Goal: Information Seeking & Learning: Find specific fact

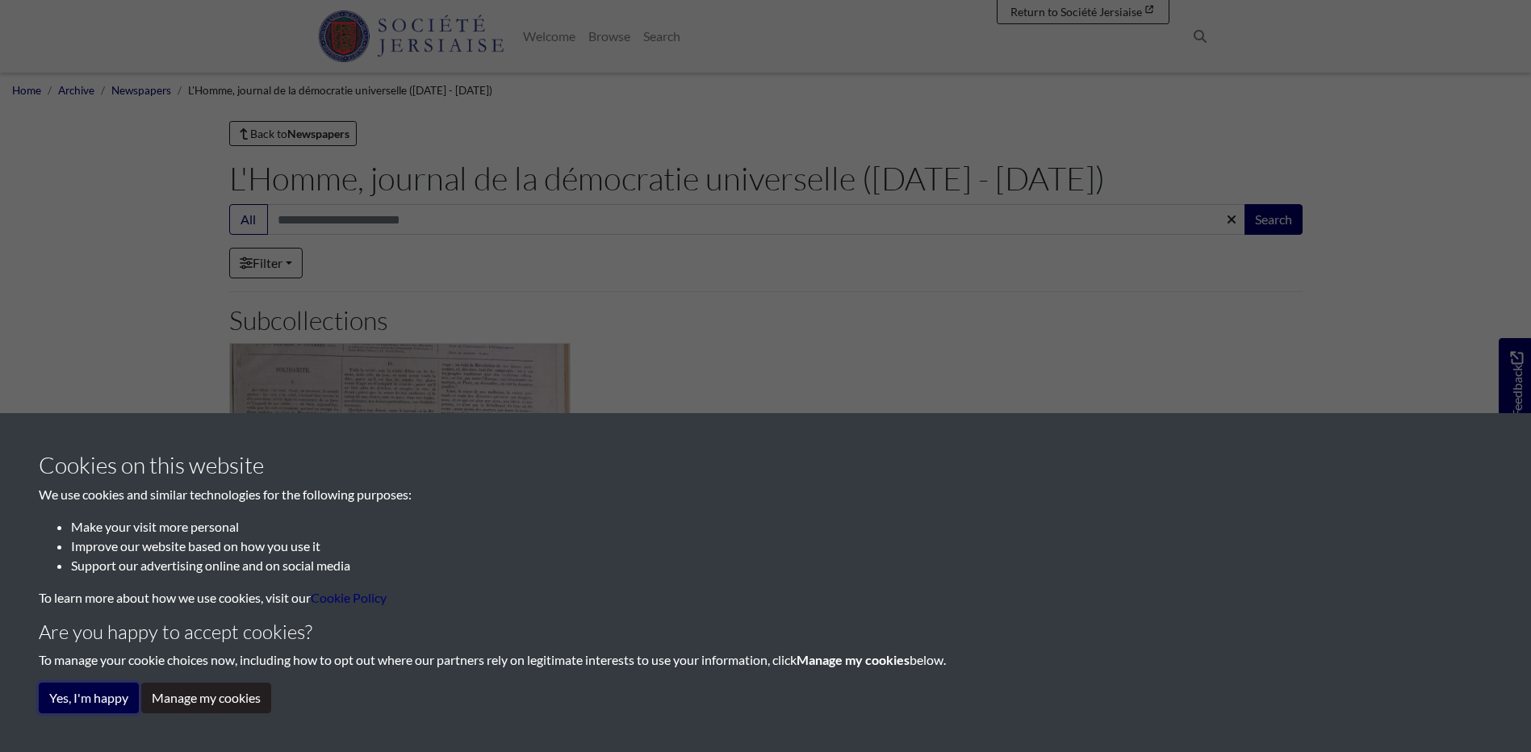
click at [111, 692] on button "Yes, I'm happy" at bounding box center [89, 698] width 100 height 31
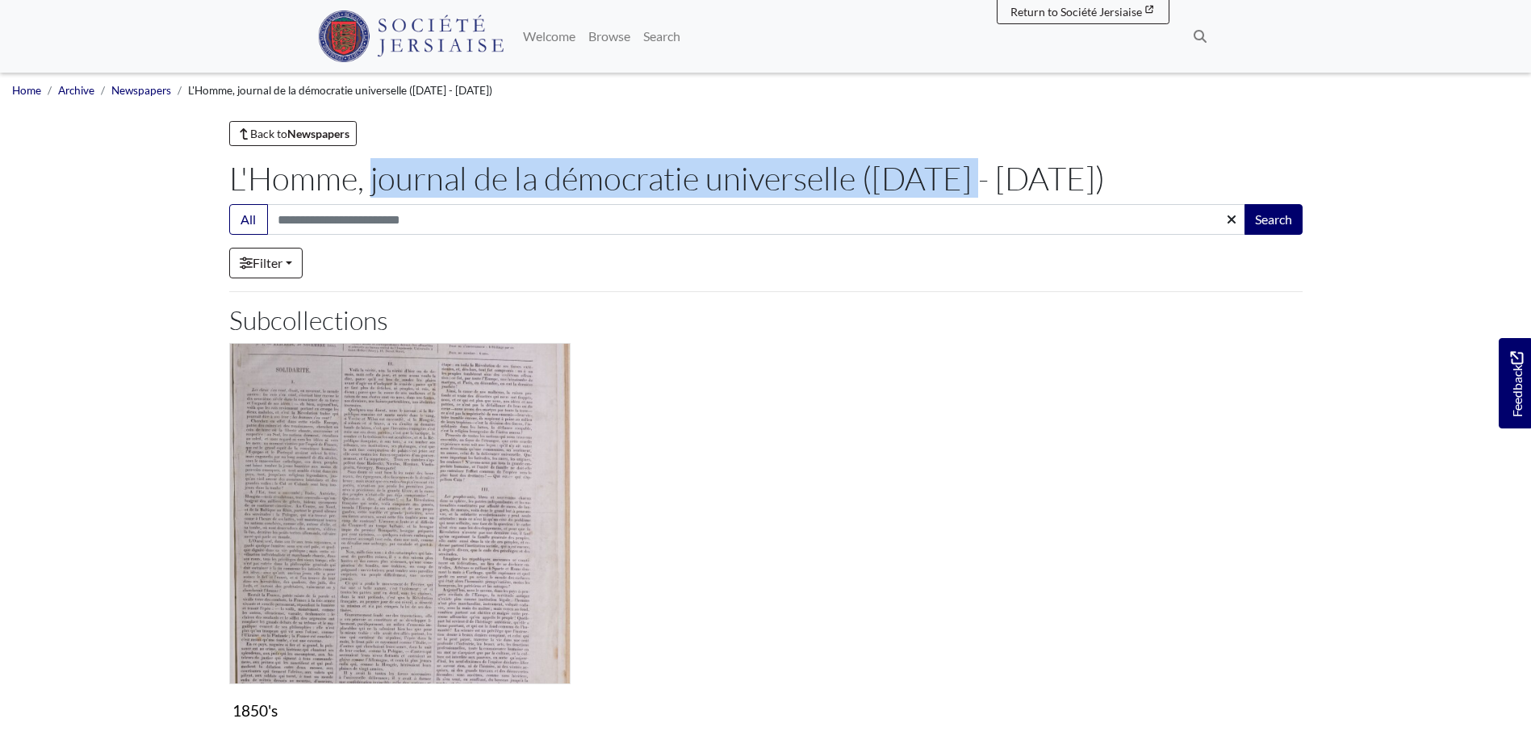
drag, startPoint x: 232, startPoint y: 183, endPoint x: 852, endPoint y: 179, distance: 620.4
click at [852, 179] on h1 "L'Homme, journal de la démocratie universelle ([DATE] - [DATE])" at bounding box center [765, 178] width 1073 height 39
copy h1 "L'Homme, journal de la démocratie universelle"
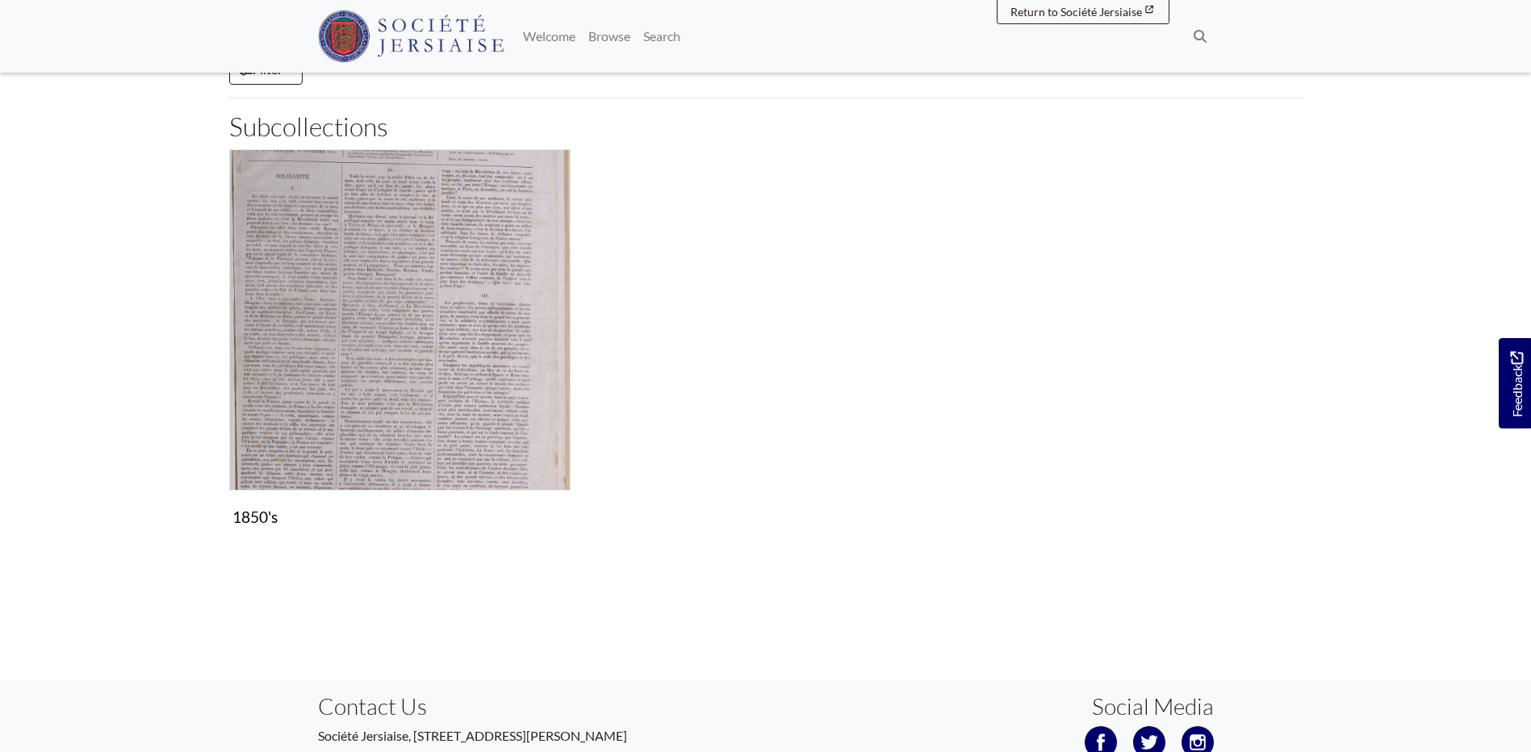
scroll to position [242, 0]
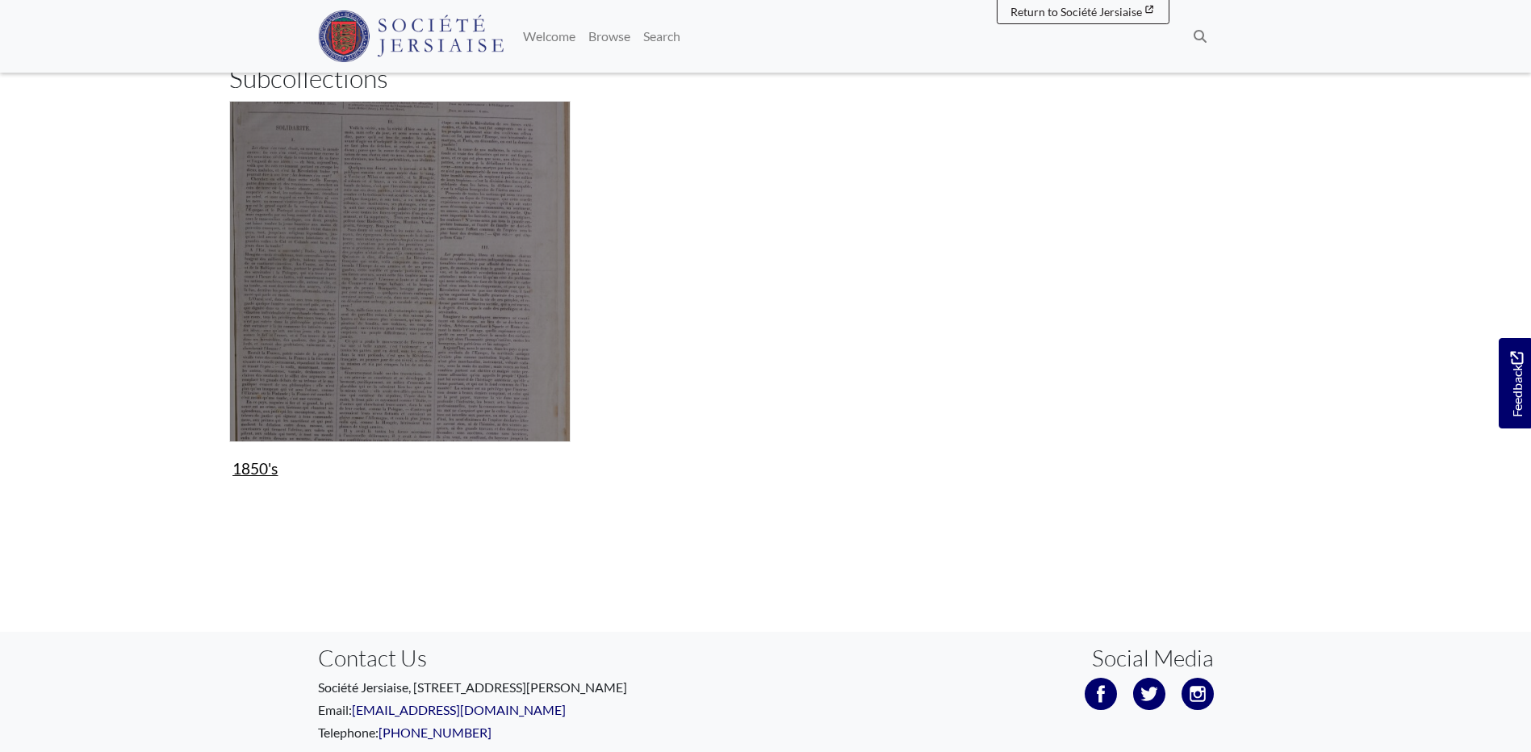
click at [532, 434] on img "Subcollection" at bounding box center [399, 271] width 341 height 341
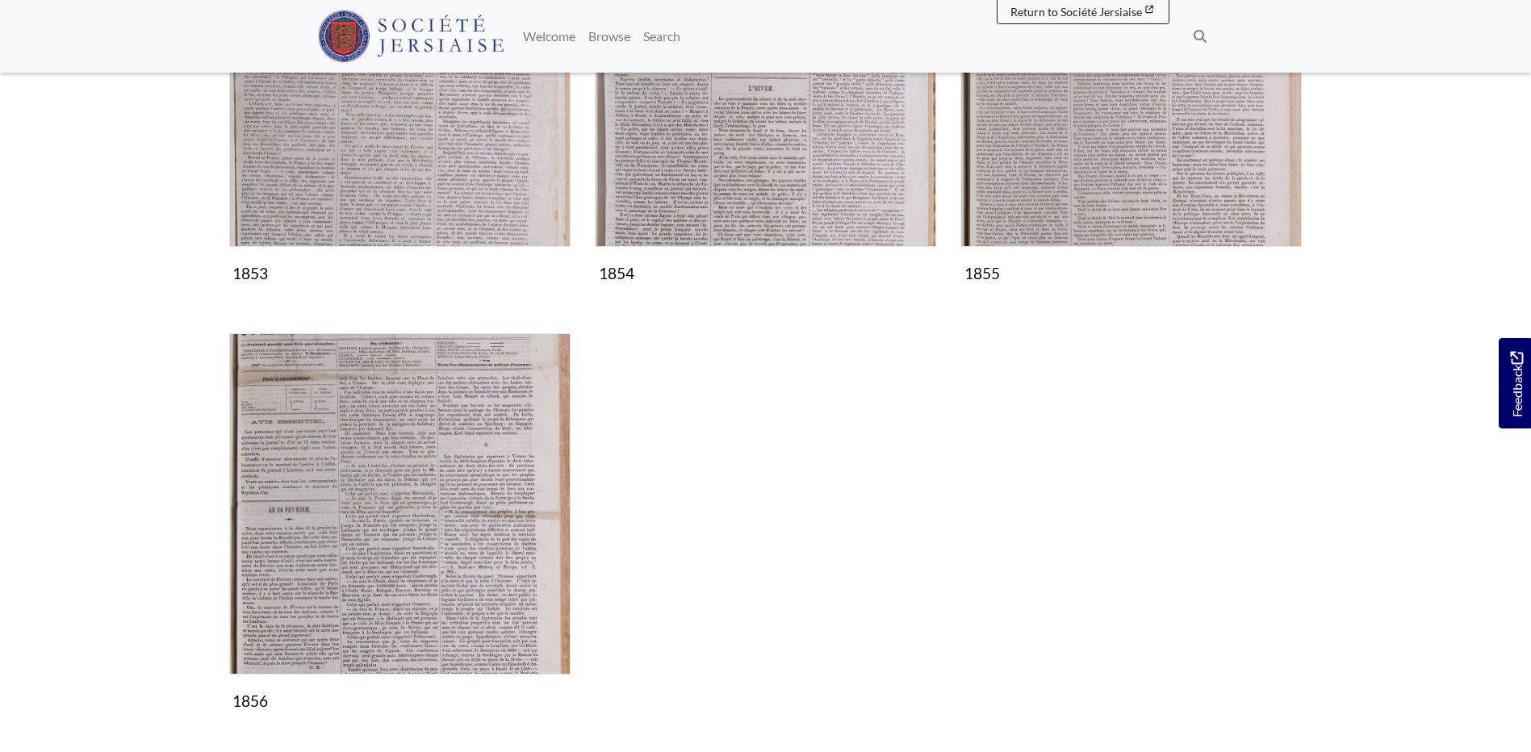
scroll to position [242, 0]
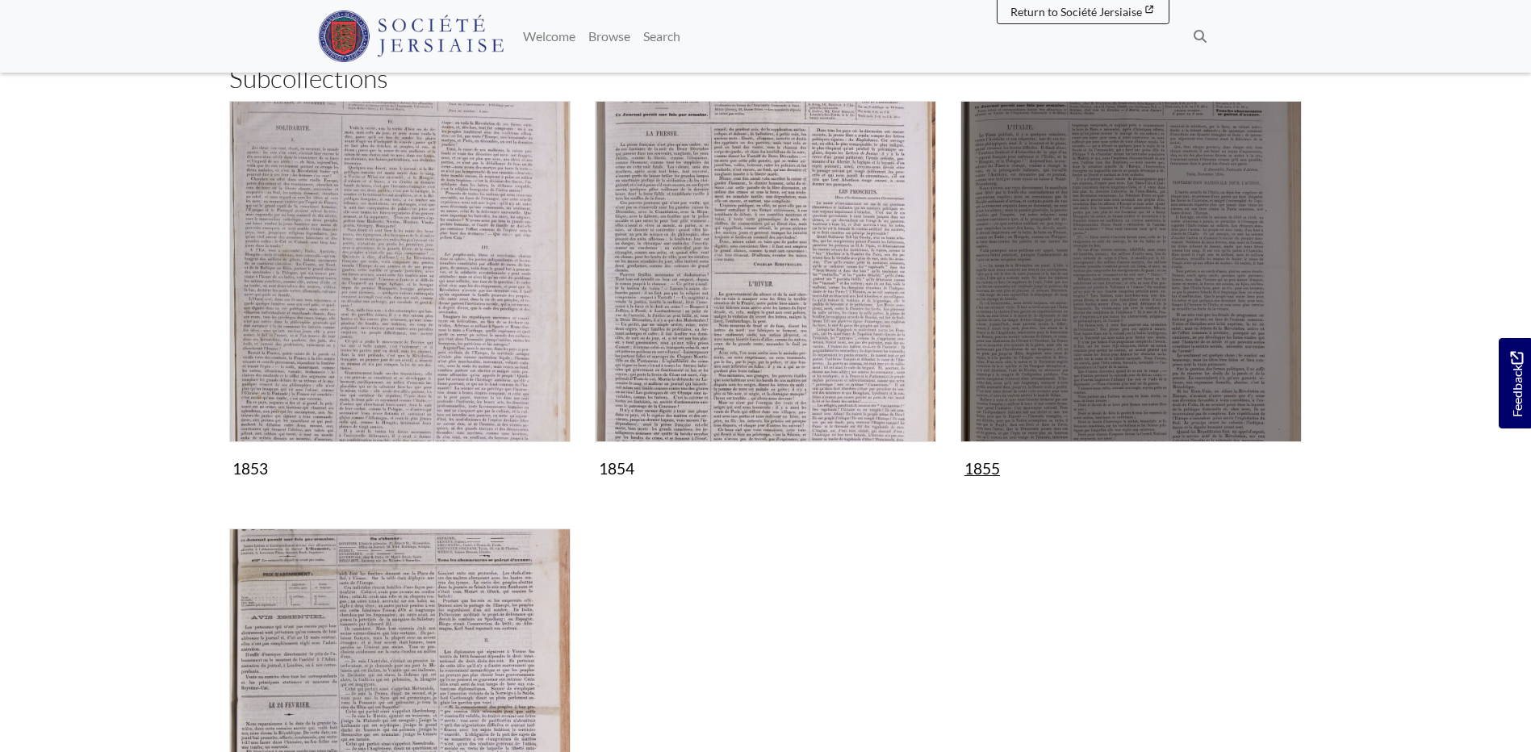
click at [1014, 353] on img "Subcollection" at bounding box center [1130, 271] width 341 height 341
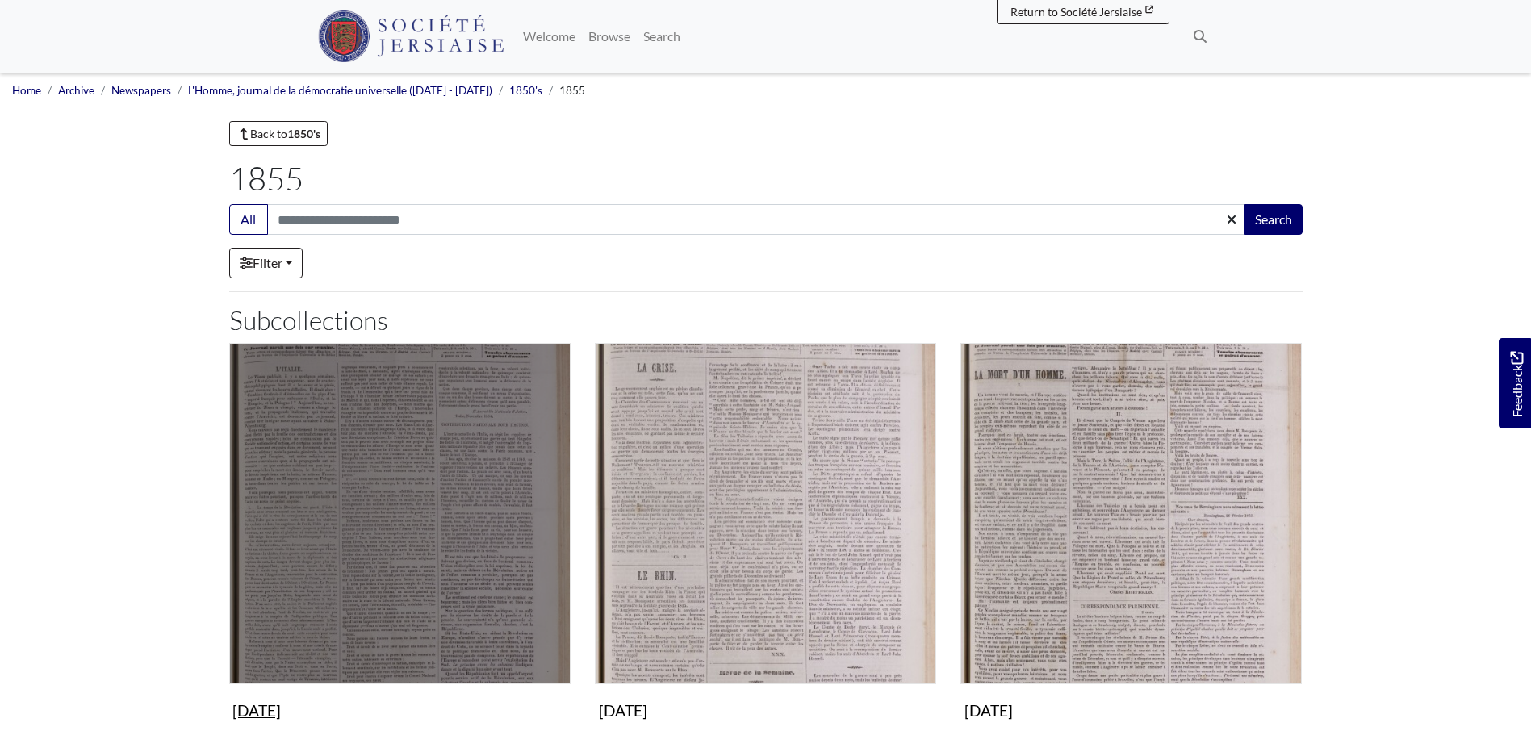
click at [447, 548] on img "Subcollection" at bounding box center [399, 513] width 341 height 341
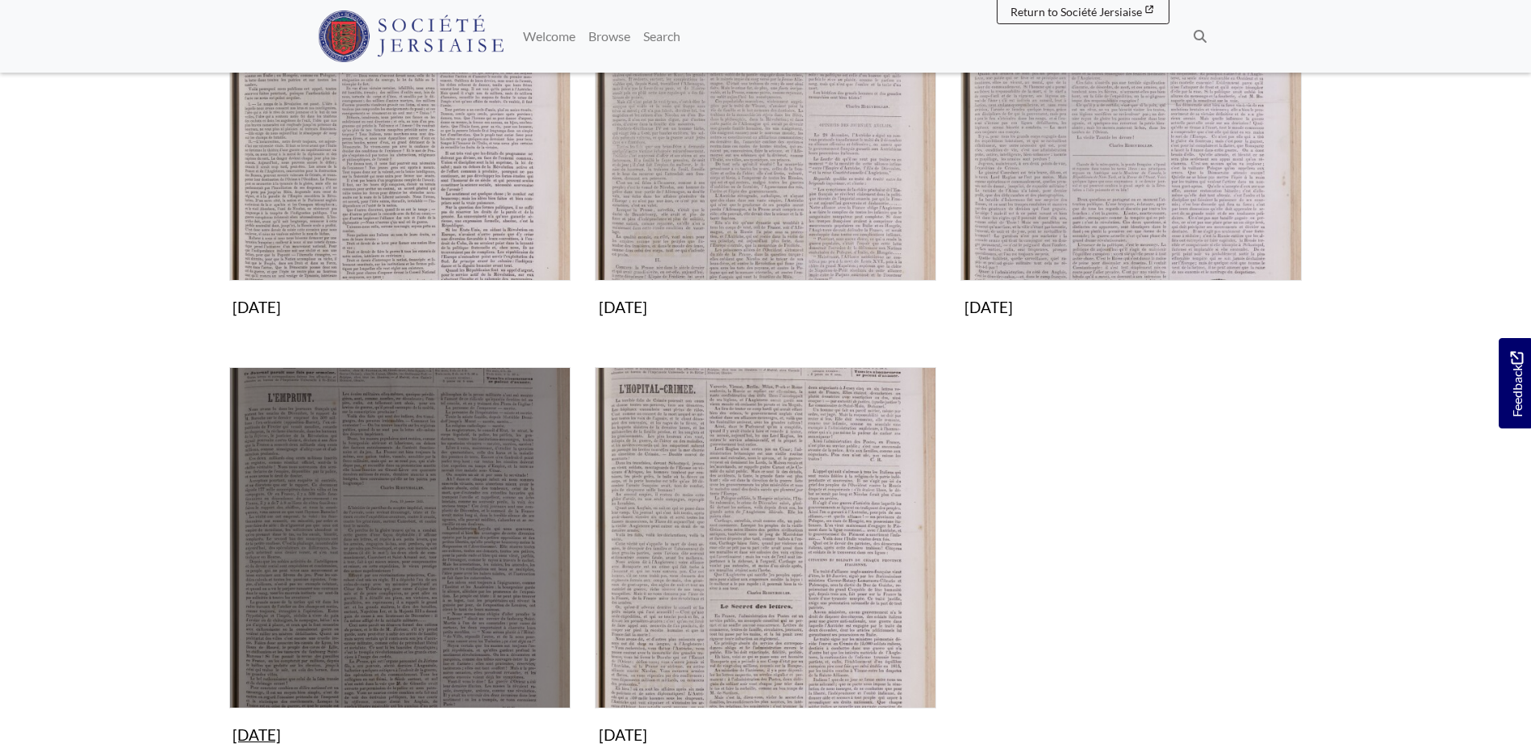
scroll to position [484, 0]
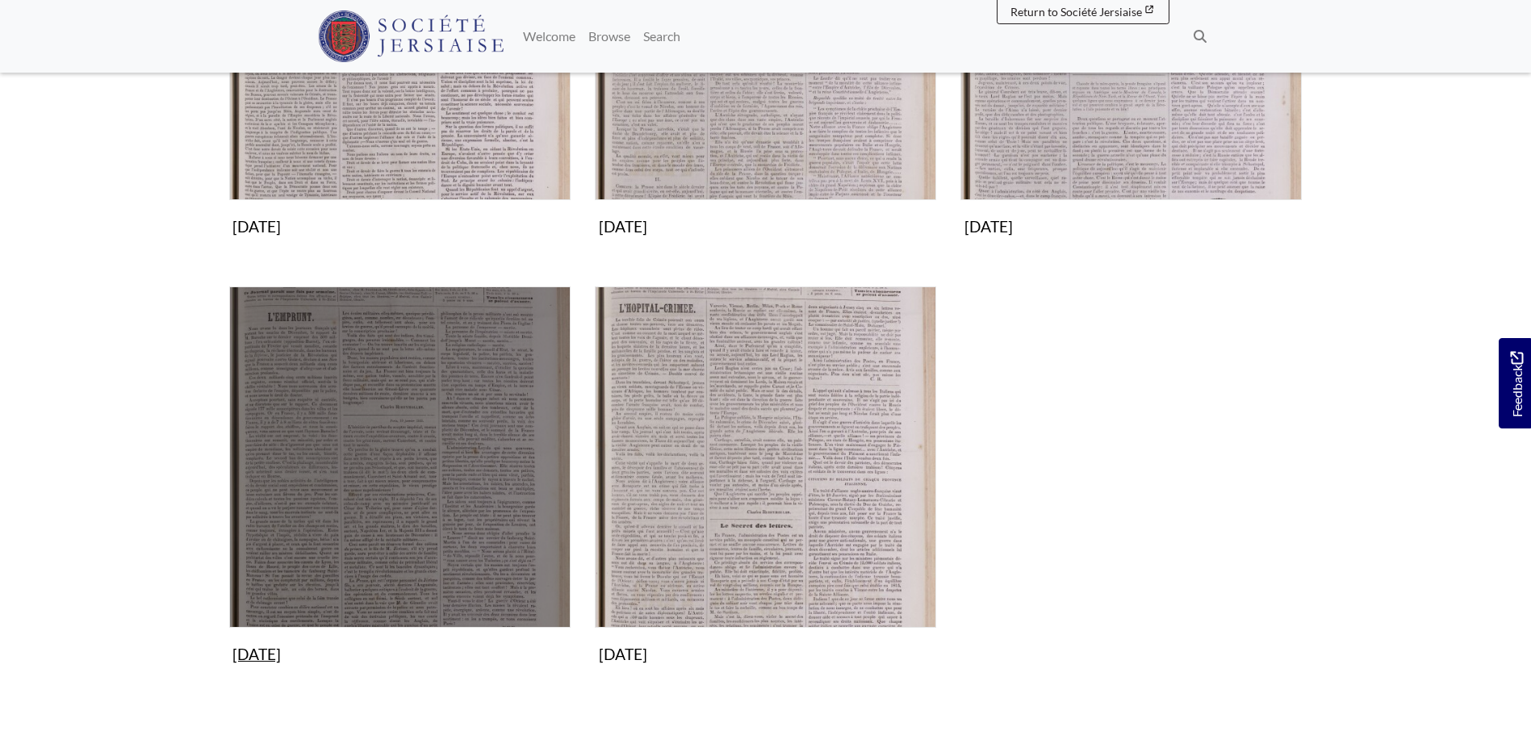
click at [507, 557] on img "Subcollection" at bounding box center [399, 456] width 341 height 341
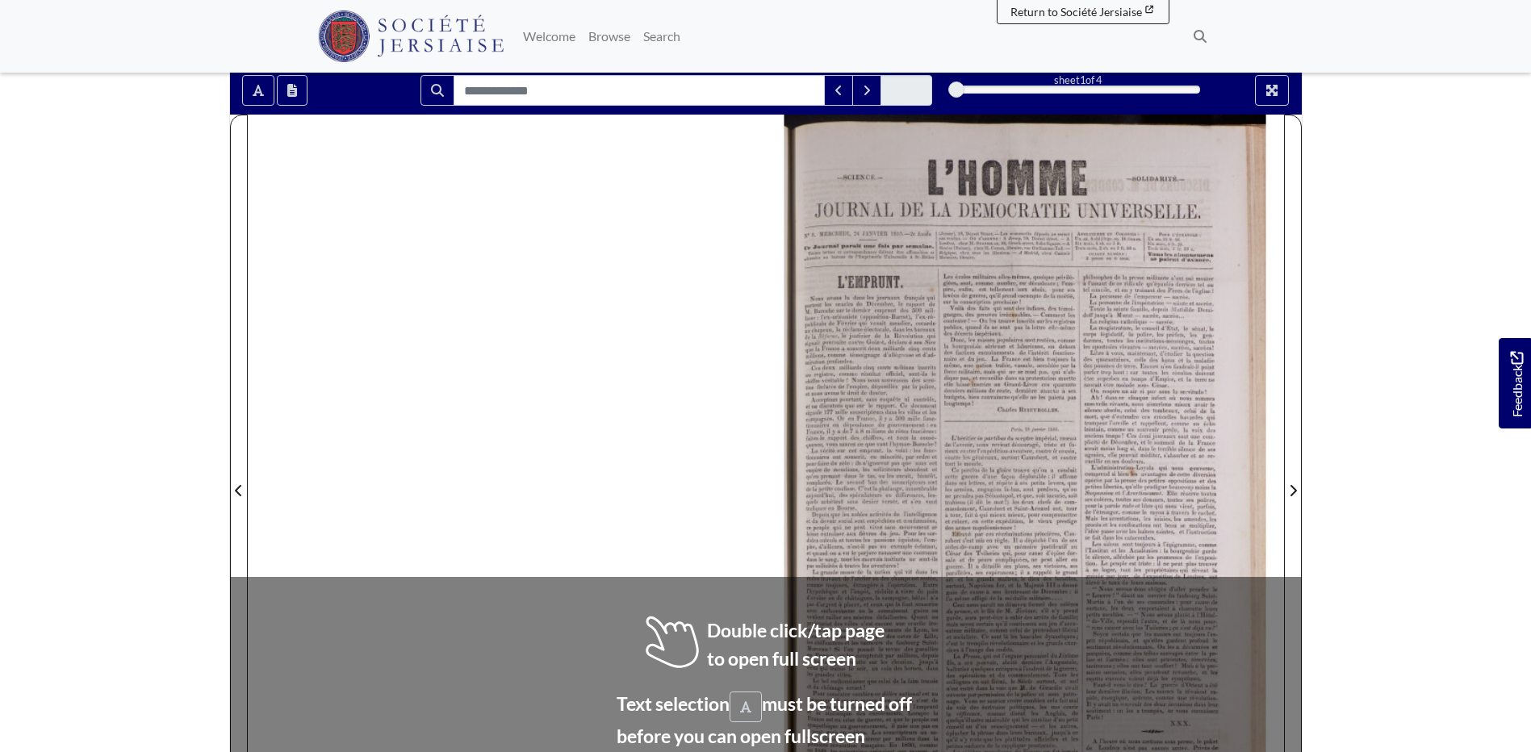
scroll to position [161, 0]
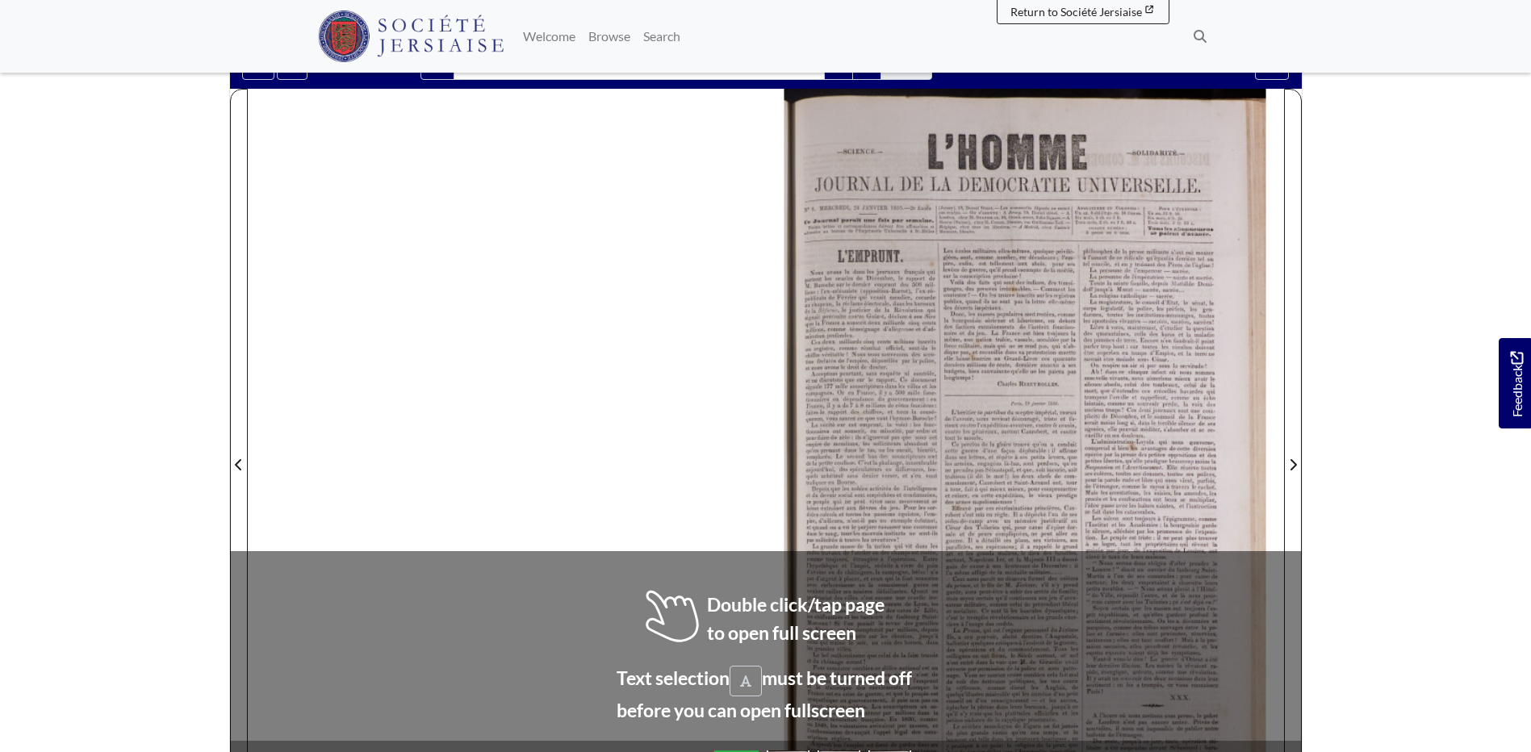
click at [902, 599] on div at bounding box center [1025, 455] width 518 height 733
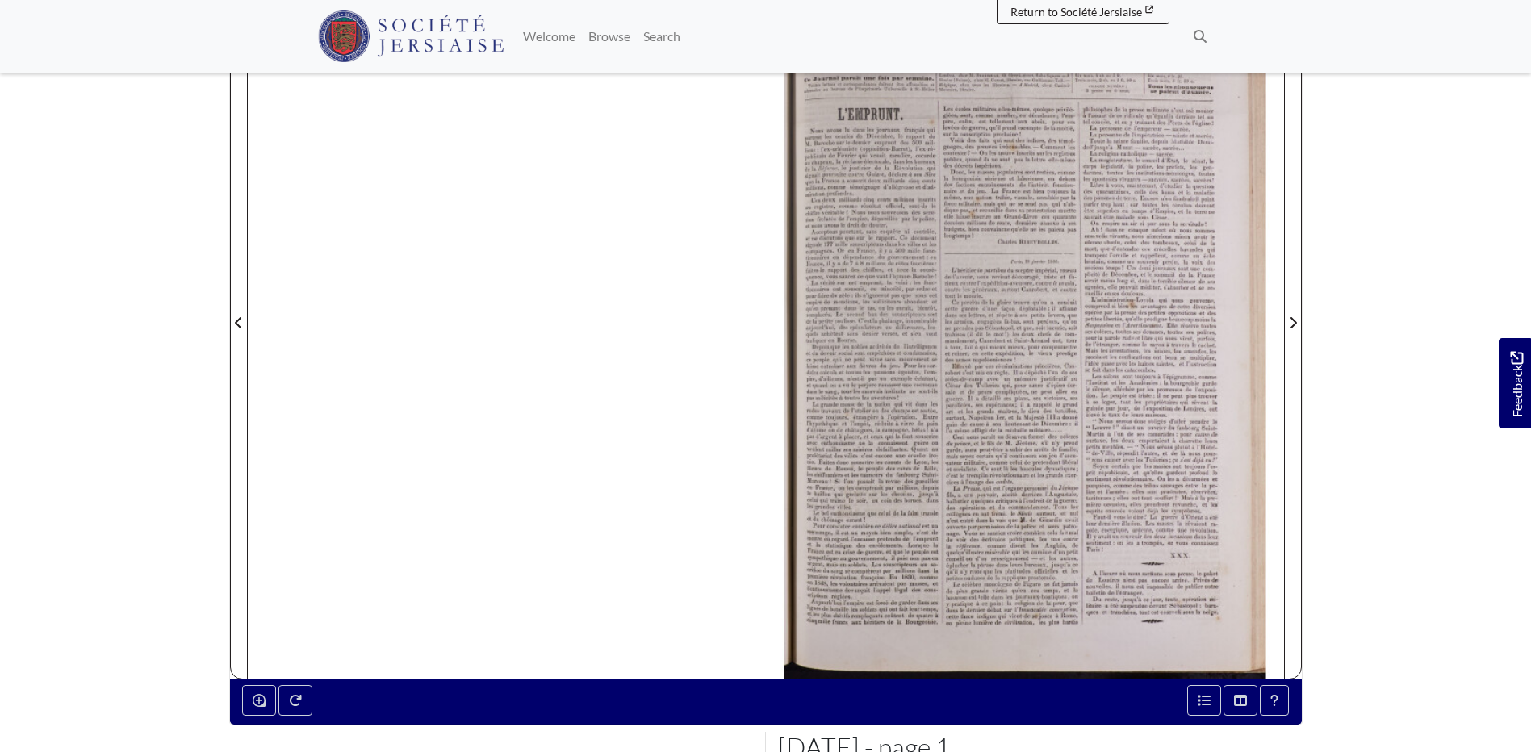
scroll to position [323, 0]
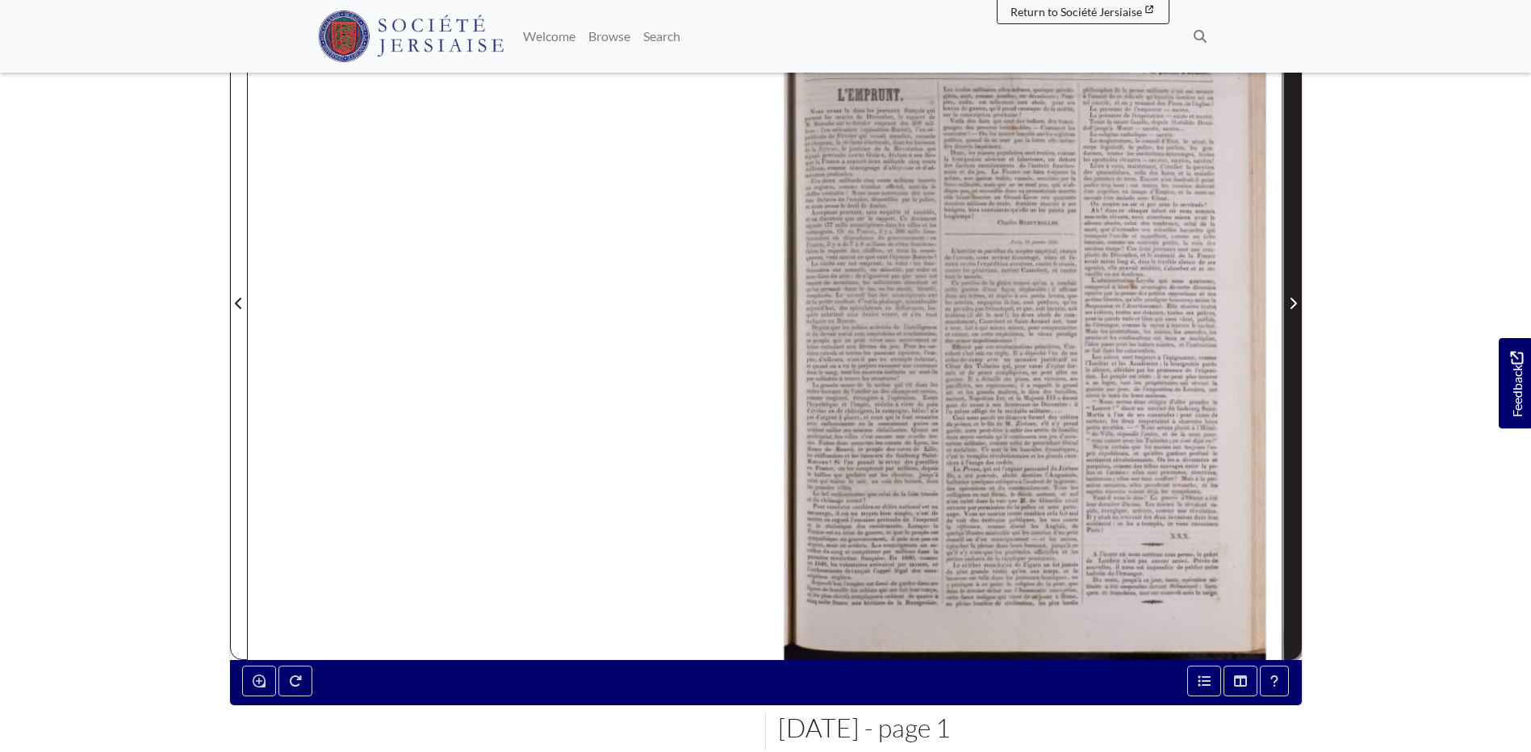
click at [1297, 482] on span "Next Page" at bounding box center [1292, 293] width 16 height 731
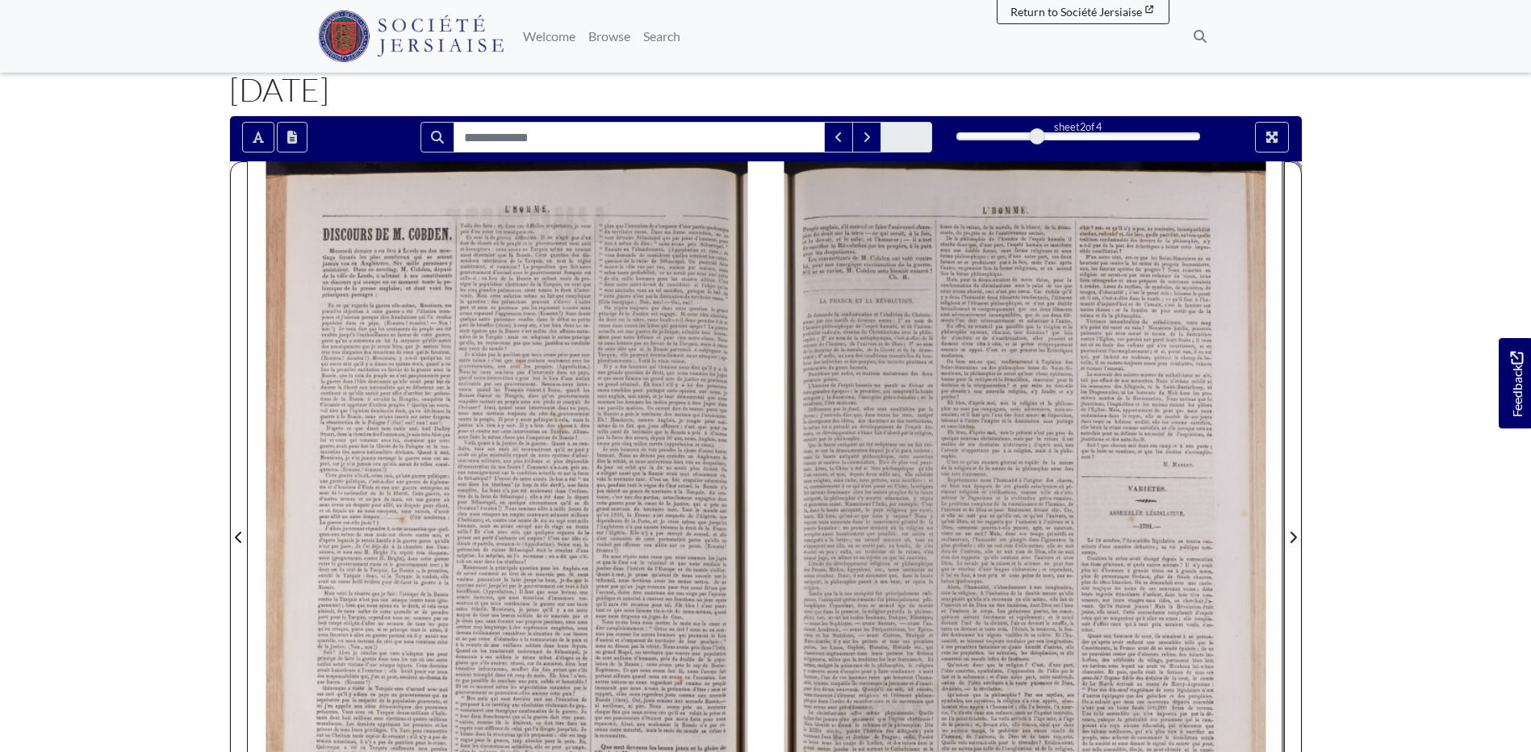
scroll to position [81, 0]
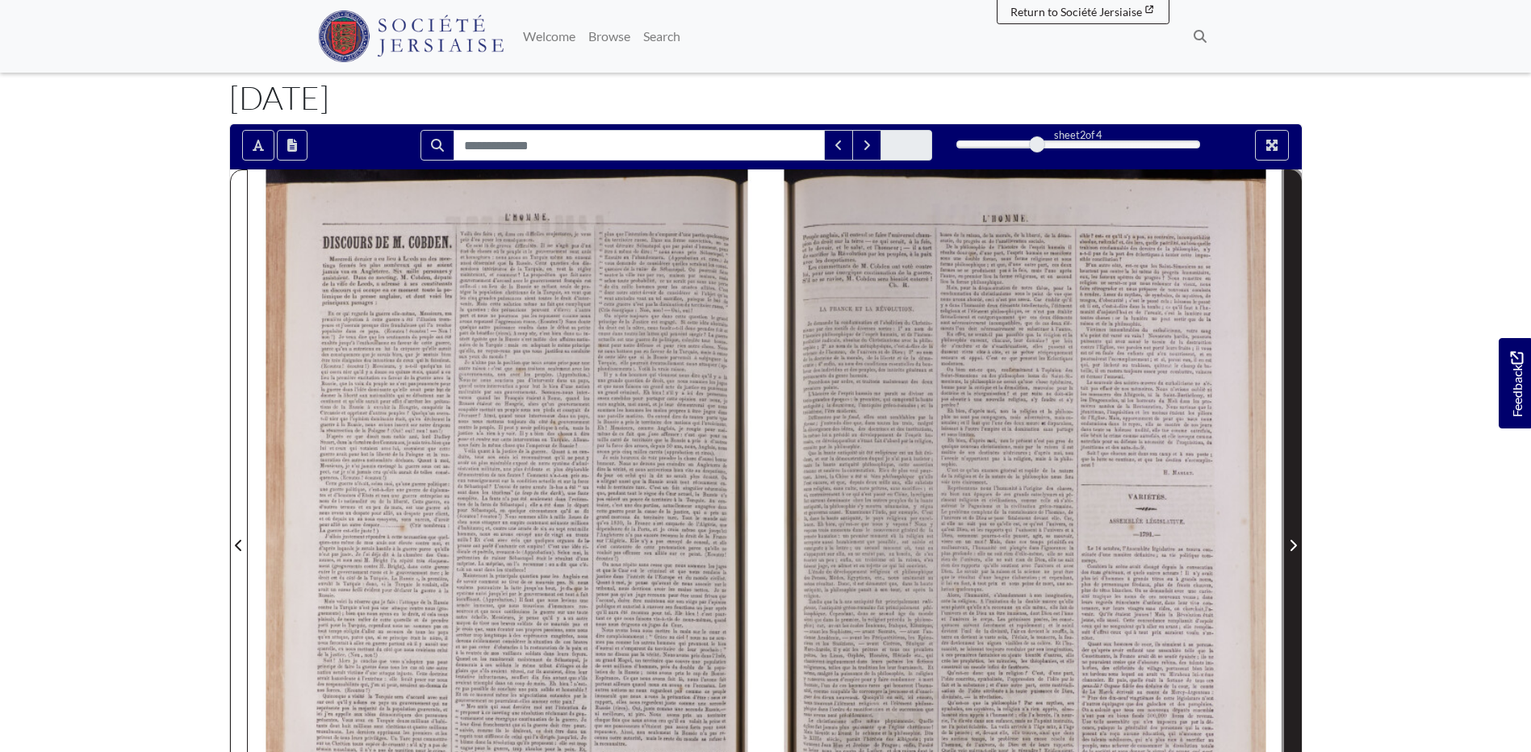
click at [1297, 526] on span "Next Page" at bounding box center [1292, 535] width 16 height 731
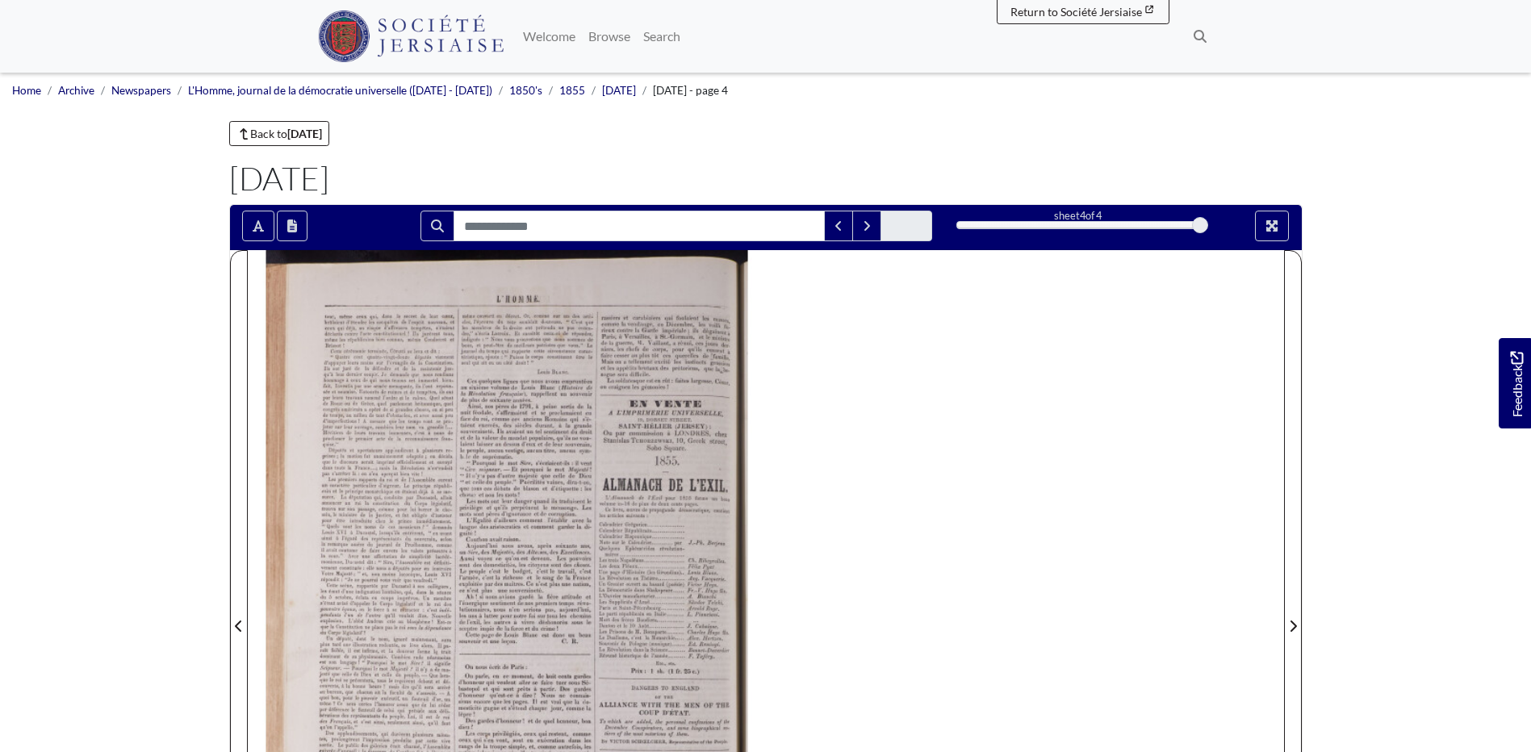
click at [249, 595] on div at bounding box center [507, 616] width 518 height 733
click at [243, 605] on span "Previous Page" at bounding box center [239, 616] width 16 height 731
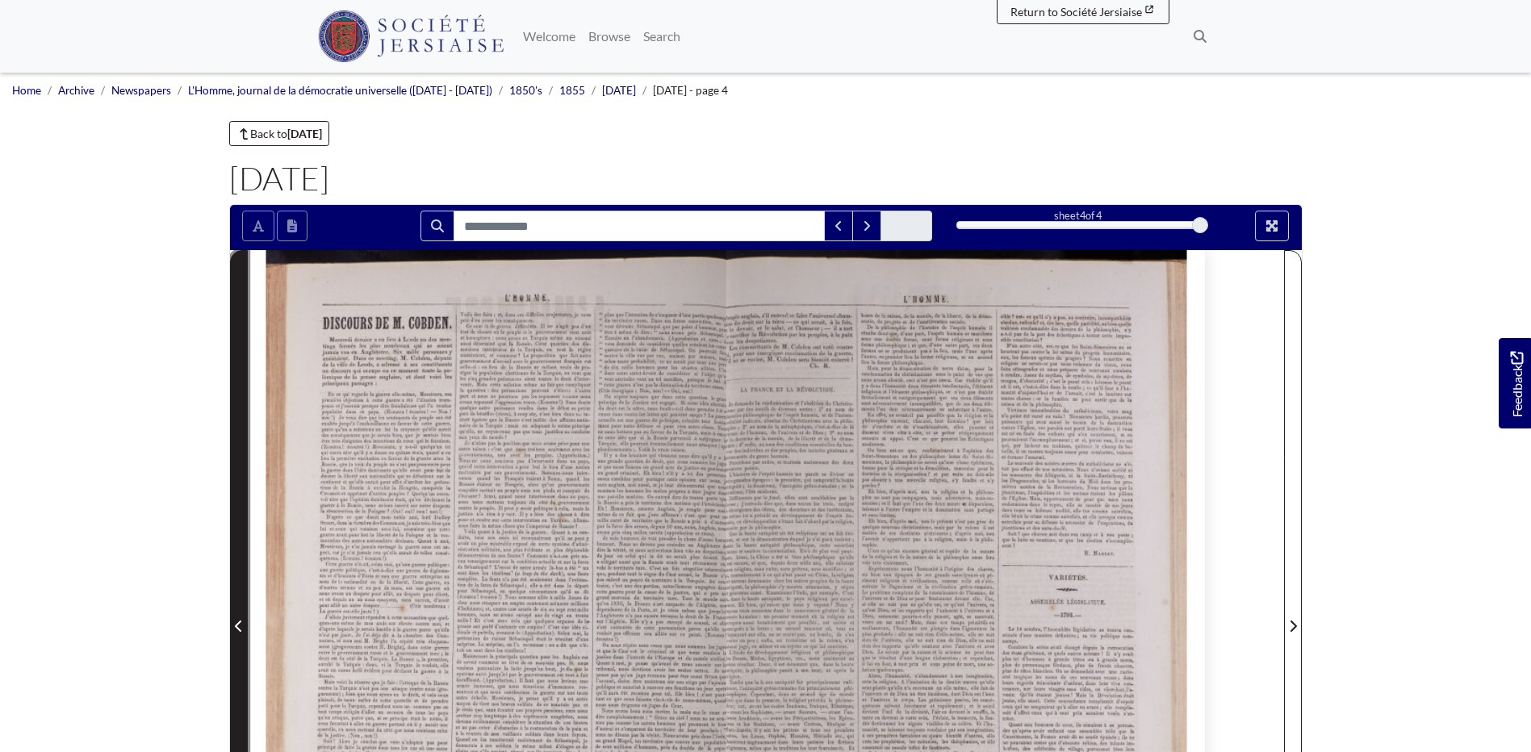
click at [242, 613] on span "Previous Page" at bounding box center [239, 616] width 16 height 731
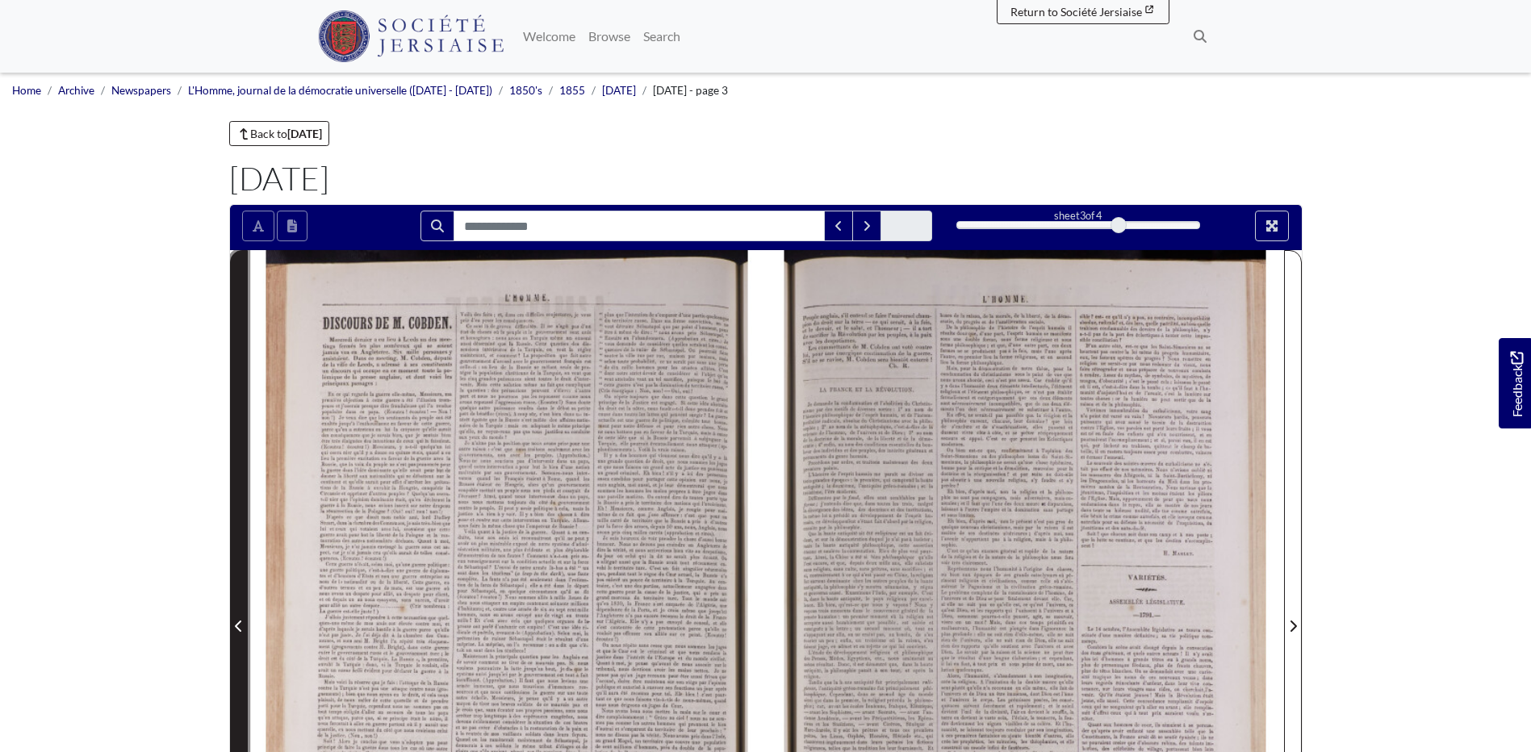
click at [240, 616] on span "Previous Page" at bounding box center [239, 625] width 16 height 19
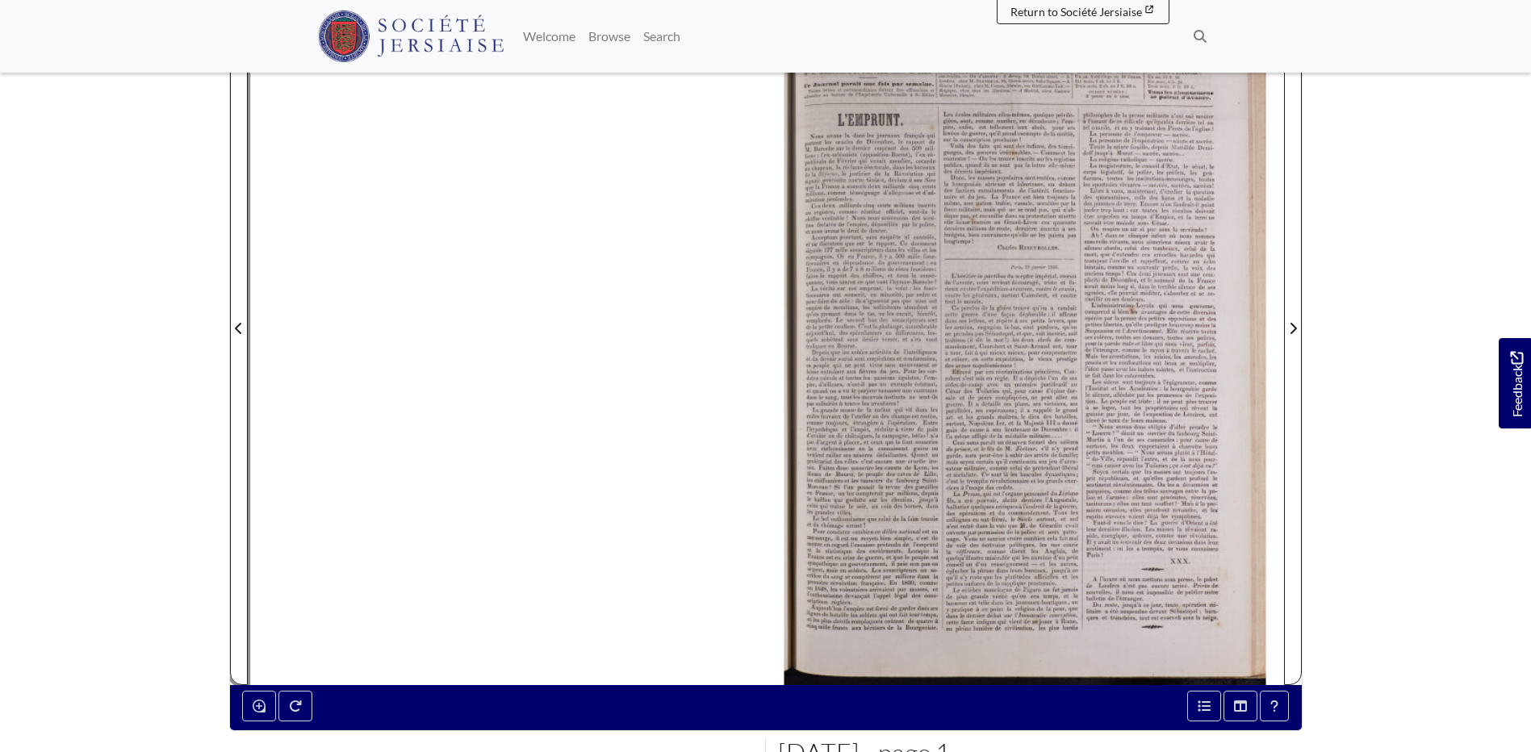
scroll to position [323, 0]
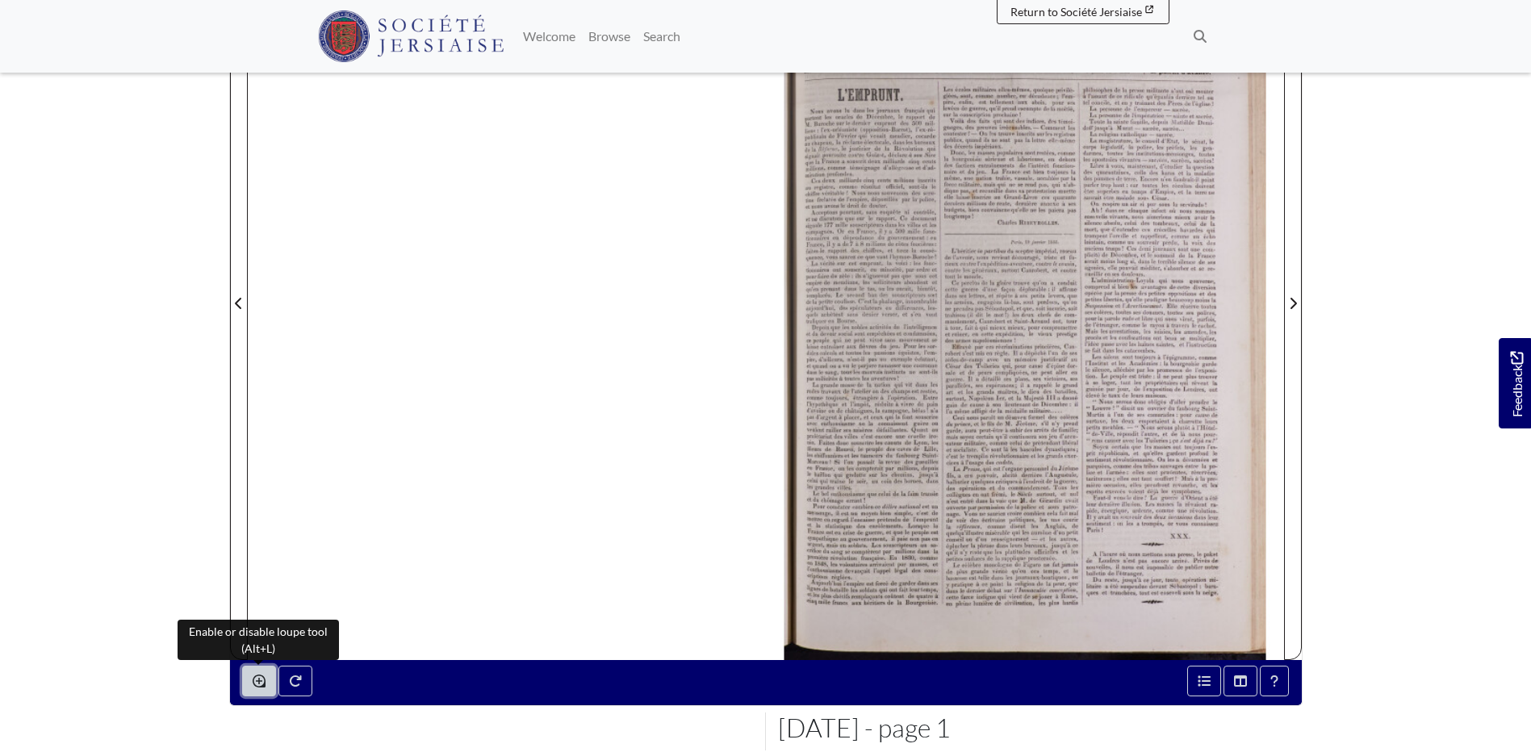
click at [273, 685] on button "Enable or disable loupe tool (Alt+L)" at bounding box center [259, 681] width 34 height 31
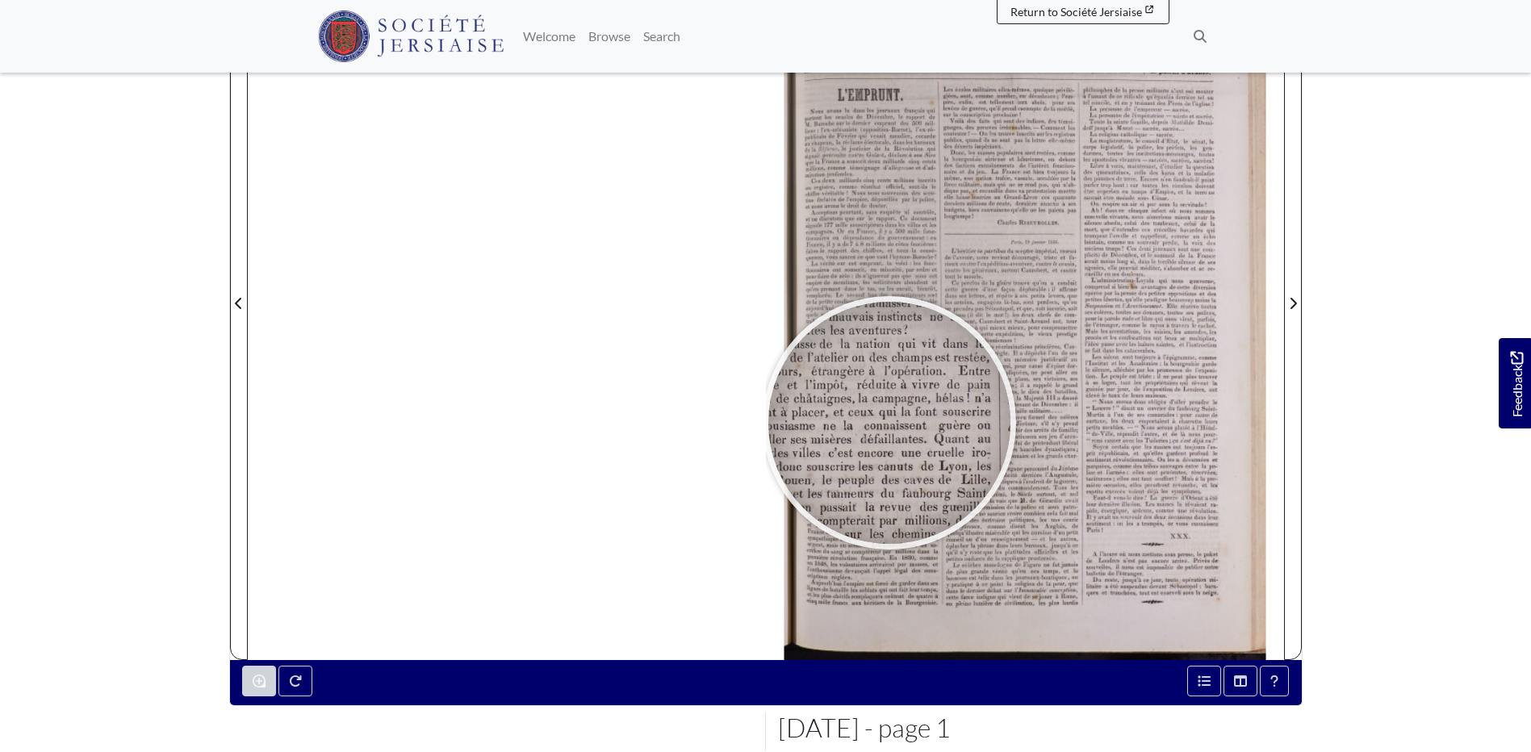
click at [889, 423] on div at bounding box center [889, 423] width 242 height 242
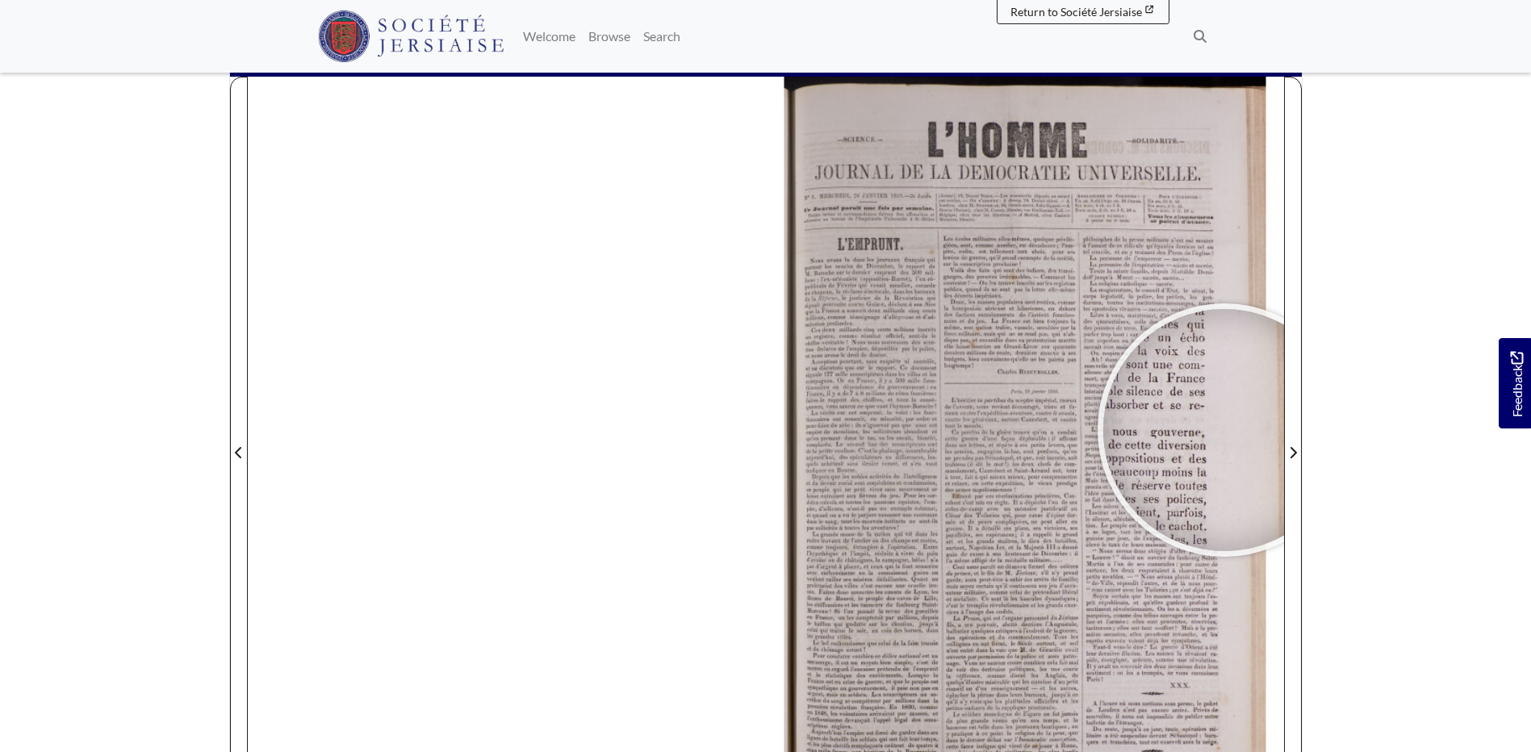
scroll to position [161, 0]
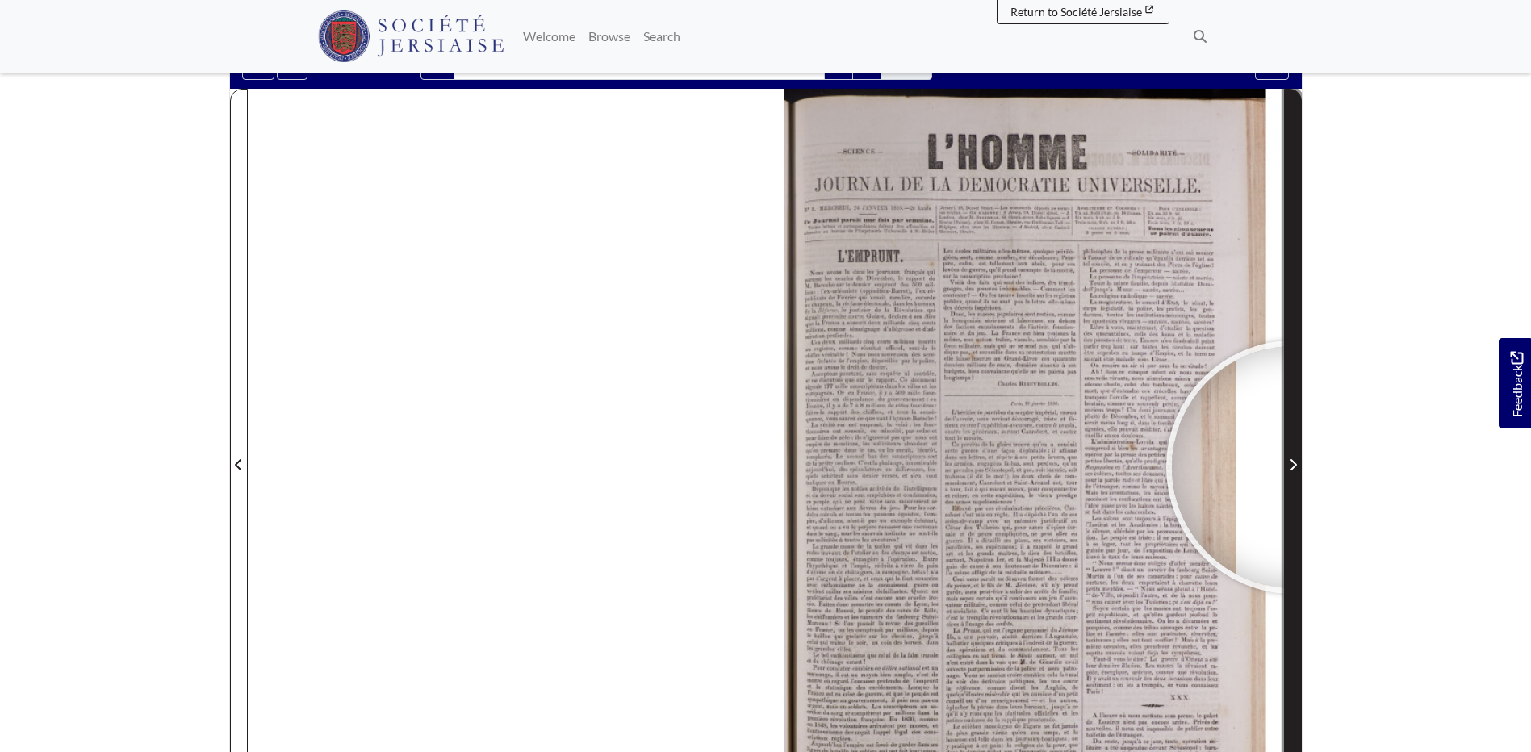
click at [1292, 467] on icon "Next Page" at bounding box center [1292, 464] width 6 height 11
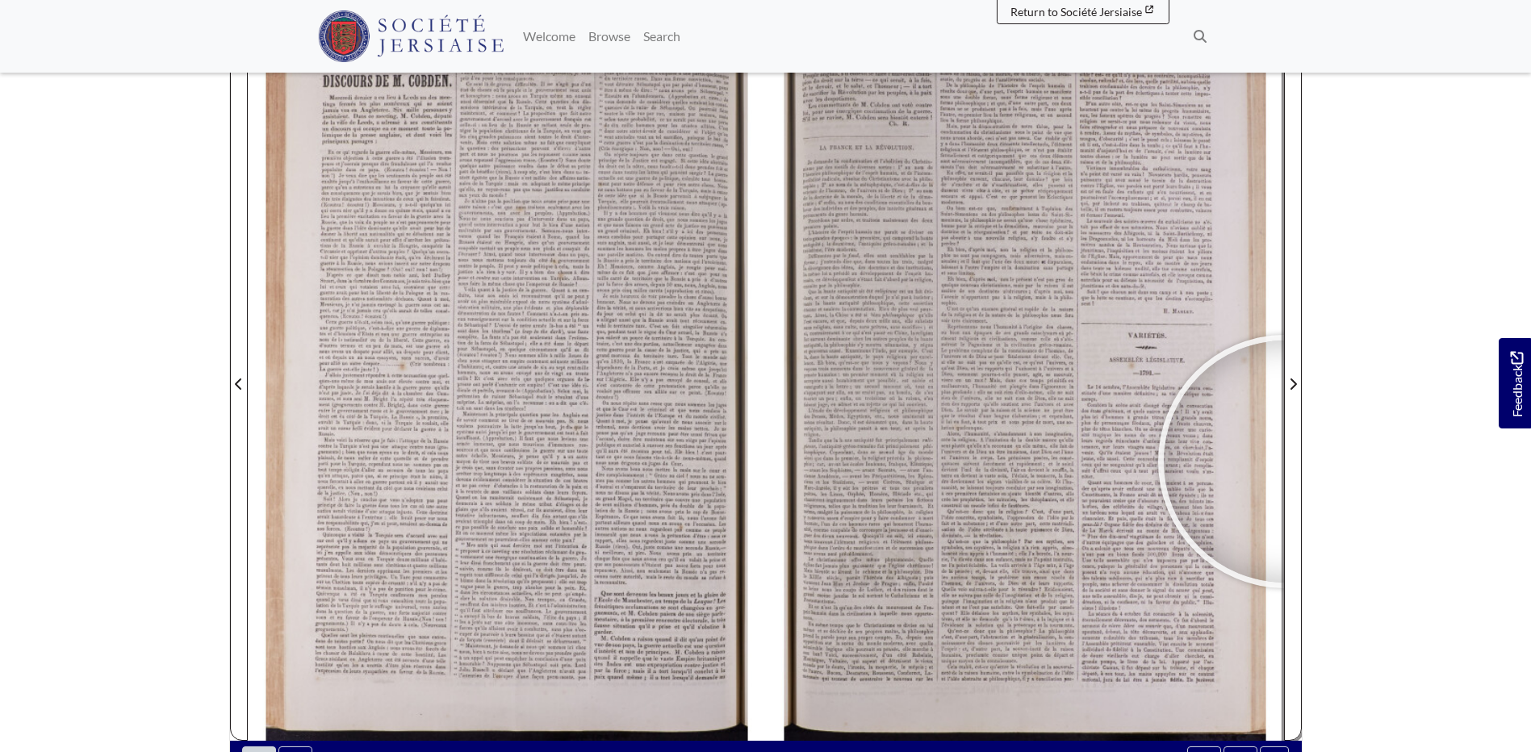
scroll to position [161, 0]
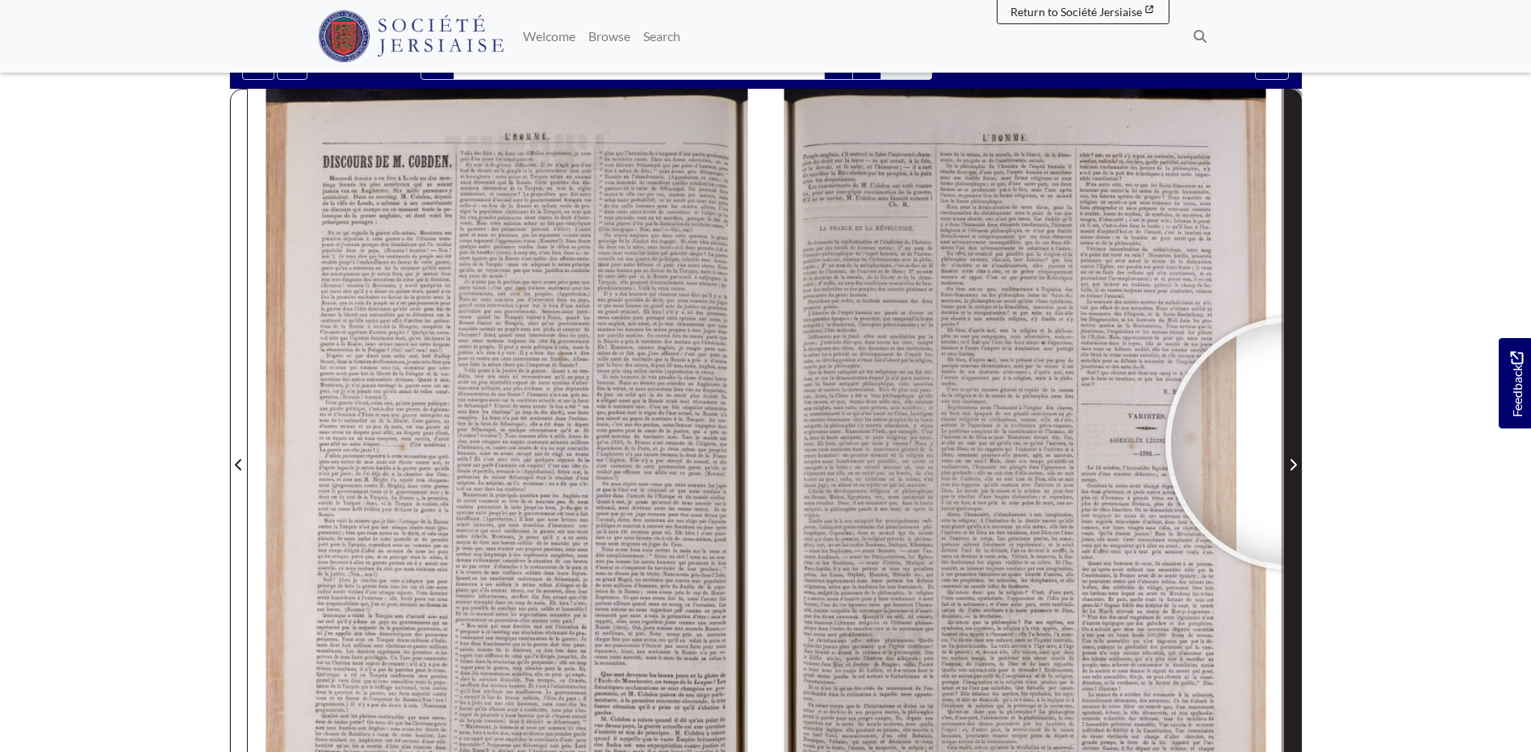
click at [1292, 444] on span "Next Page" at bounding box center [1292, 455] width 16 height 731
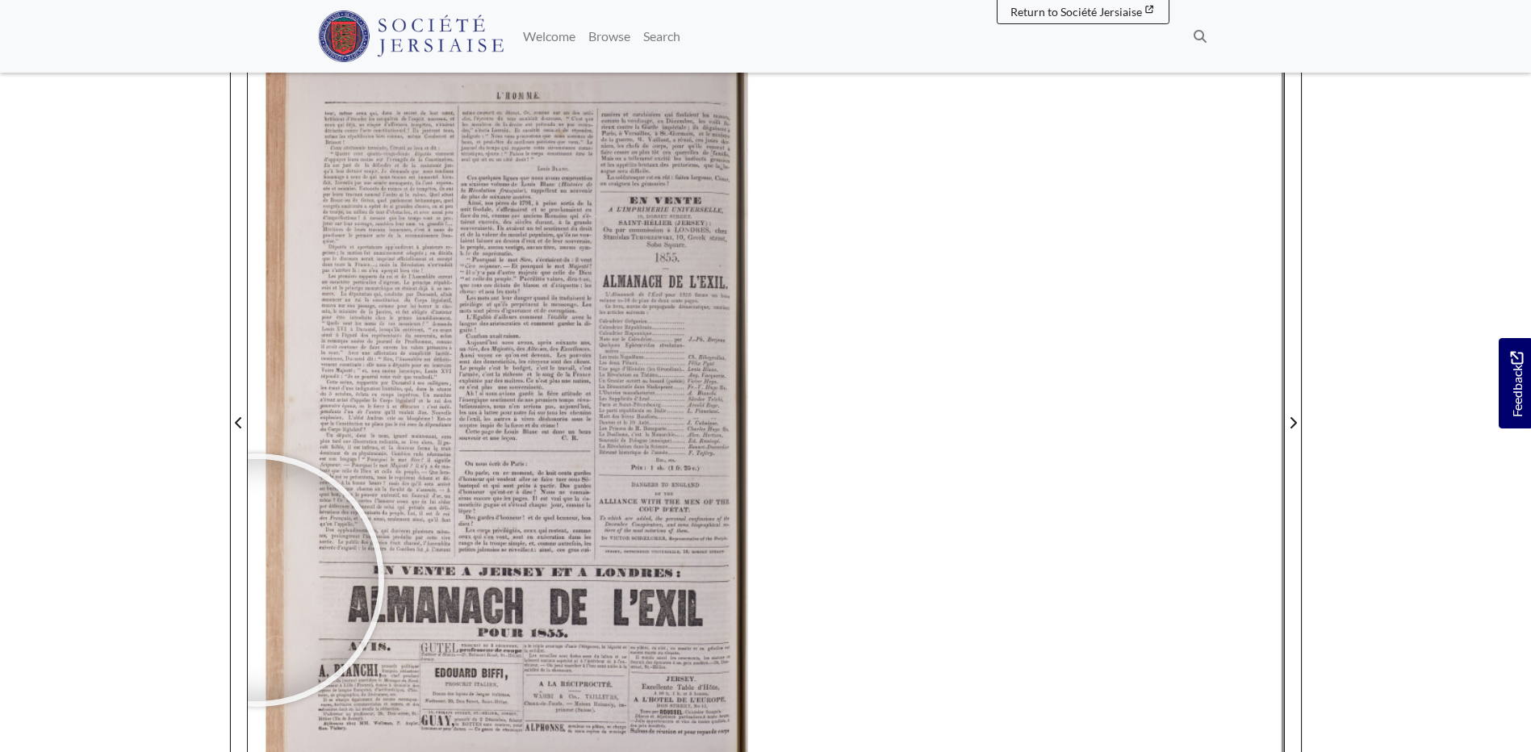
scroll to position [242, 0]
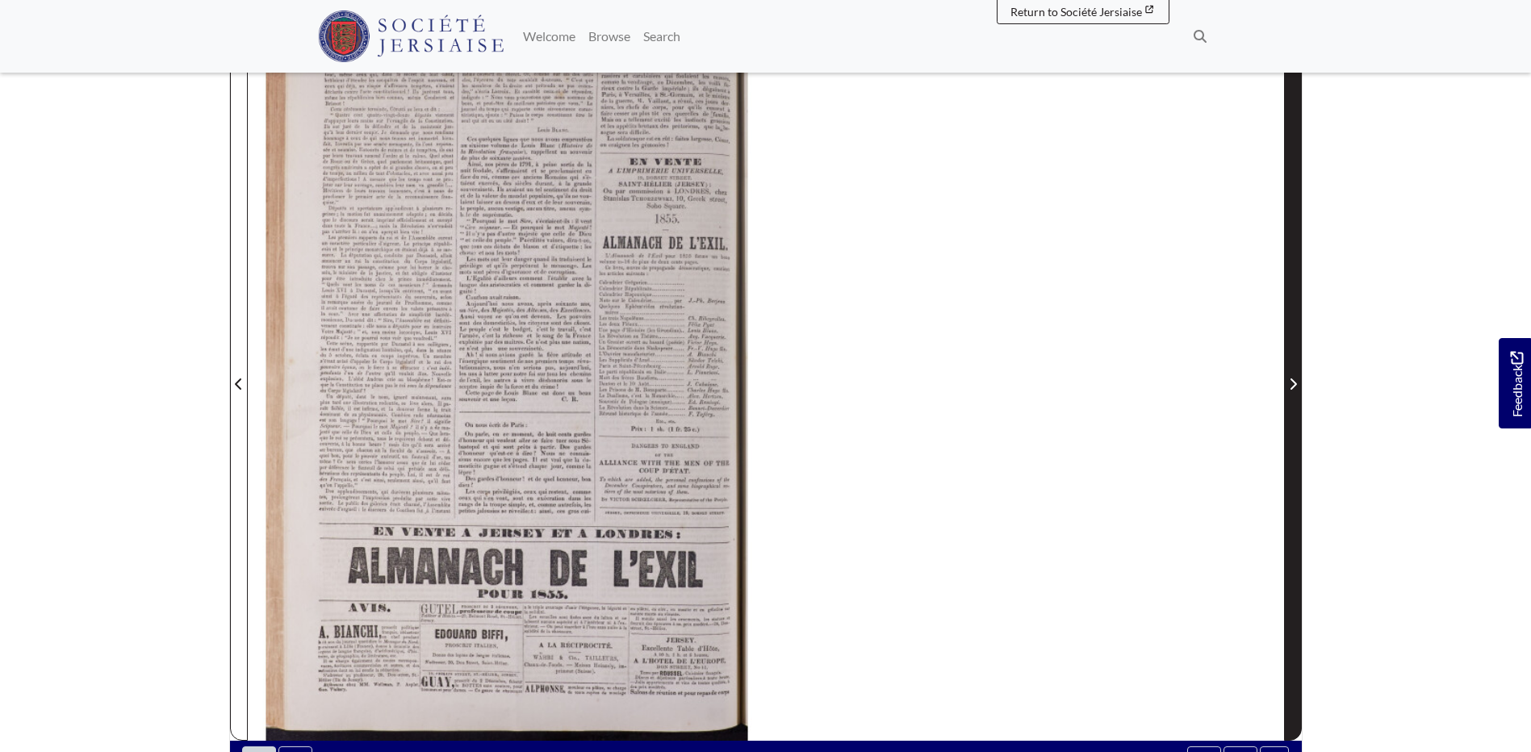
drag, startPoint x: 1276, startPoint y: 382, endPoint x: 1288, endPoint y: 382, distance: 12.1
click at [1278, 382] on div at bounding box center [766, 374] width 1036 height 733
click at [1297, 382] on span "Next Page" at bounding box center [1292, 383] width 16 height 19
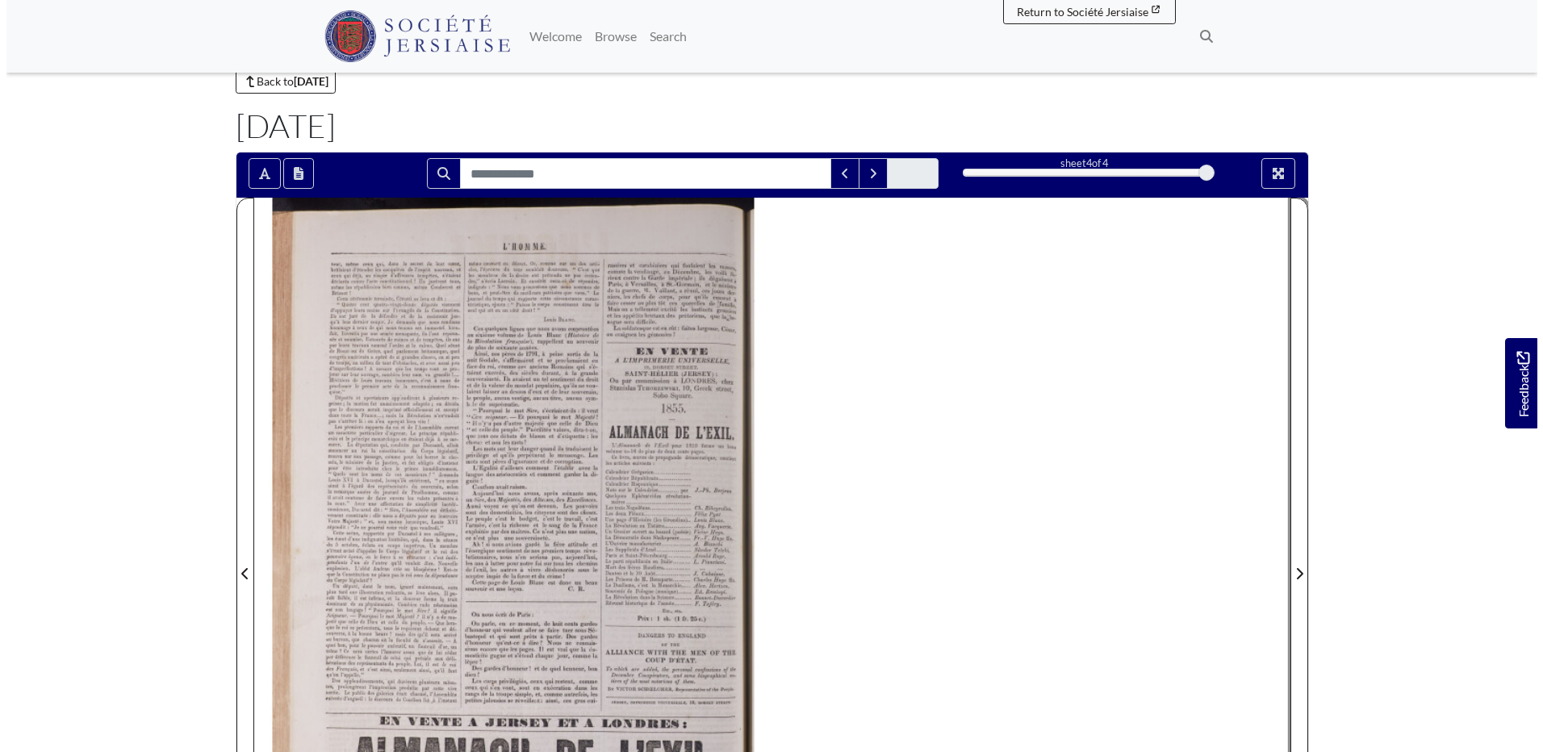
scroll to position [81, 0]
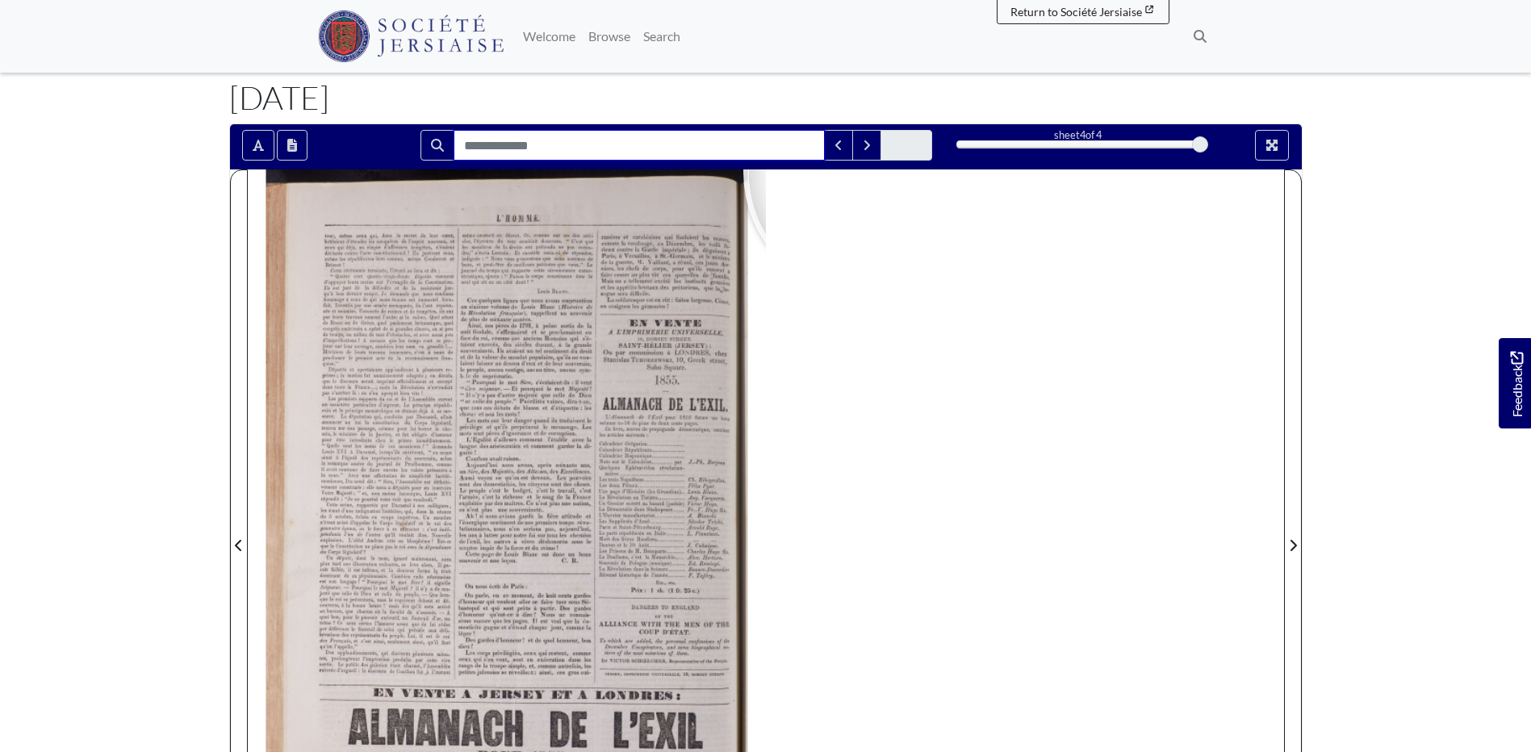
click at [652, 150] on input "Search for" at bounding box center [638, 145] width 371 height 31
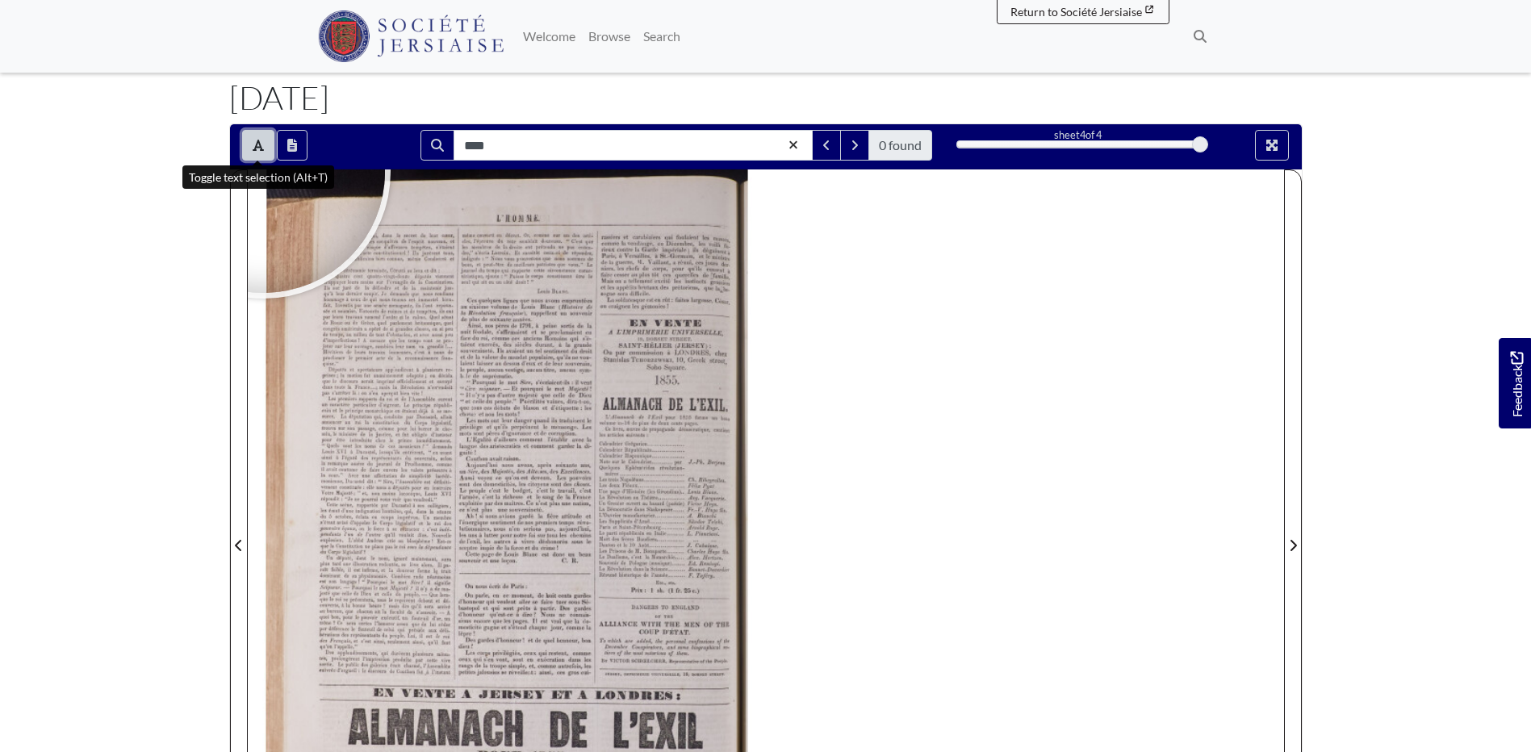
click at [254, 138] on button "Toggle text selection (Alt+T)" at bounding box center [258, 145] width 32 height 31
click at [266, 148] on button "Toggle text selection (Alt+T)" at bounding box center [258, 145] width 32 height 31
click at [303, 137] on button "Open transcription window" at bounding box center [292, 145] width 31 height 31
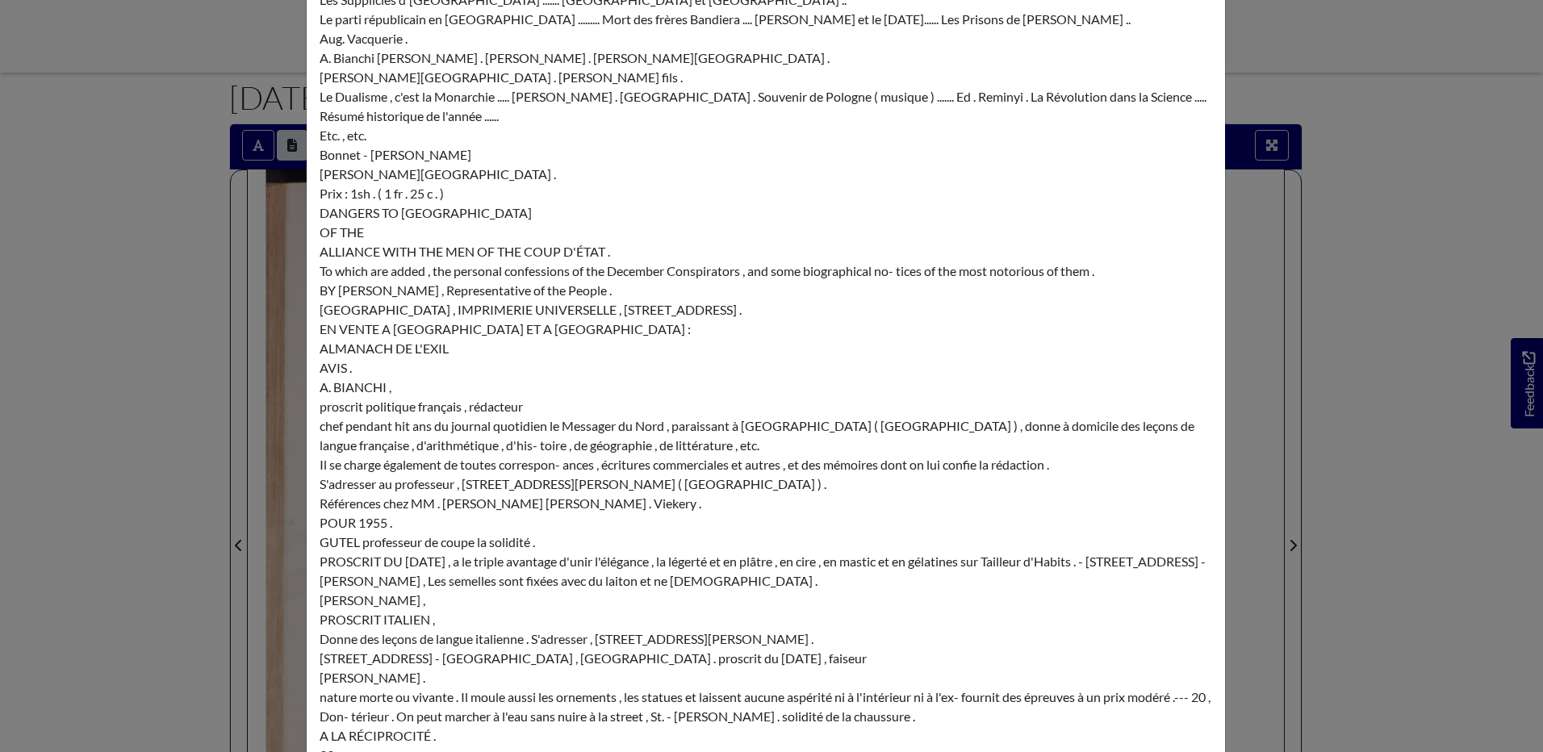
scroll to position [1290, 0]
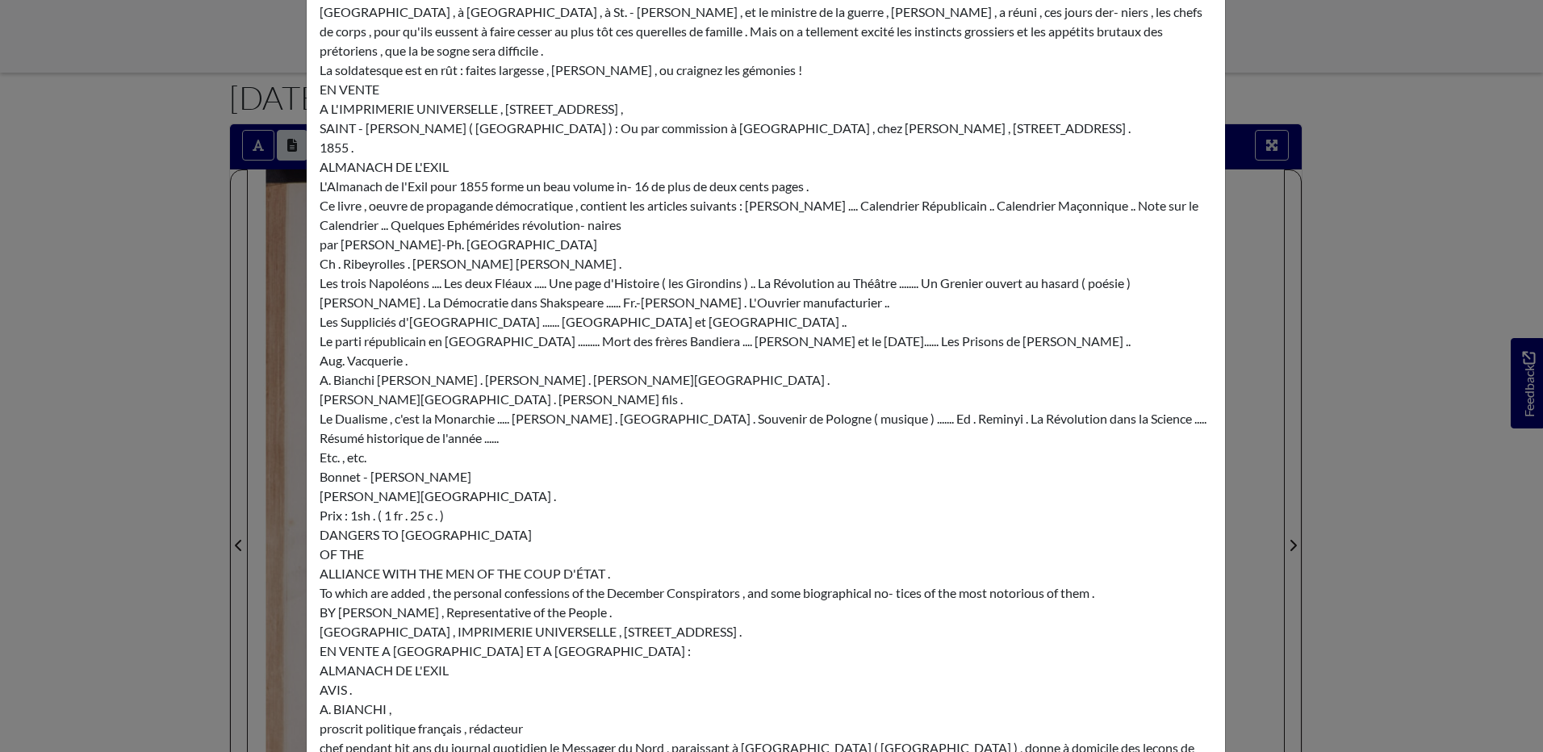
click at [1372, 498] on div "Transcription × tous , même ceux qui , dans le secret de leur cœur , brûlaient …" at bounding box center [771, 376] width 1543 height 752
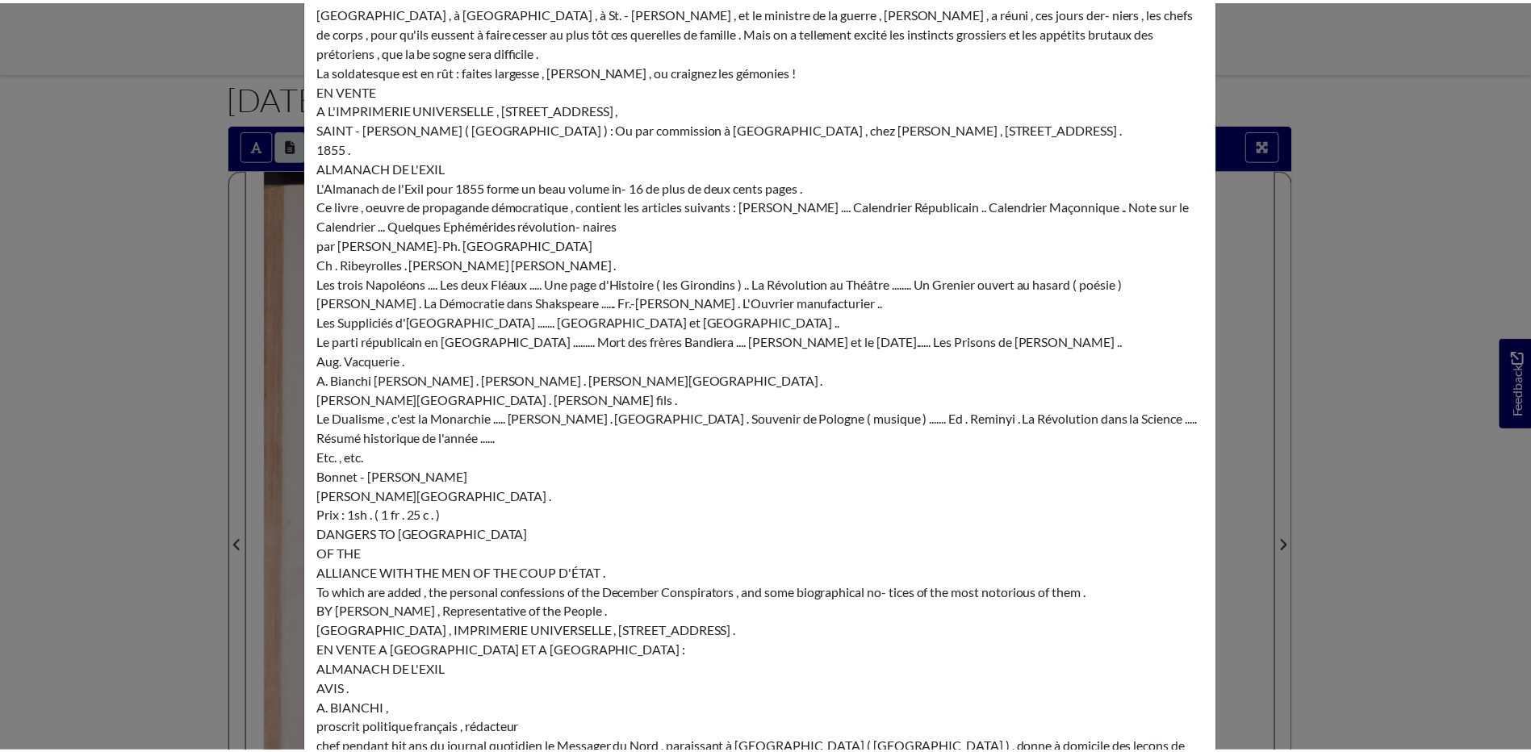
scroll to position [0, 0]
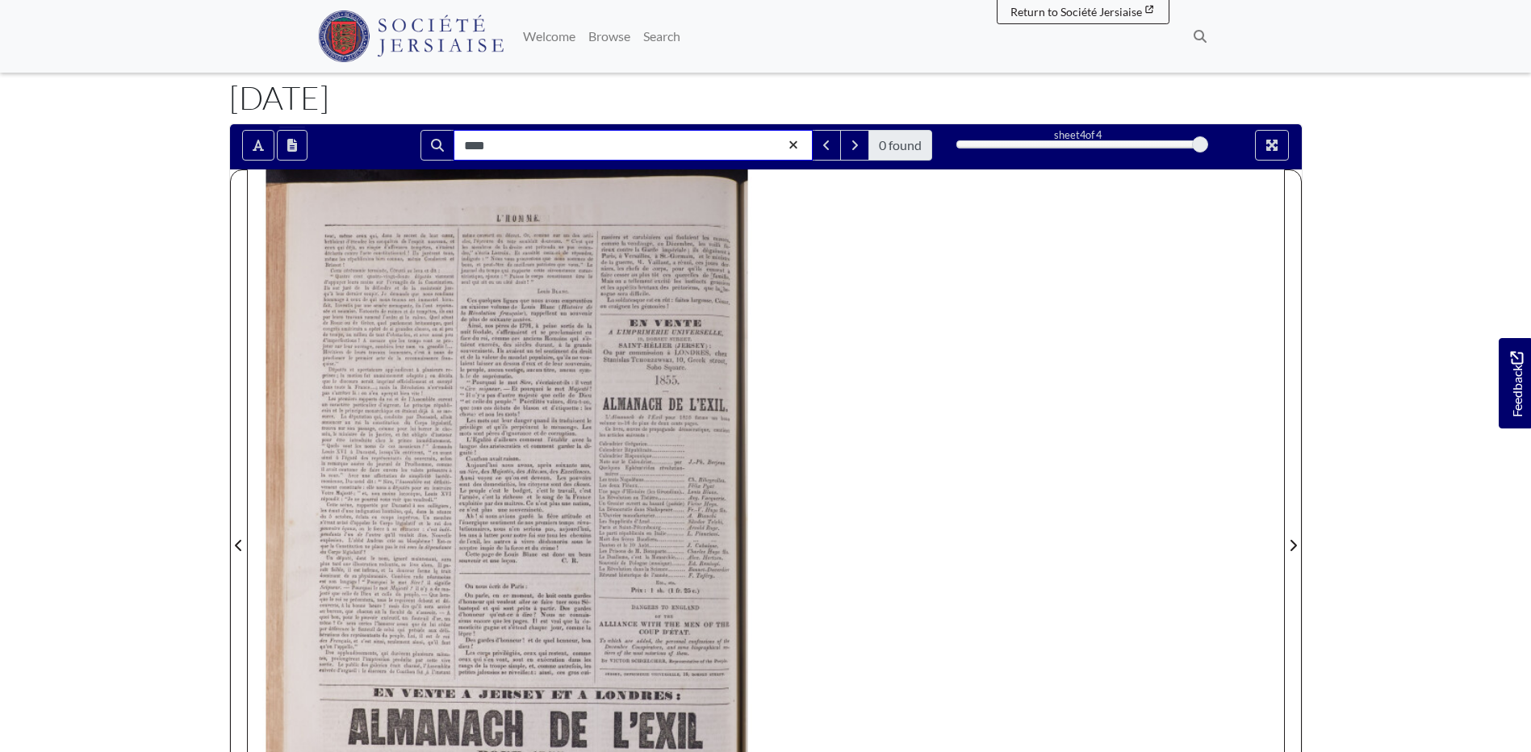
click at [678, 140] on input "****" at bounding box center [632, 145] width 359 height 31
click at [525, 140] on input "**" at bounding box center [632, 145] width 359 height 31
type input "*"
click at [303, 138] on button "Open transcription window" at bounding box center [292, 145] width 31 height 31
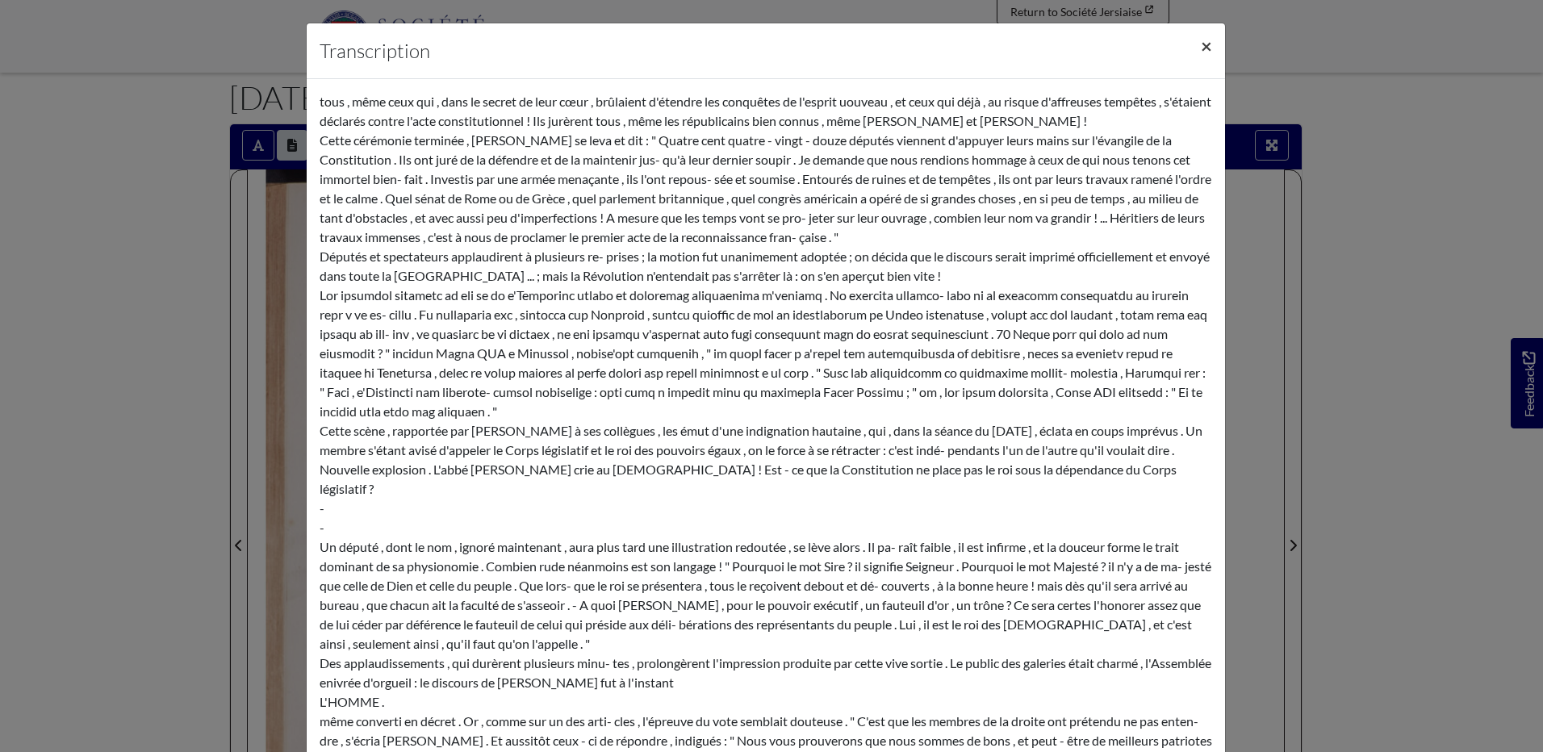
drag, startPoint x: 1186, startPoint y: 48, endPoint x: 1197, endPoint y: 48, distance: 11.3
click at [1192, 48] on button "×" at bounding box center [1206, 45] width 37 height 45
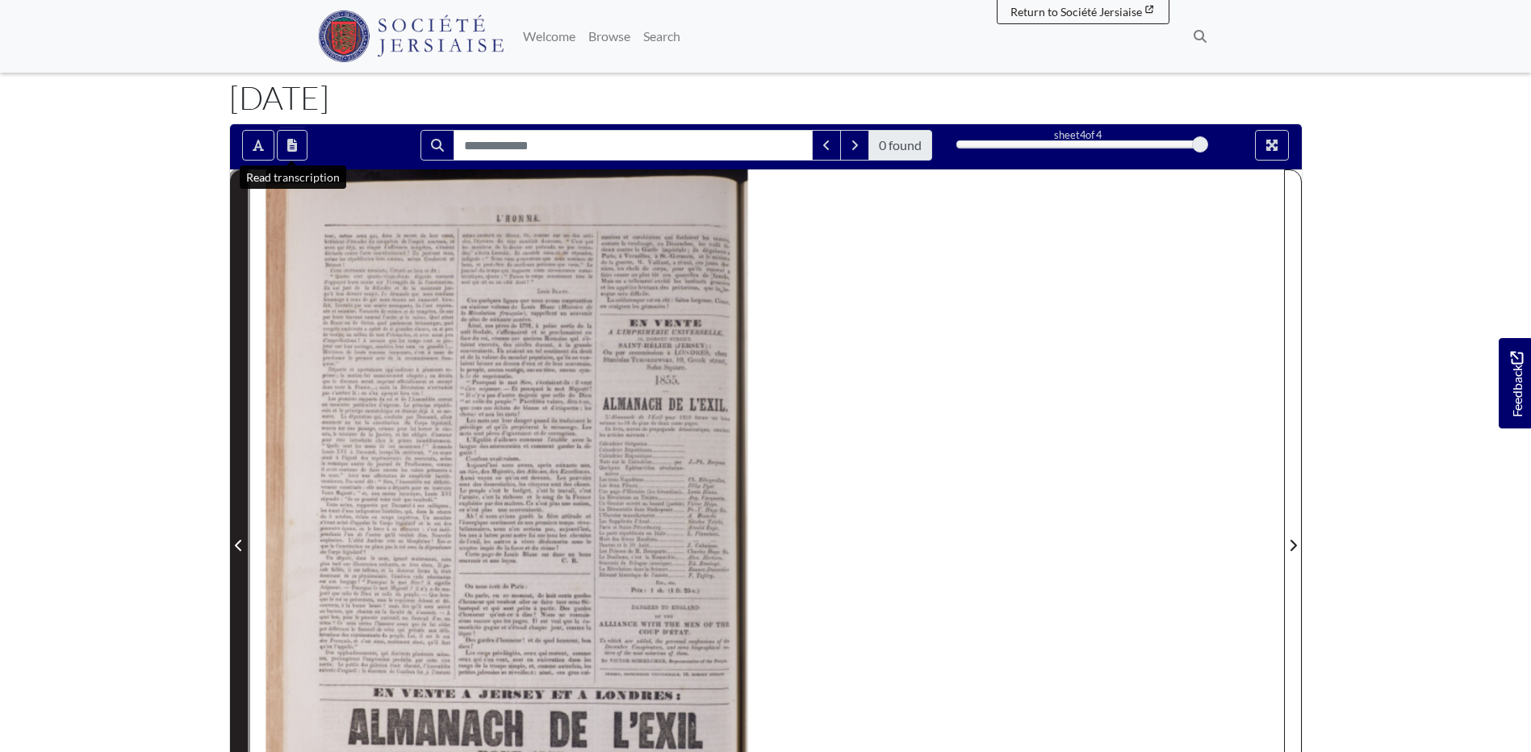
click at [232, 505] on span "Previous Page" at bounding box center [239, 535] width 16 height 731
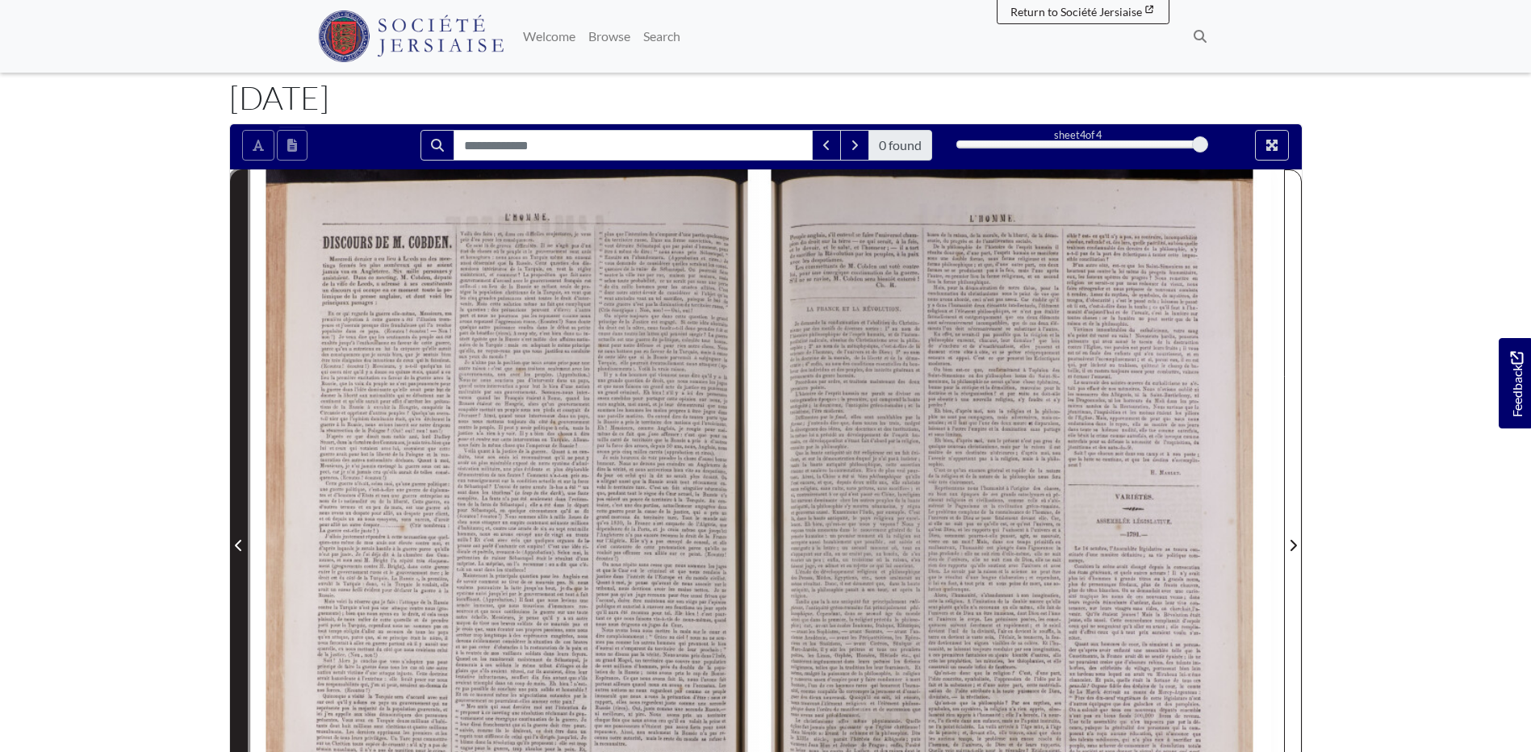
click at [232, 505] on span "Previous Page" at bounding box center [239, 535] width 16 height 731
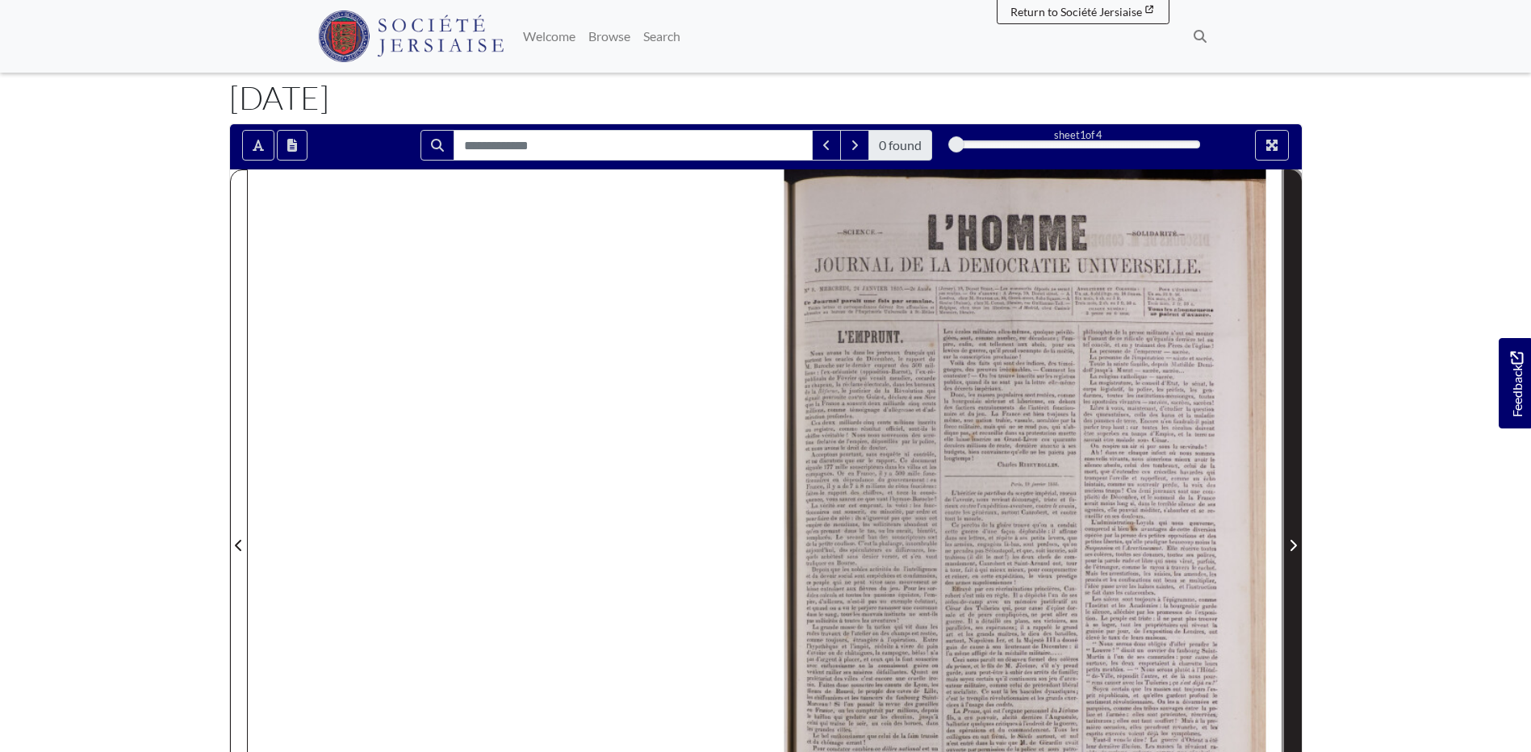
click at [1292, 558] on span "Next Page" at bounding box center [1292, 535] width 16 height 731
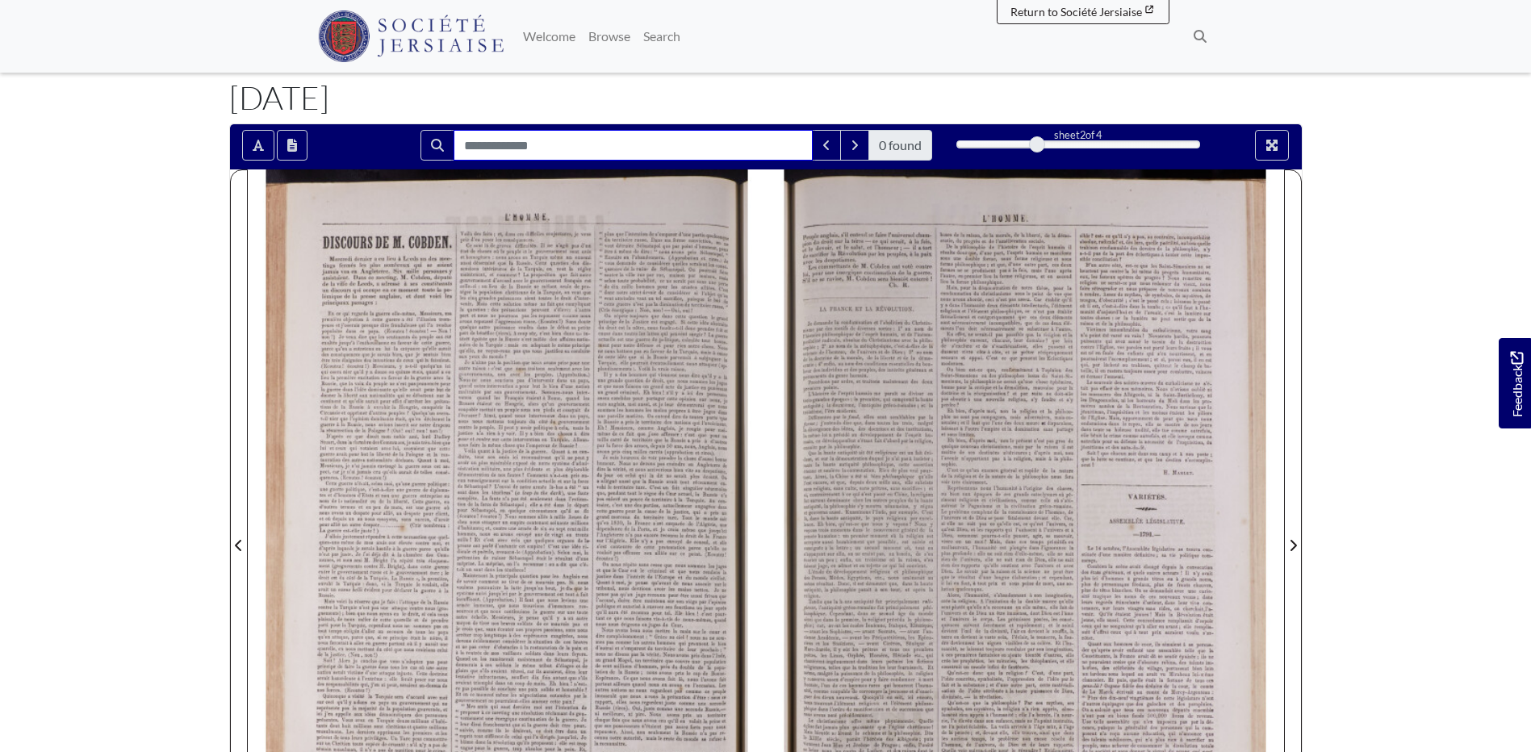
click at [639, 148] on input "Search for" at bounding box center [632, 145] width 359 height 31
type input "****"
click at [825, 149] on icon "Previous Match" at bounding box center [826, 145] width 8 height 13
click at [850, 146] on icon "Next Match" at bounding box center [854, 145] width 8 height 13
click at [827, 138] on button "Previous Match" at bounding box center [826, 145] width 29 height 31
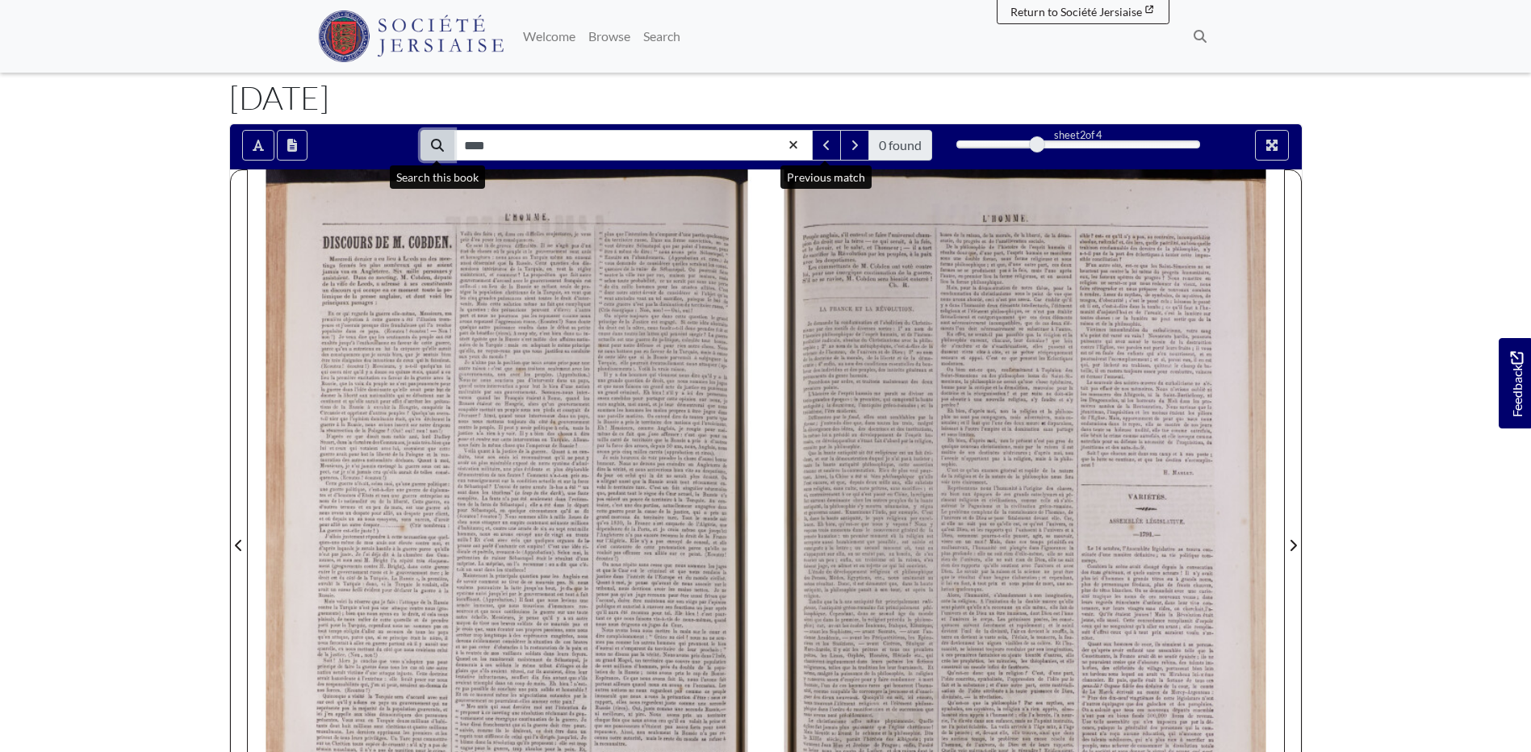
click at [443, 140] on button "Search" at bounding box center [437, 145] width 34 height 31
click at [516, 152] on input "****" at bounding box center [632, 145] width 359 height 31
click at [435, 264] on div at bounding box center [507, 535] width 518 height 733
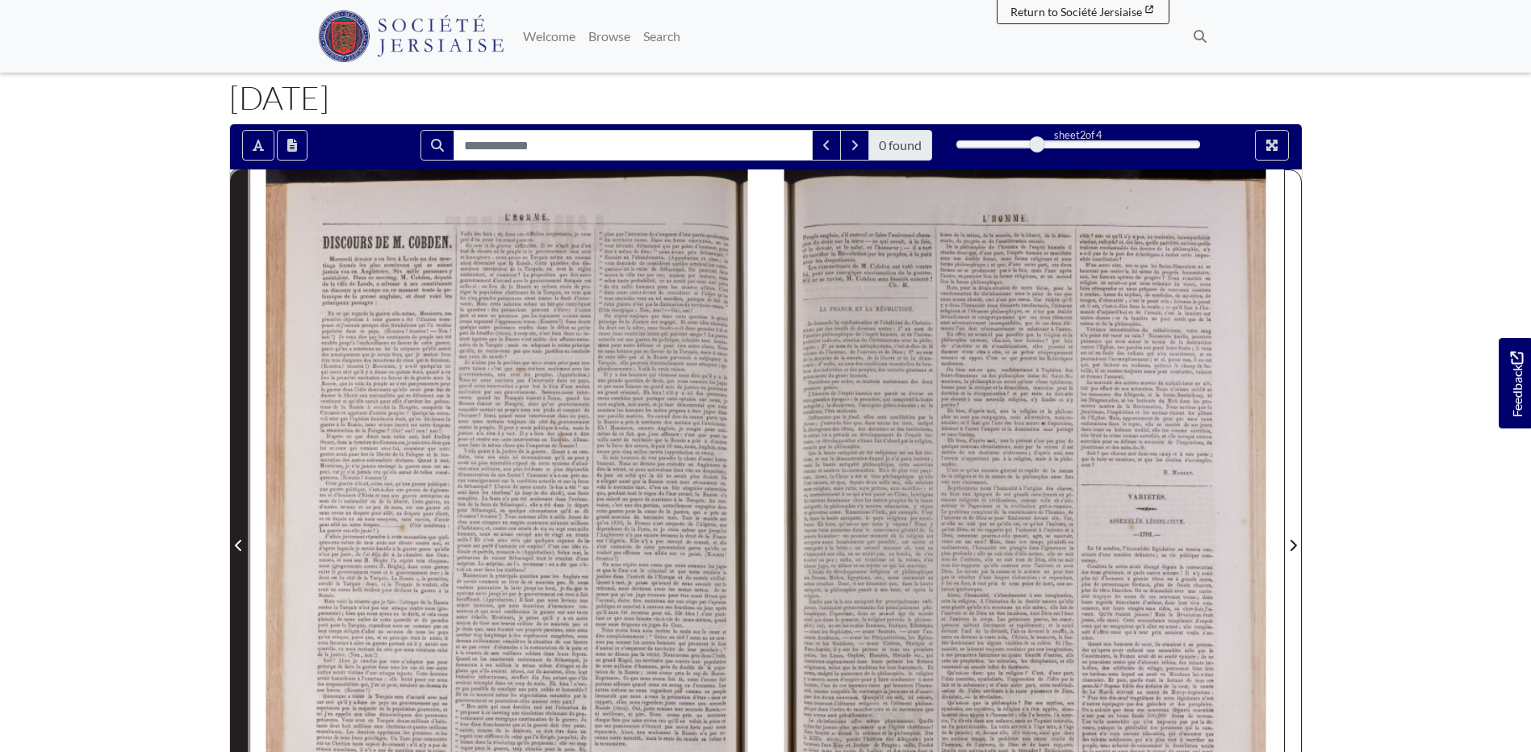
click at [244, 538] on span "Previous Page" at bounding box center [239, 545] width 16 height 19
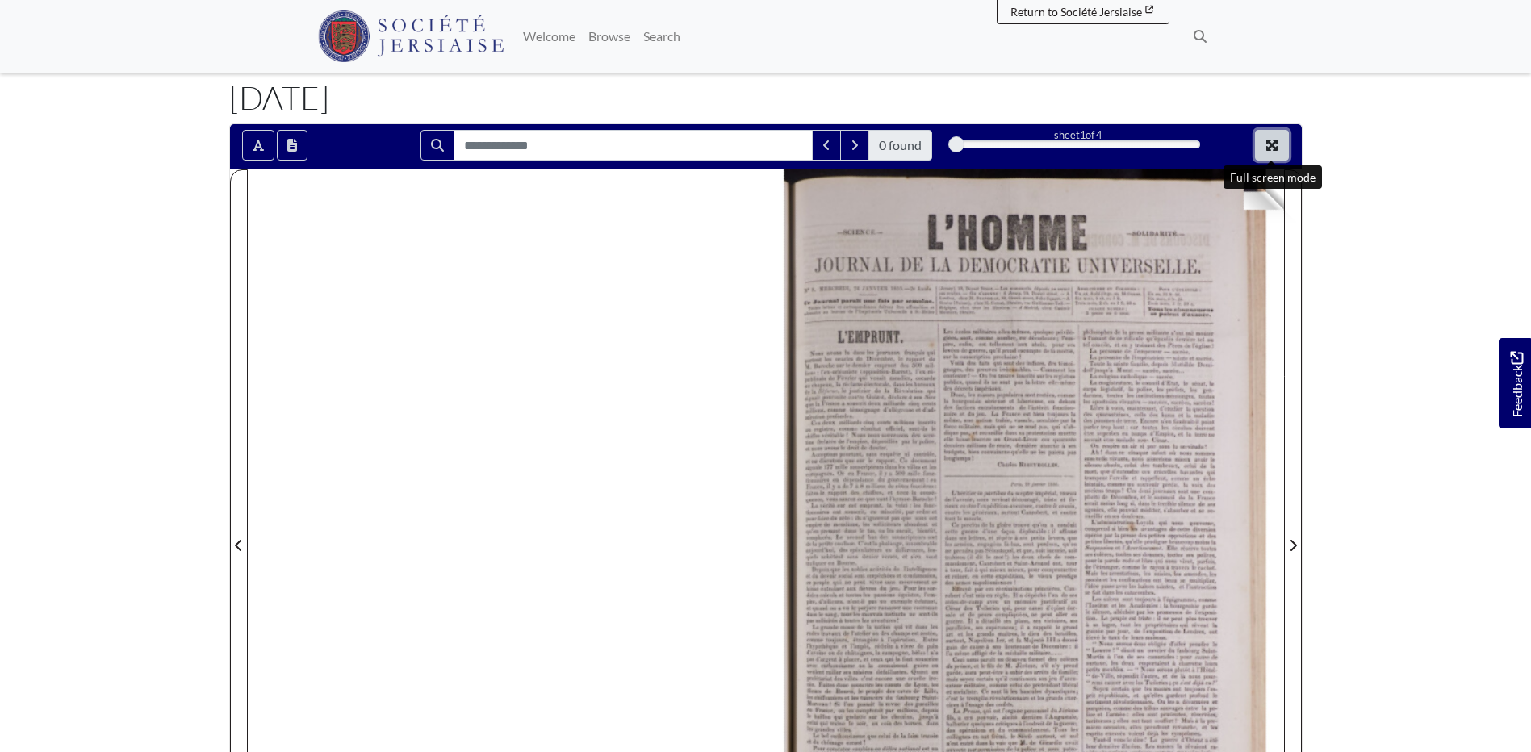
click at [1273, 155] on button "Full screen mode" at bounding box center [1272, 145] width 34 height 31
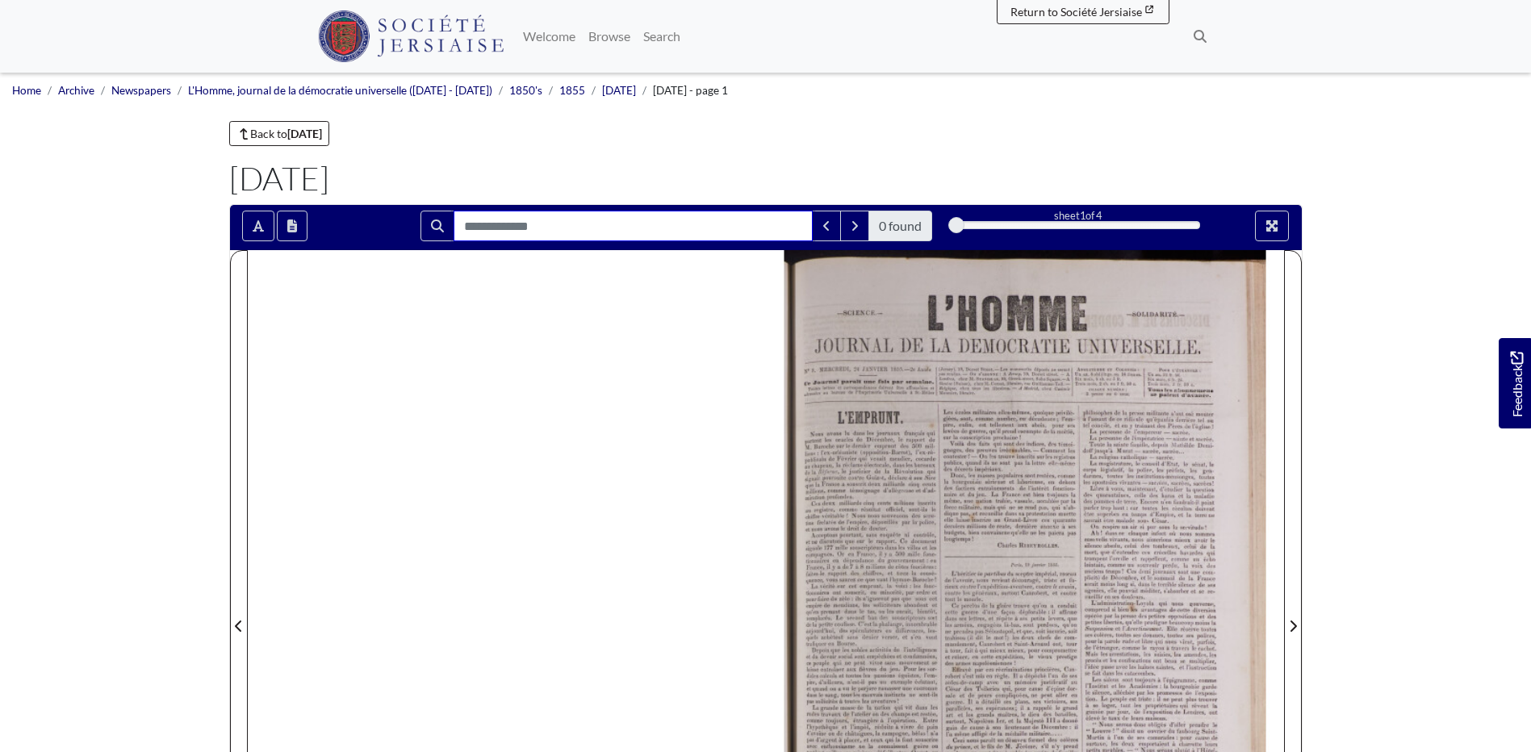
click at [598, 228] on input "Search for" at bounding box center [632, 226] width 359 height 31
type input "****"
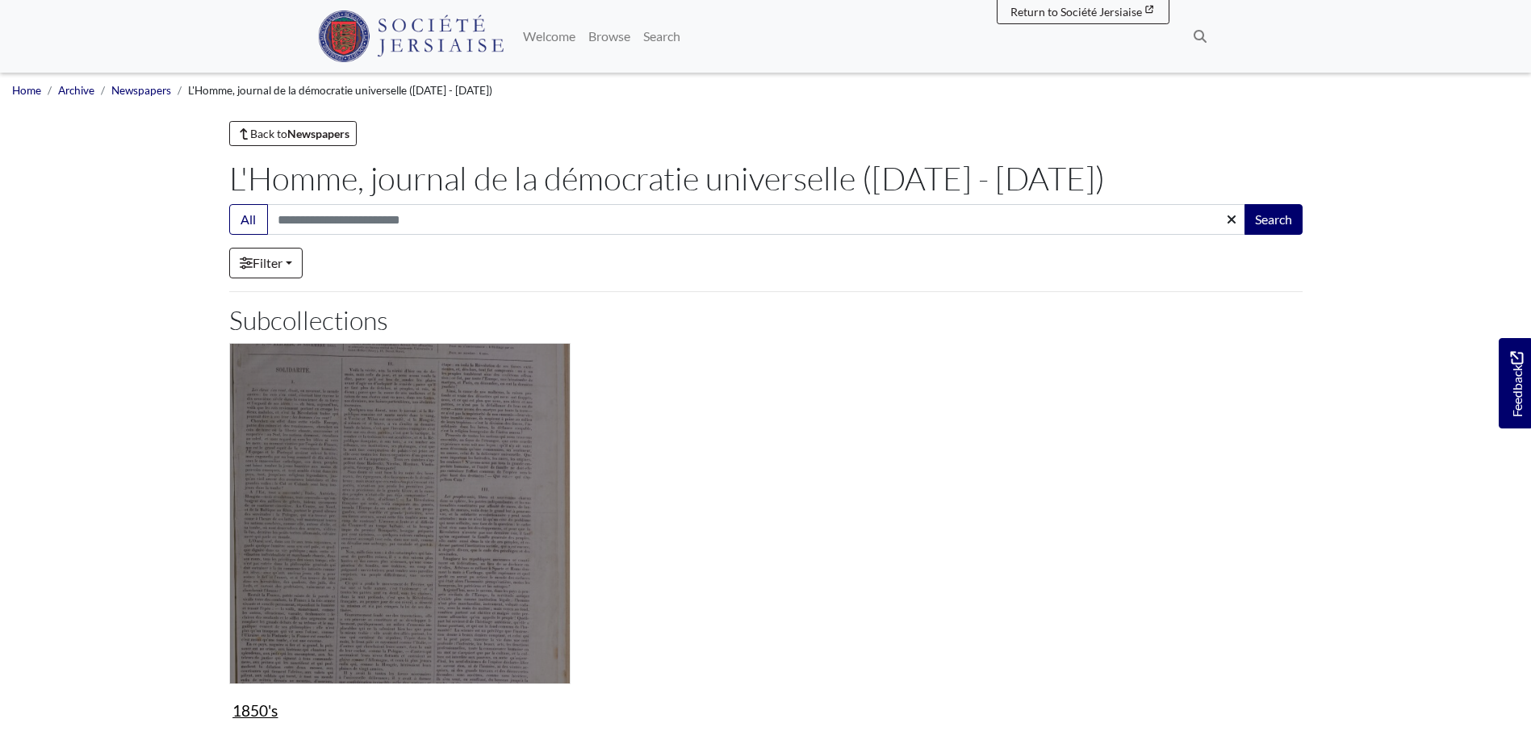
click at [423, 537] on img "Subcollection" at bounding box center [399, 513] width 341 height 341
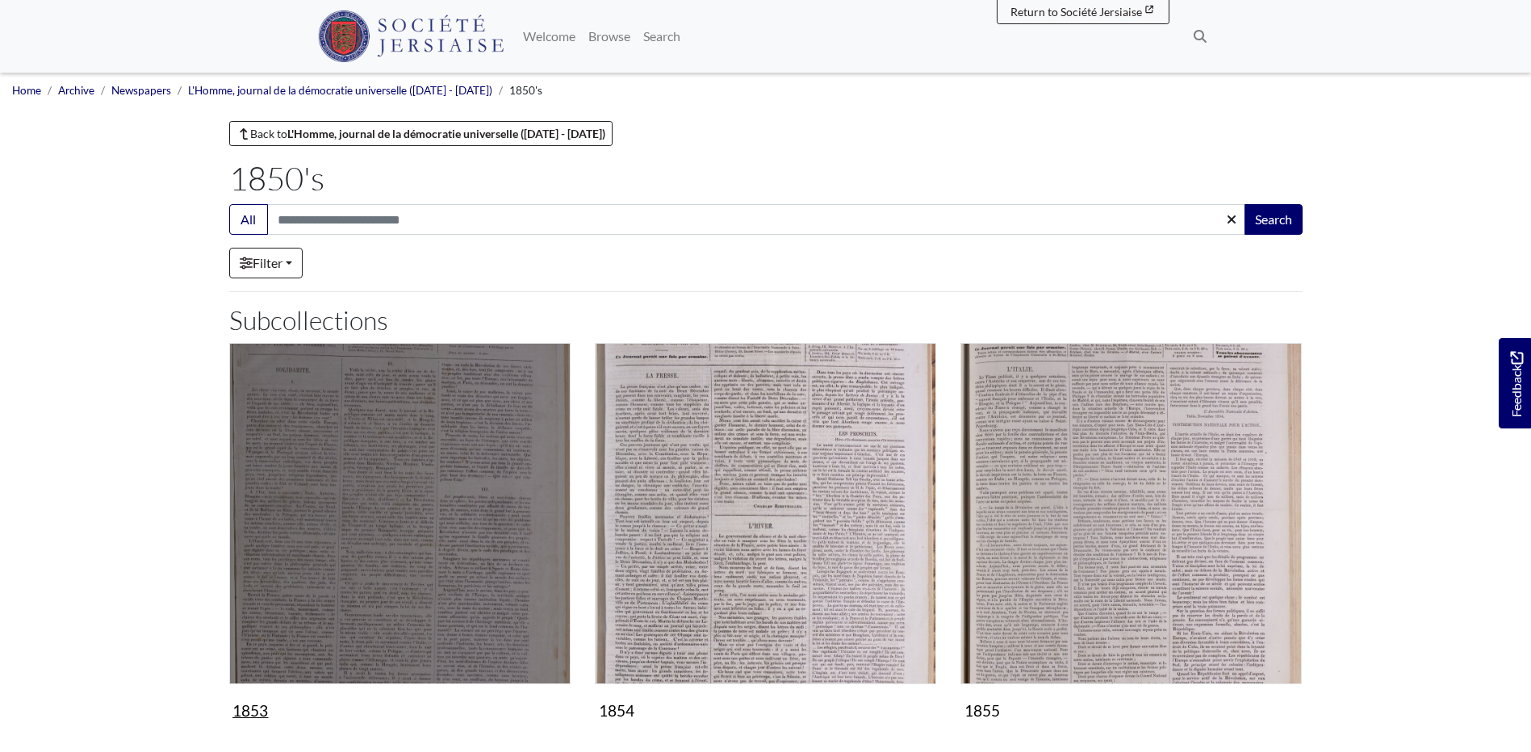
click at [407, 447] on img "Subcollection" at bounding box center [399, 513] width 341 height 341
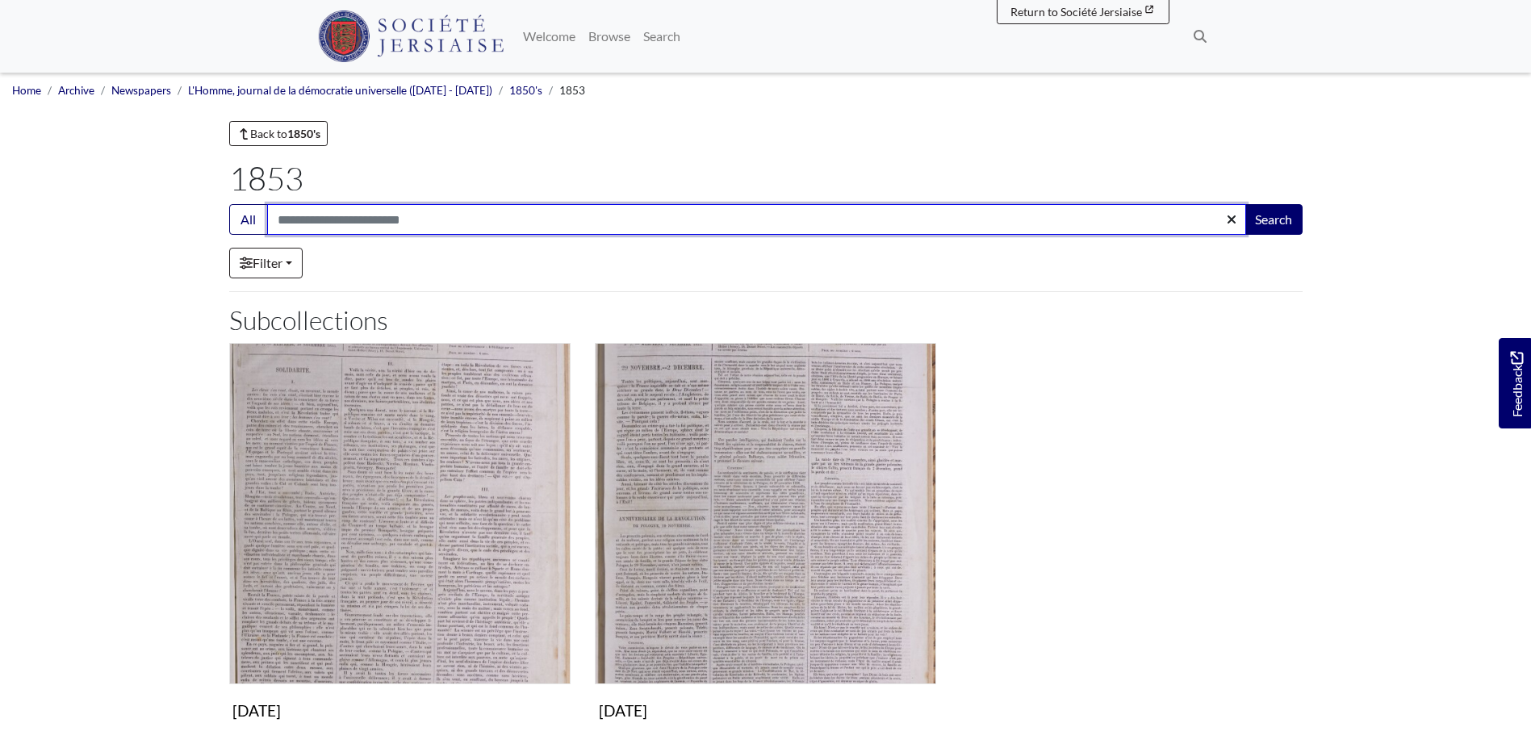
click at [527, 216] on input "Search:" at bounding box center [756, 219] width 979 height 31
type input "****"
click at [1244, 204] on button "Search" at bounding box center [1273, 219] width 58 height 31
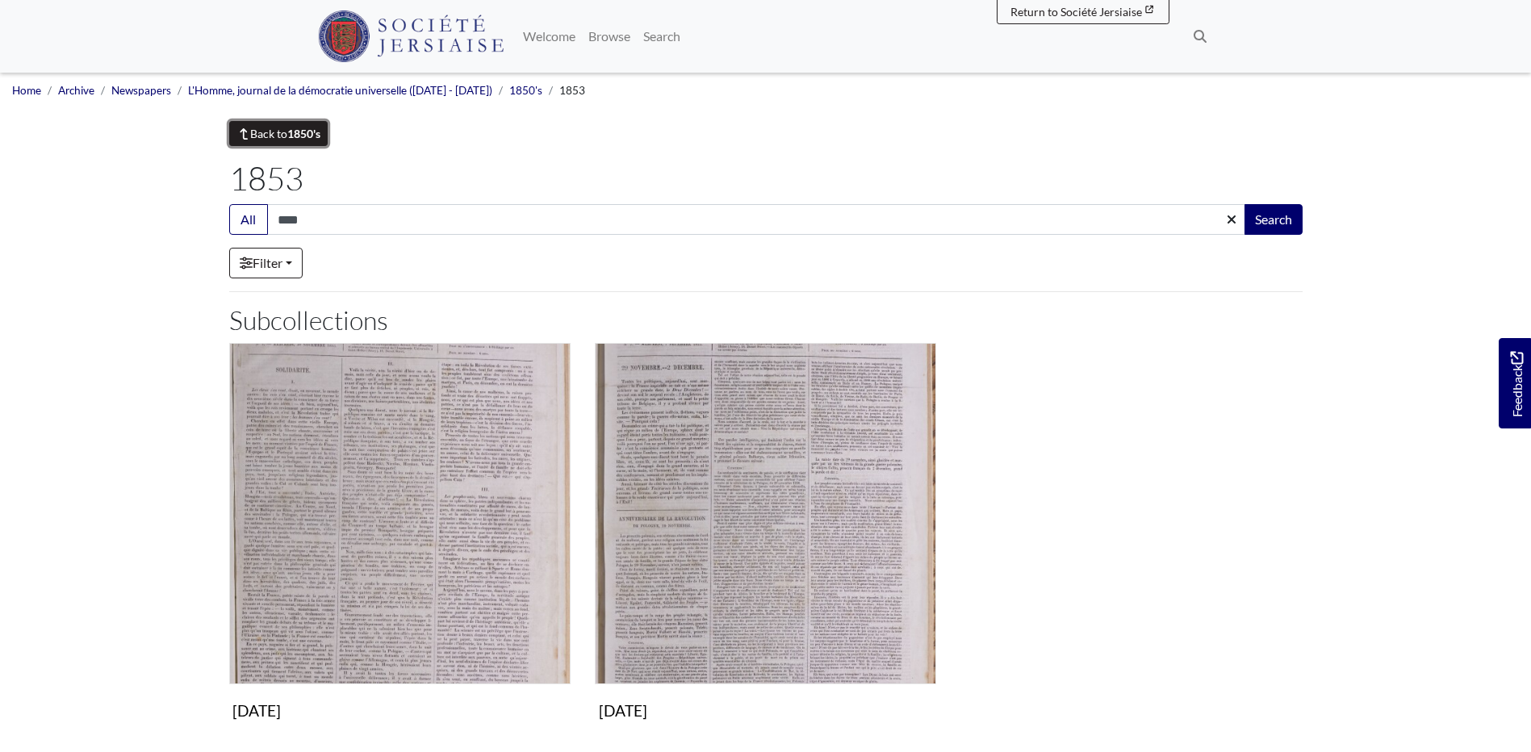
click at [263, 132] on link "Back to 1850's" at bounding box center [278, 133] width 99 height 25
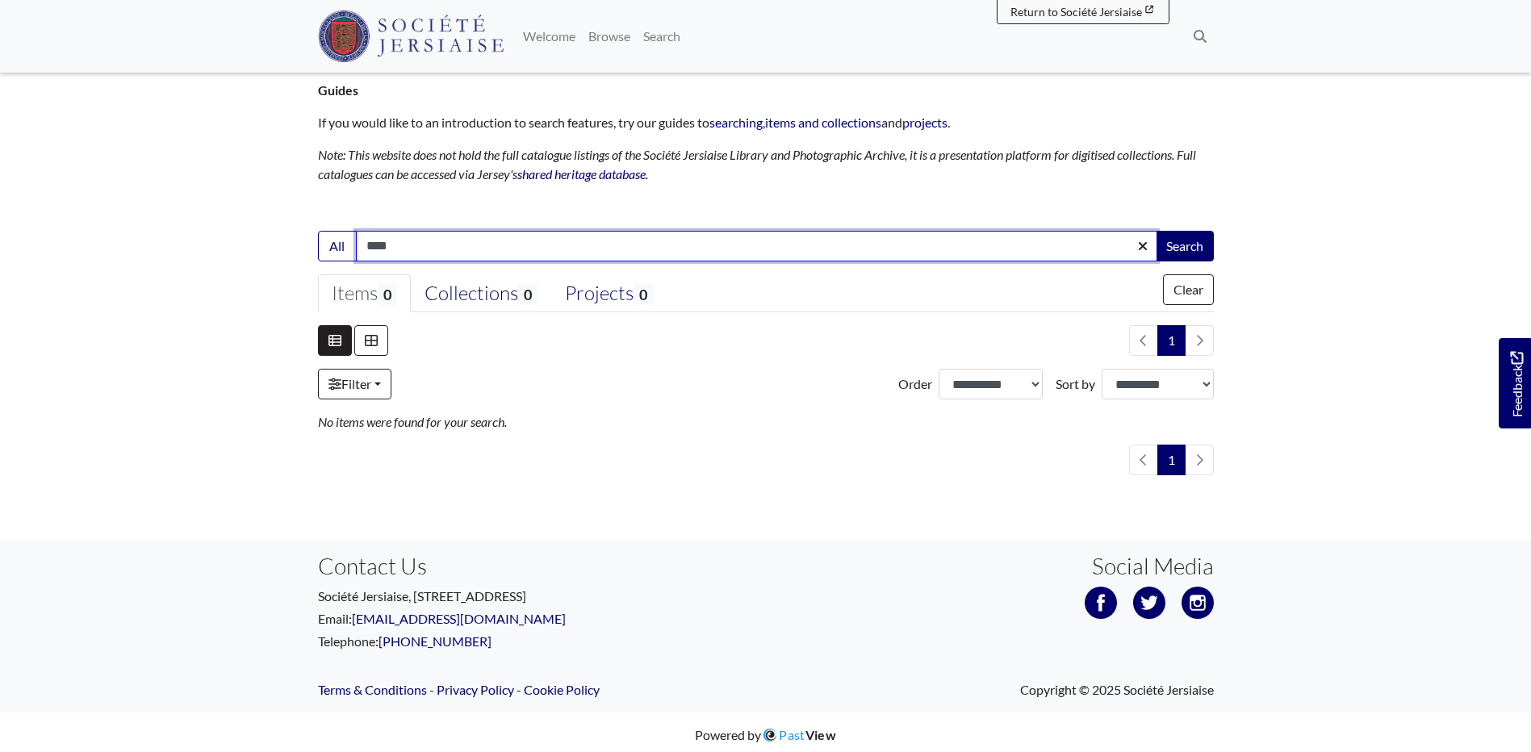
scroll to position [209, 0]
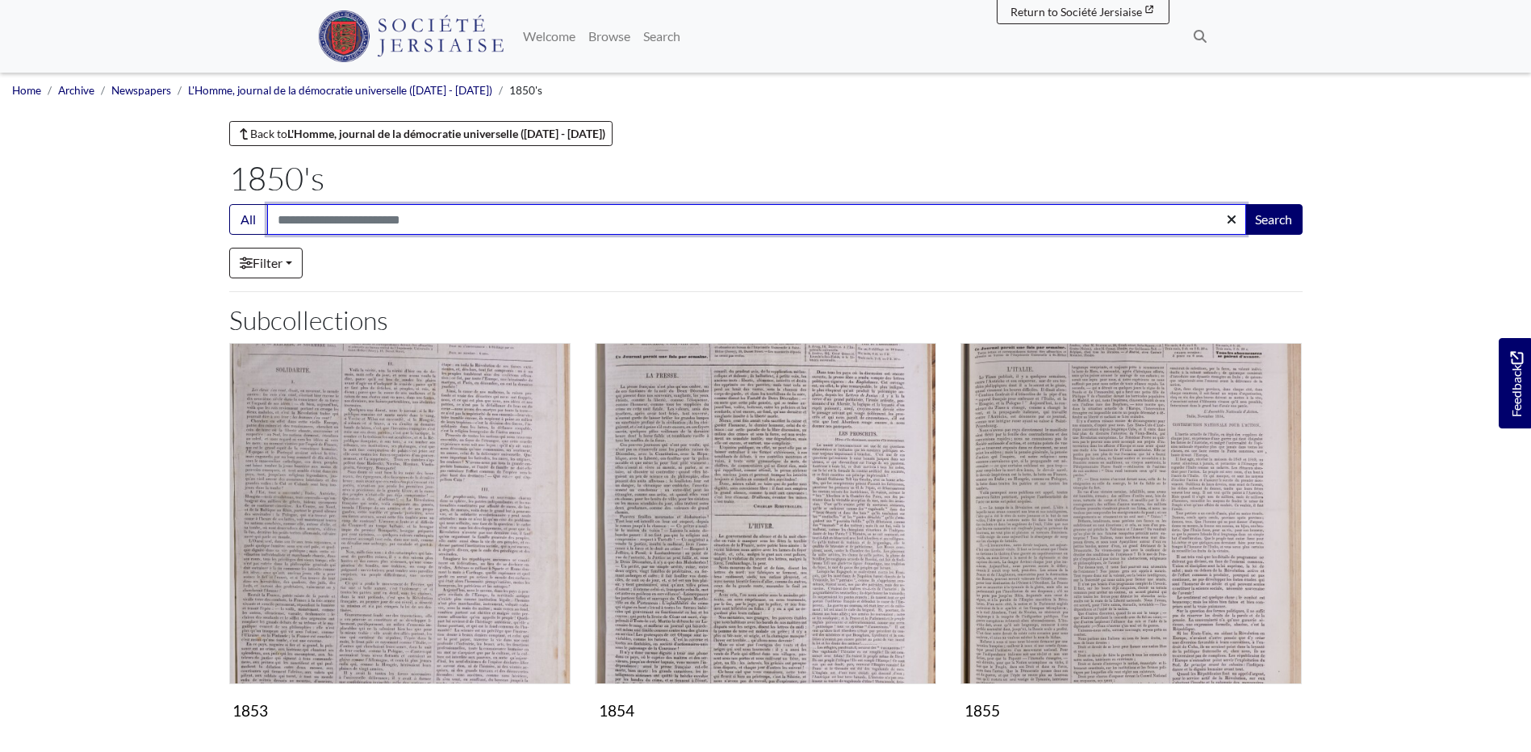
click at [405, 223] on input "Search:" at bounding box center [756, 219] width 979 height 31
type input "****"
click at [1244, 204] on button "Search" at bounding box center [1273, 219] width 58 height 31
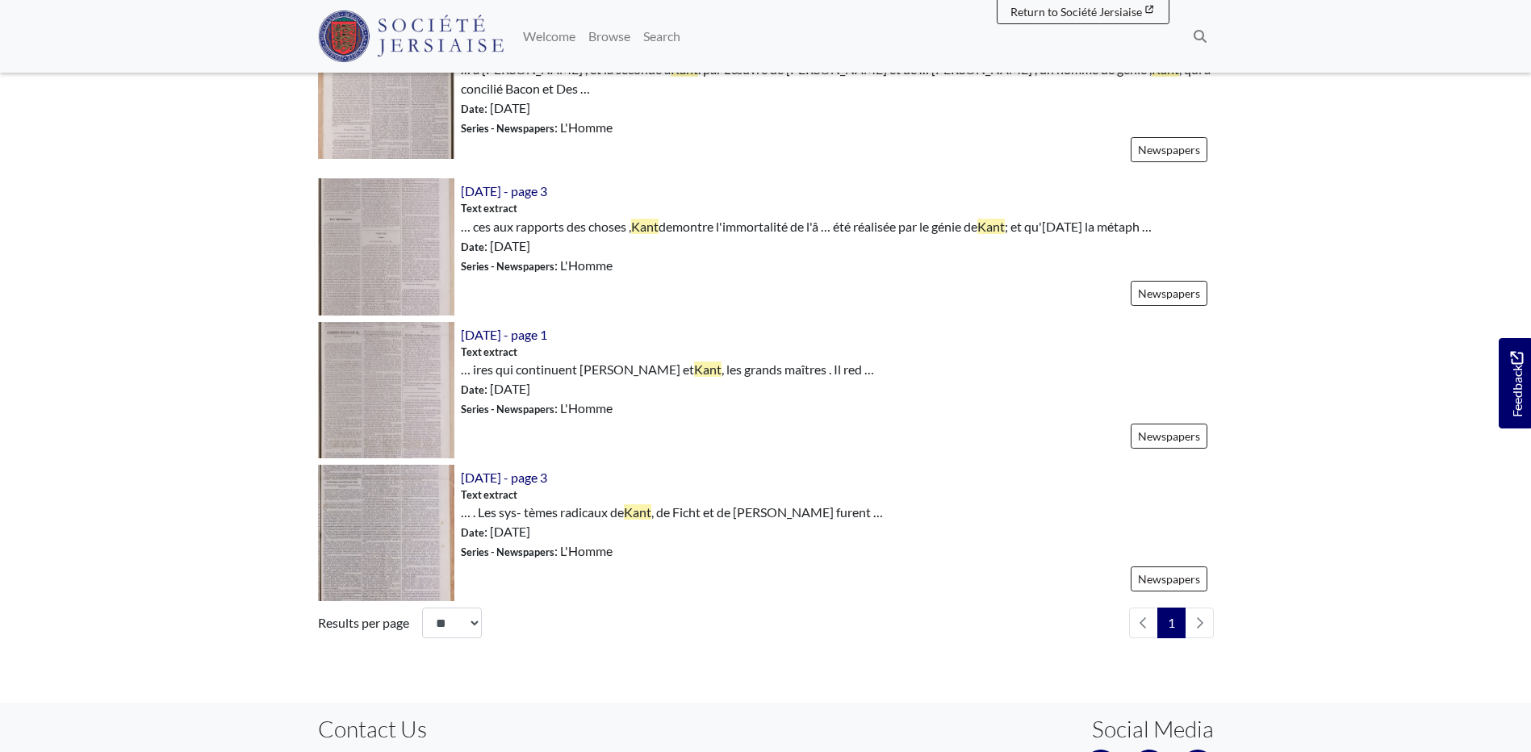
scroll to position [726, 0]
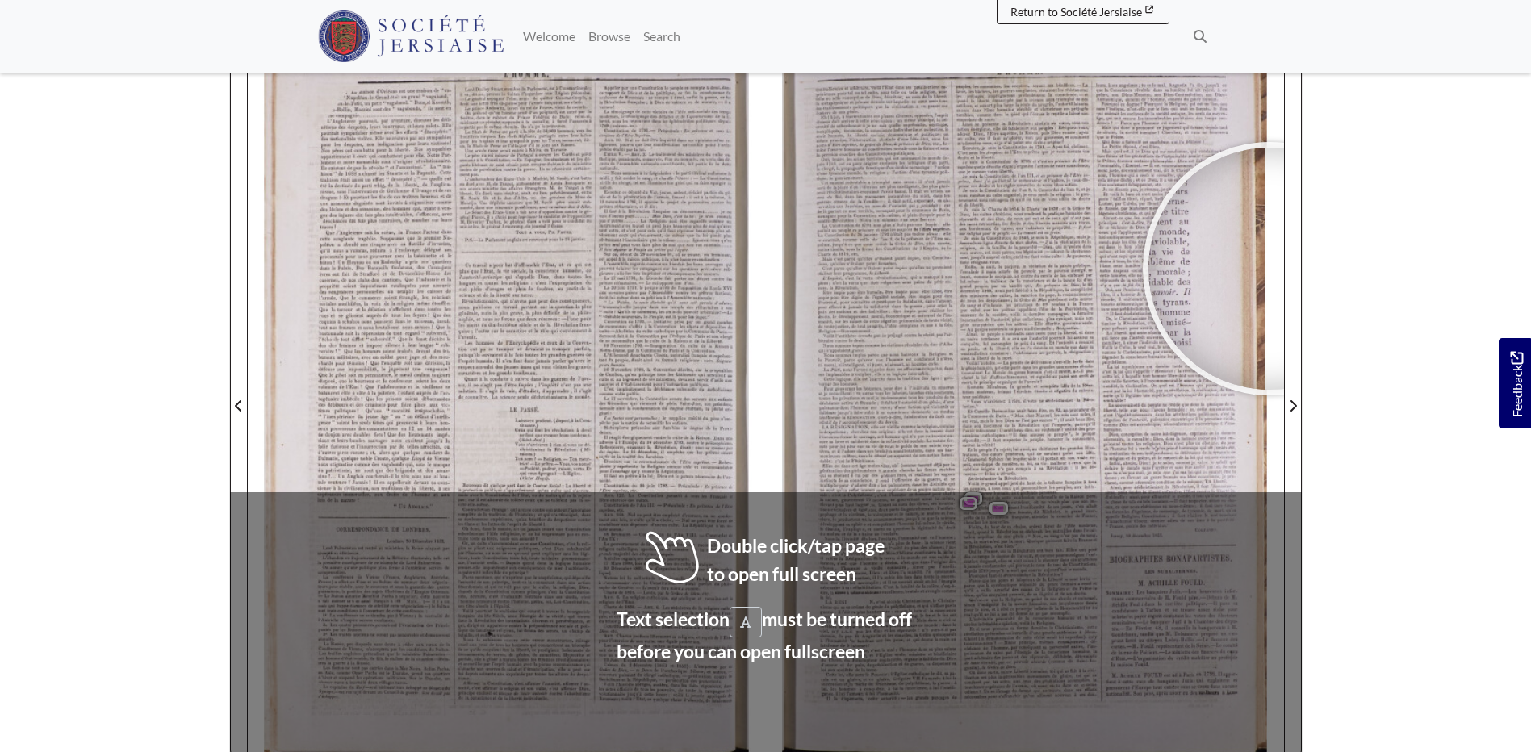
scroll to position [242, 0]
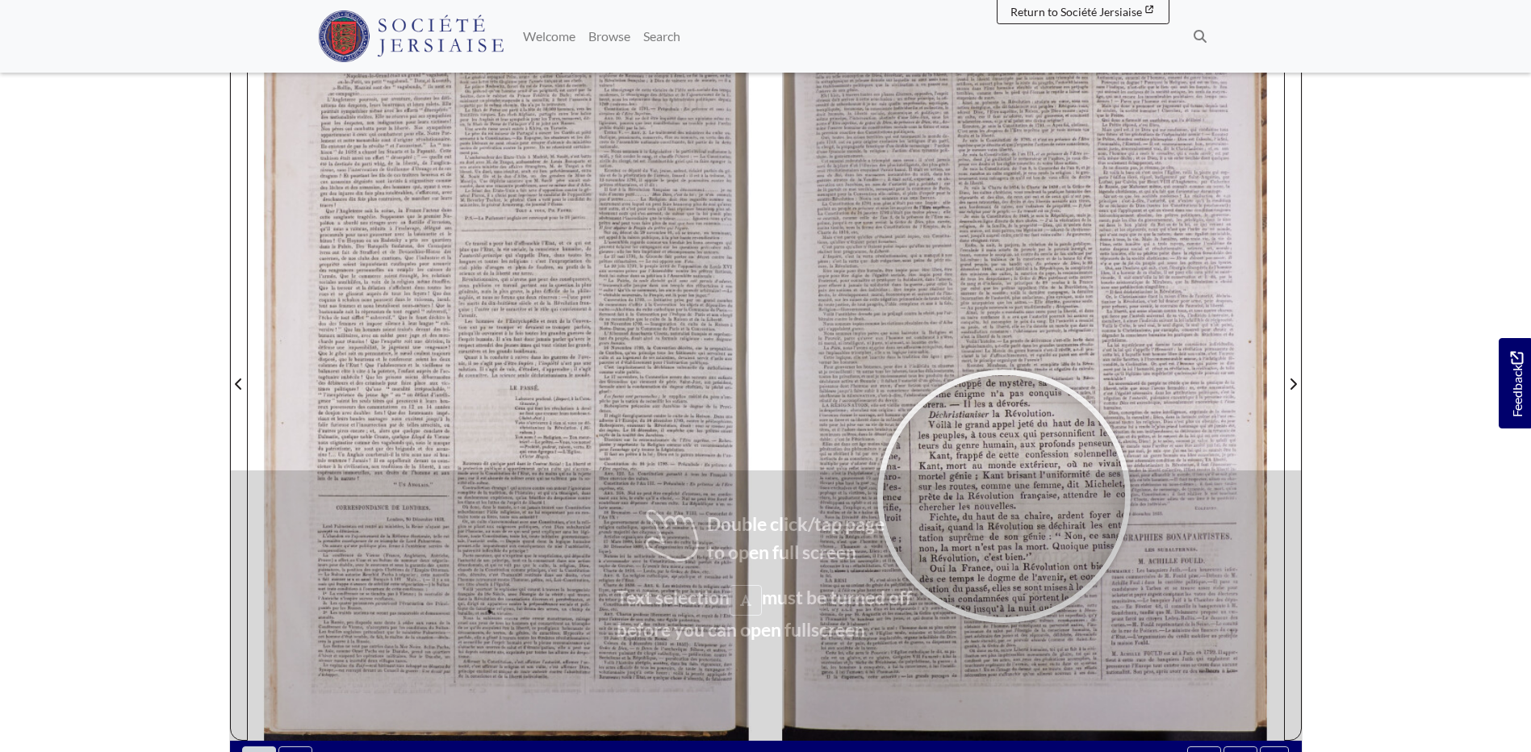
click at [969, 545] on div at bounding box center [1004, 496] width 242 height 242
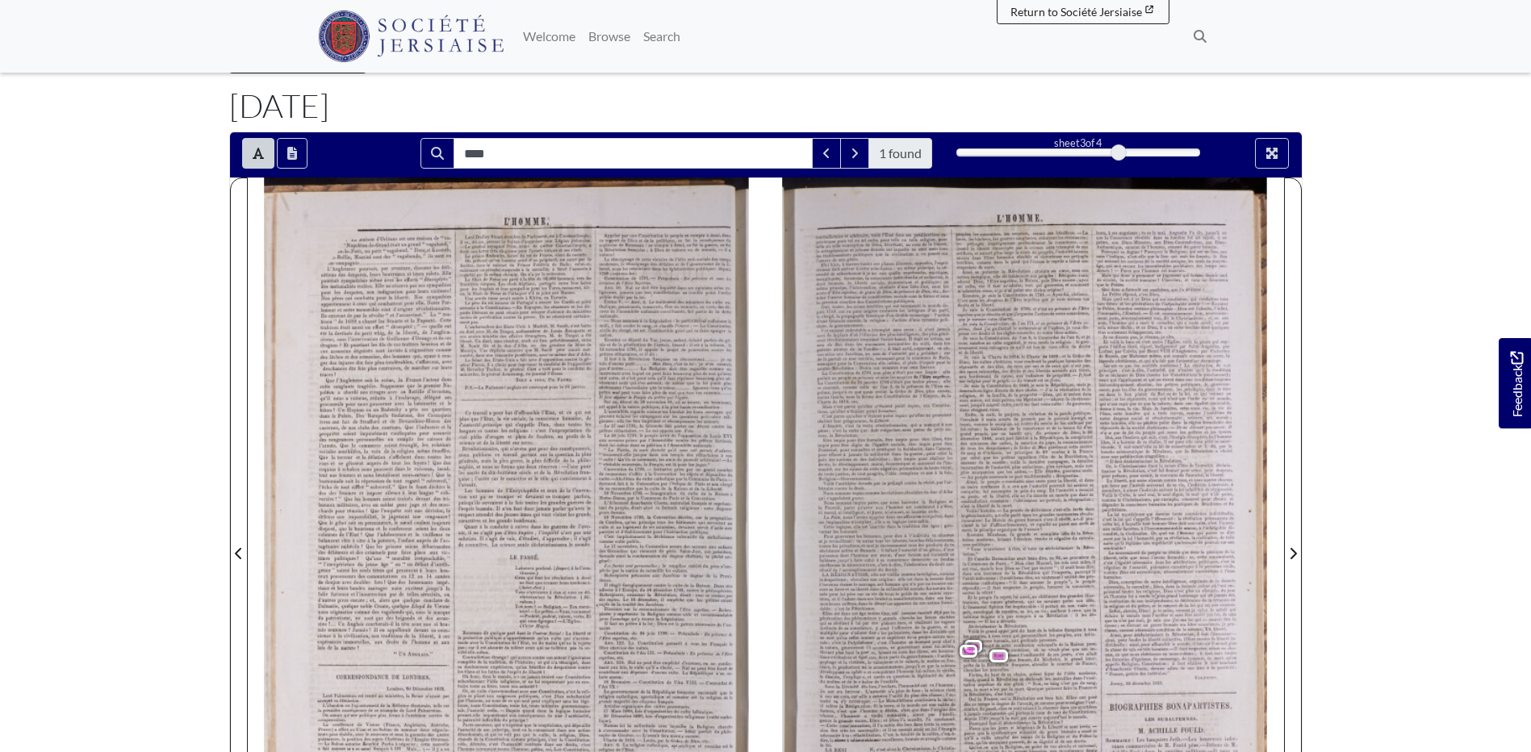
scroll to position [0, 0]
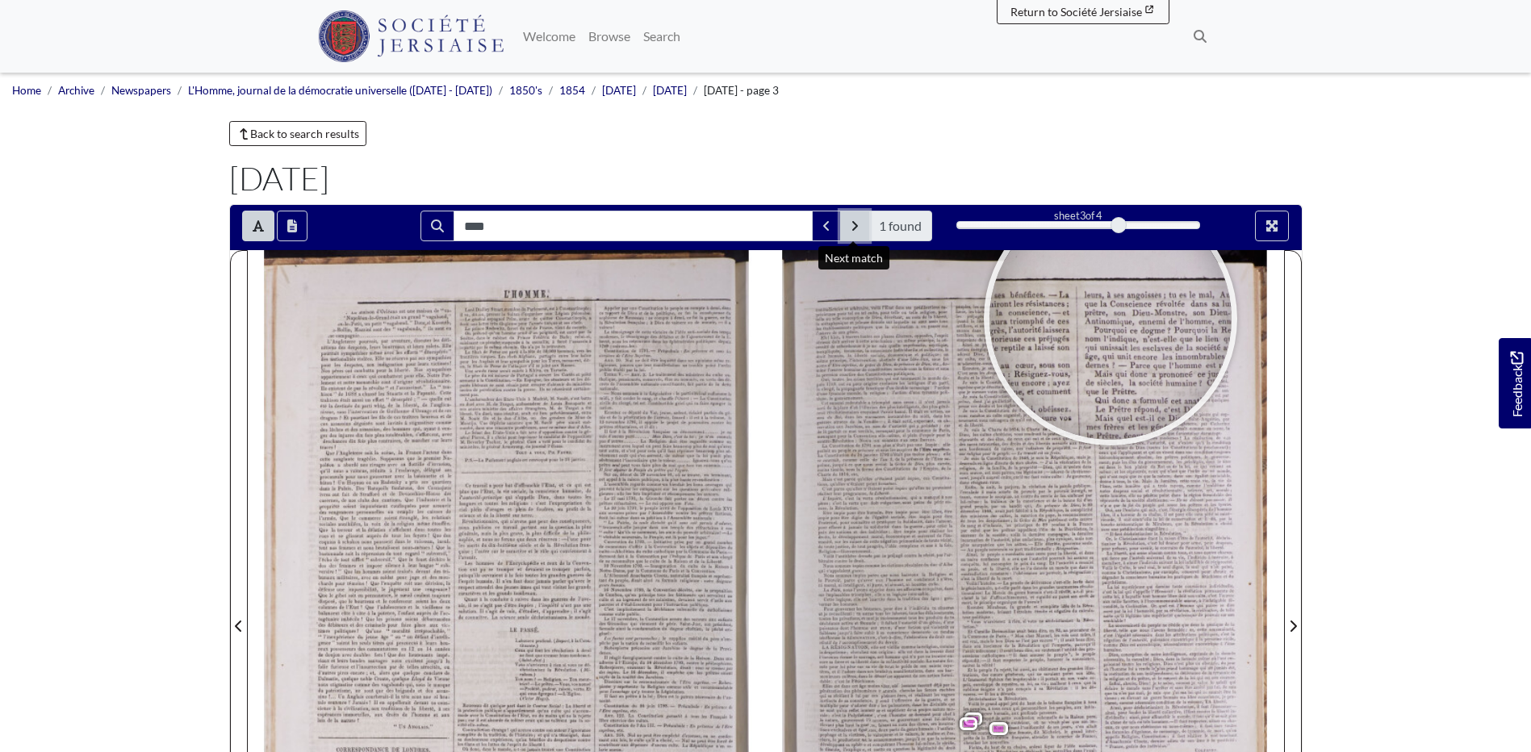
click at [858, 228] on icon "Next Match" at bounding box center [854, 225] width 8 height 13
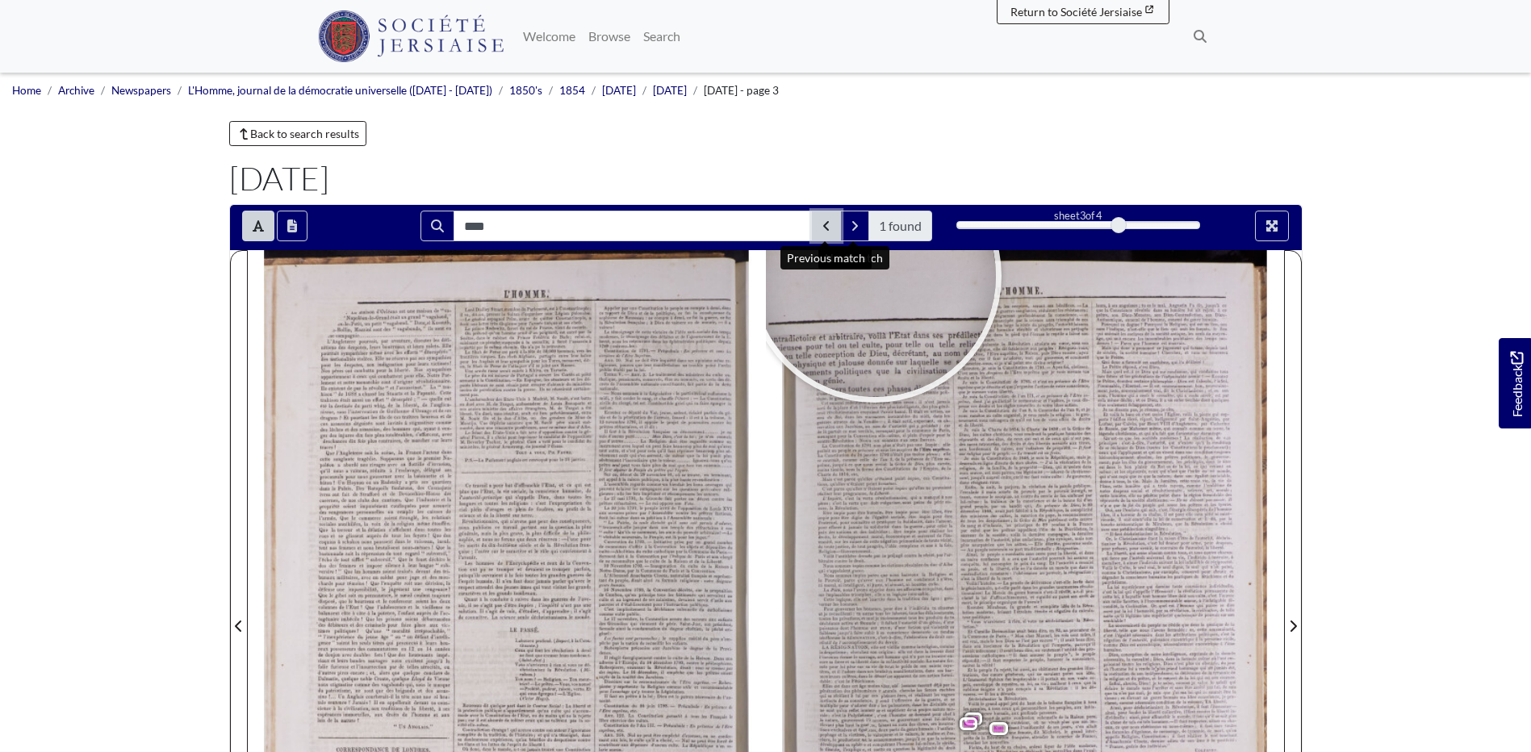
click at [832, 232] on button "Previous Match" at bounding box center [826, 226] width 29 height 31
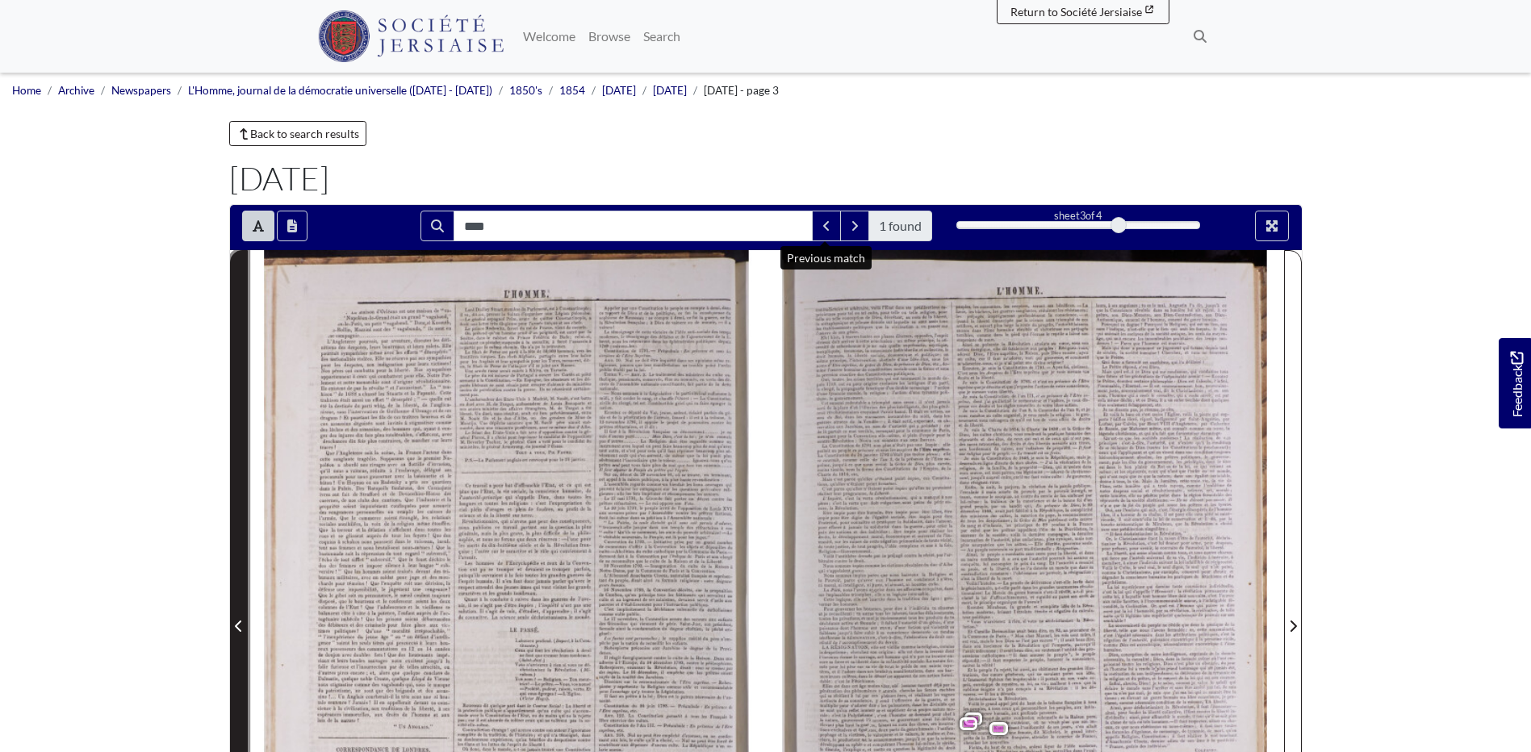
click at [241, 620] on icon "Previous Page" at bounding box center [239, 626] width 8 height 13
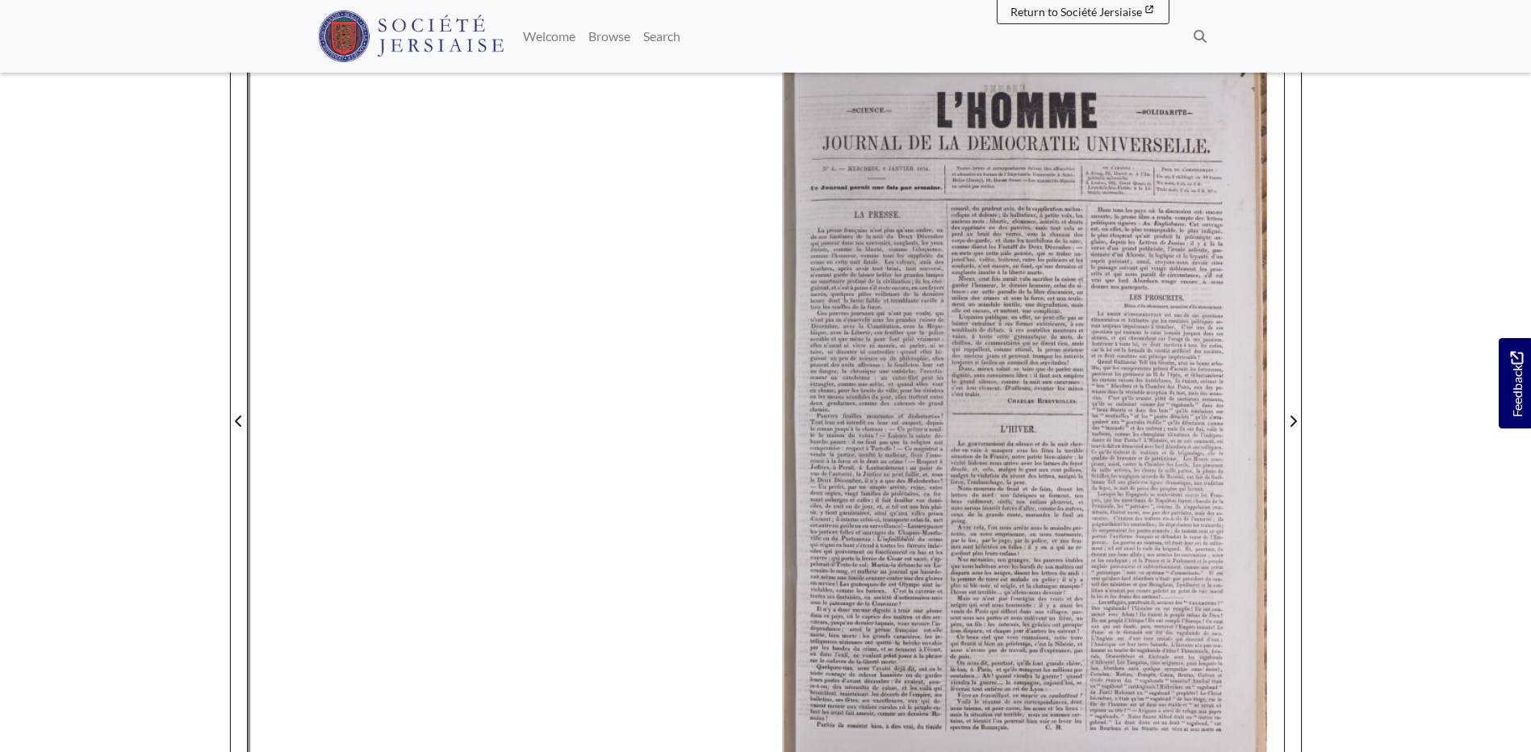
scroll to position [242, 0]
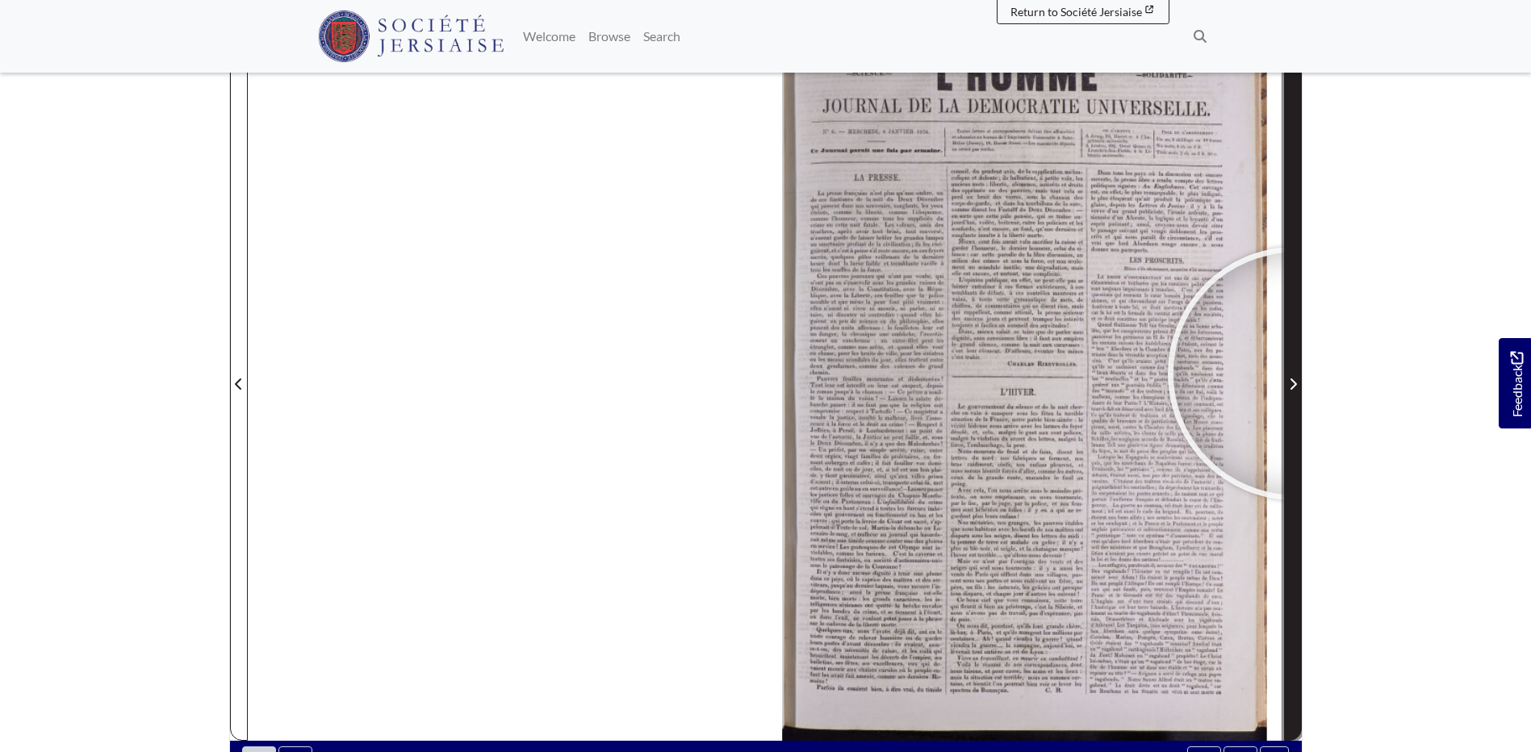
click at [1294, 374] on span "Next Page" at bounding box center [1292, 374] width 16 height 731
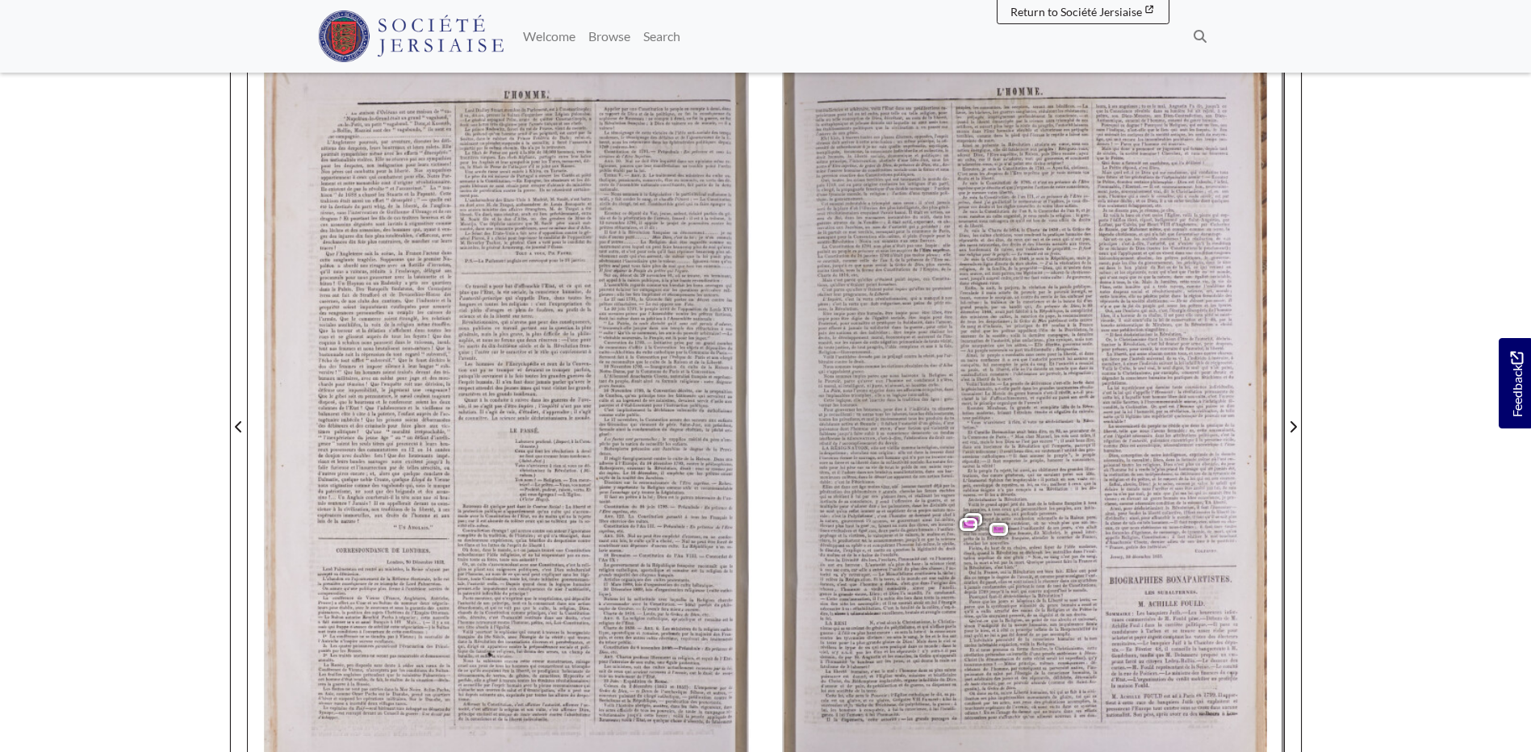
scroll to position [161, 0]
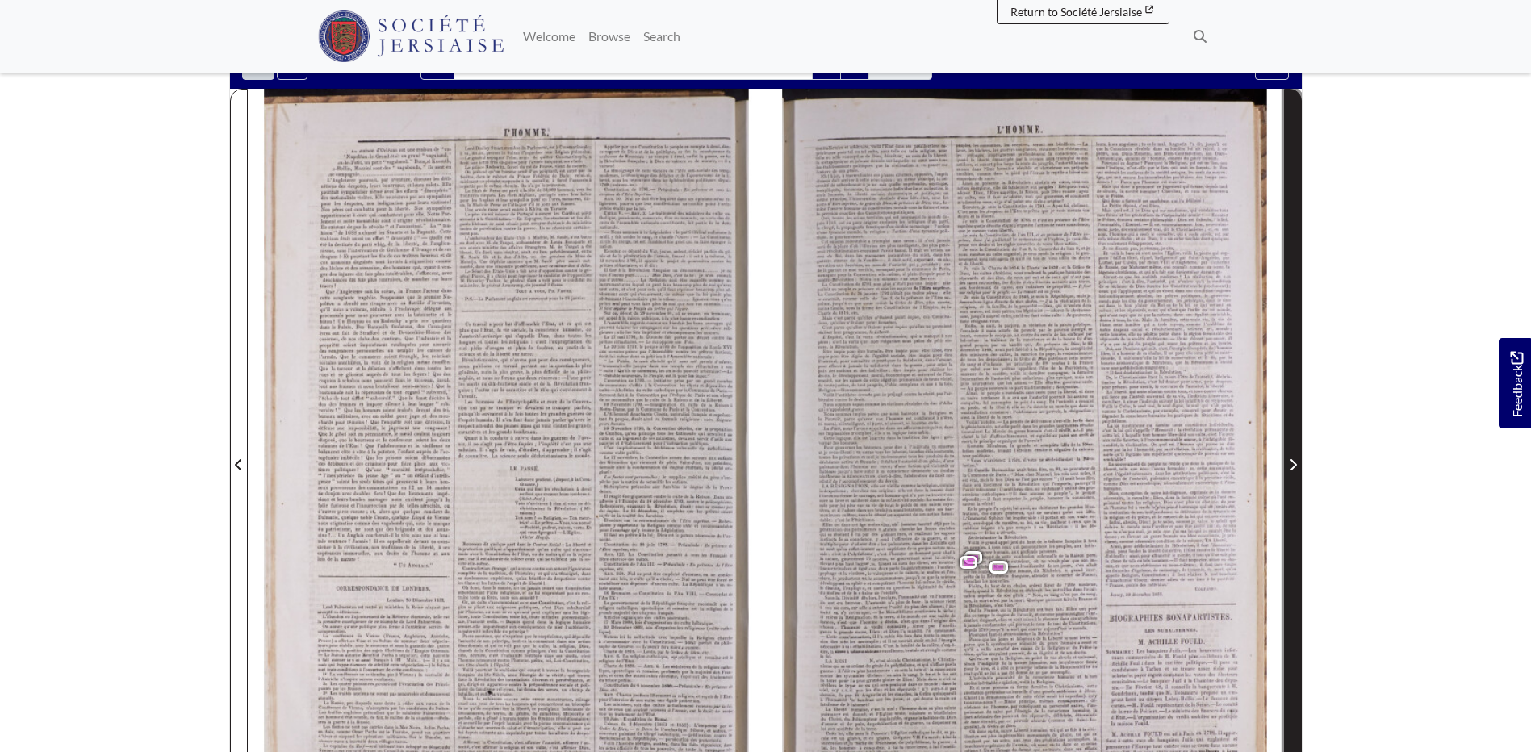
click at [1291, 430] on span "Next Page" at bounding box center [1292, 455] width 16 height 731
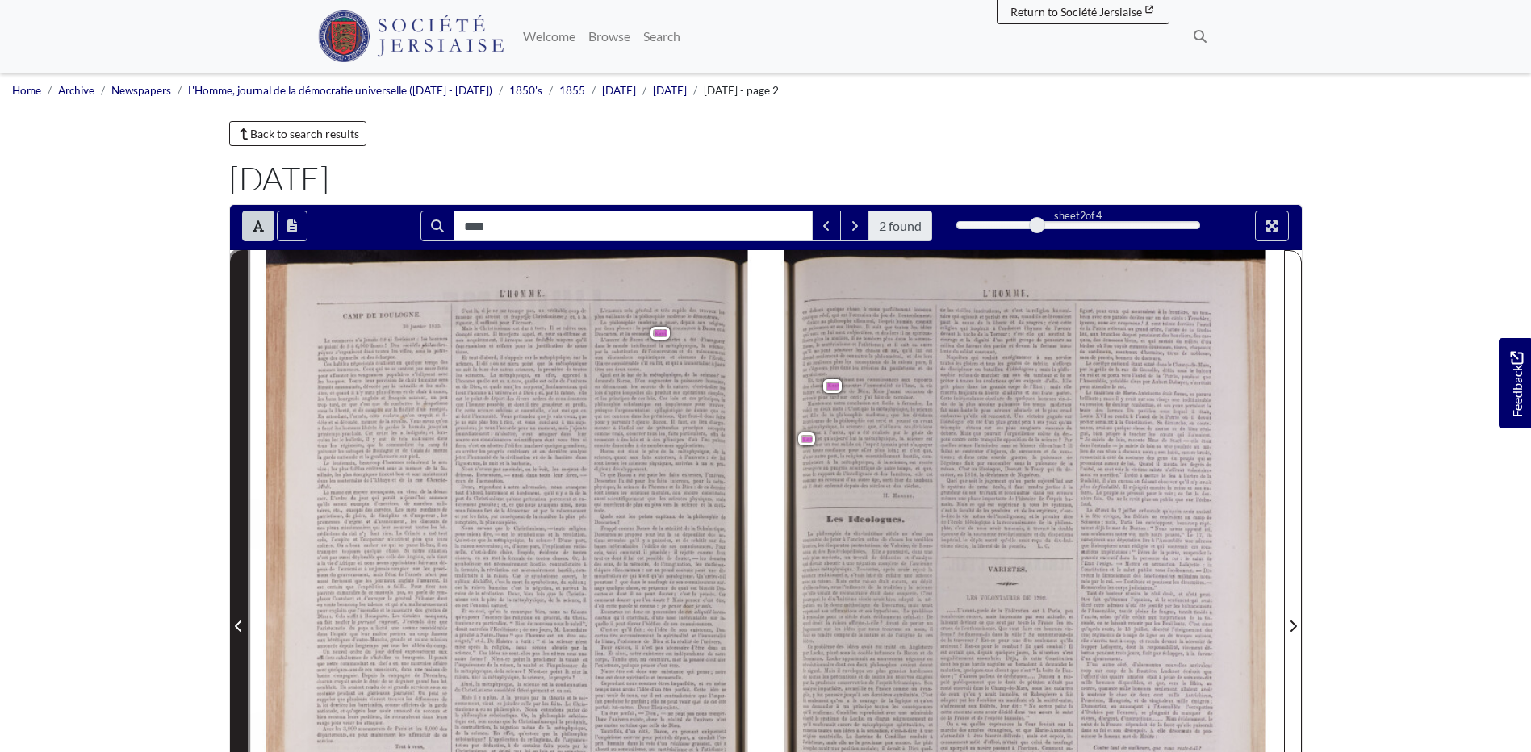
click at [238, 631] on icon "Previous Page" at bounding box center [239, 626] width 8 height 13
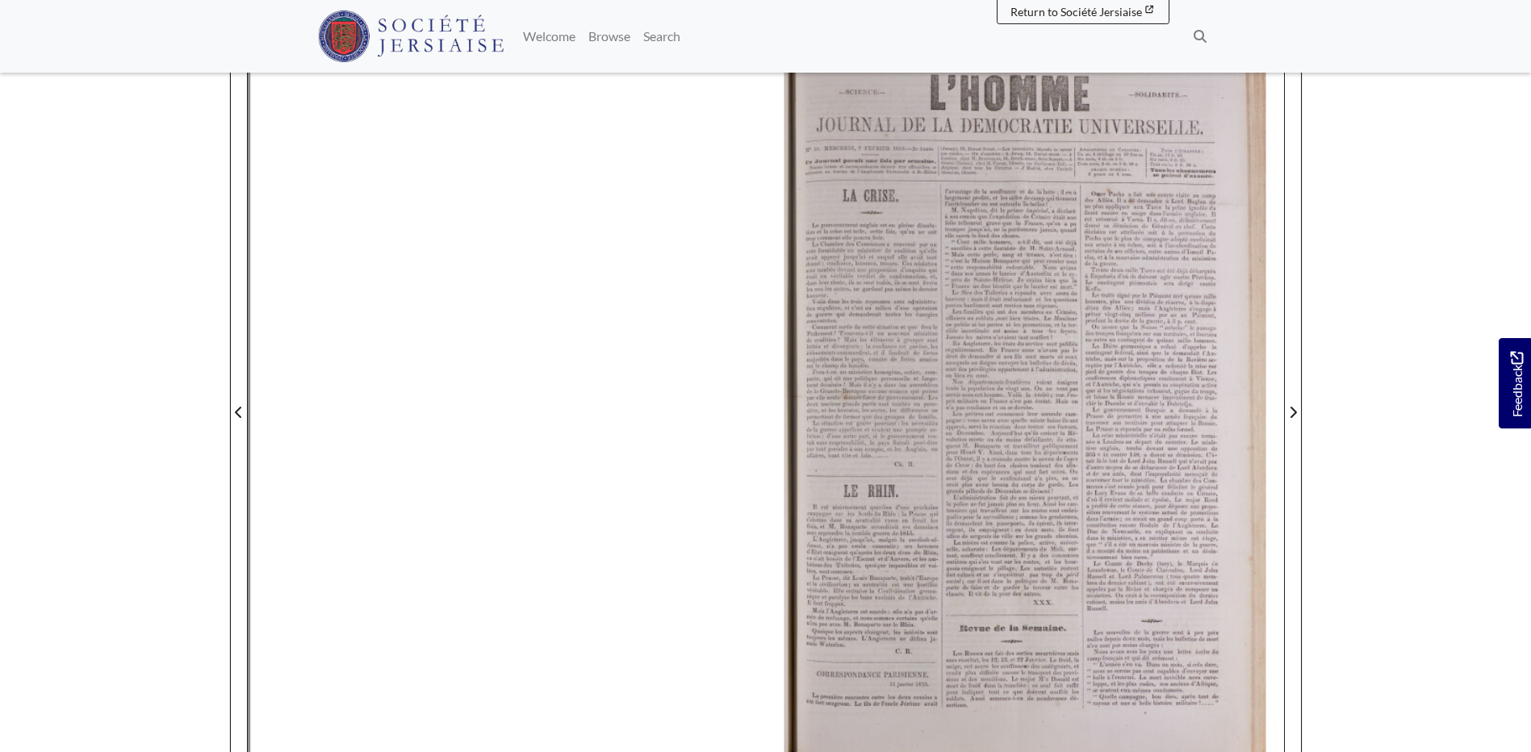
scroll to position [242, 0]
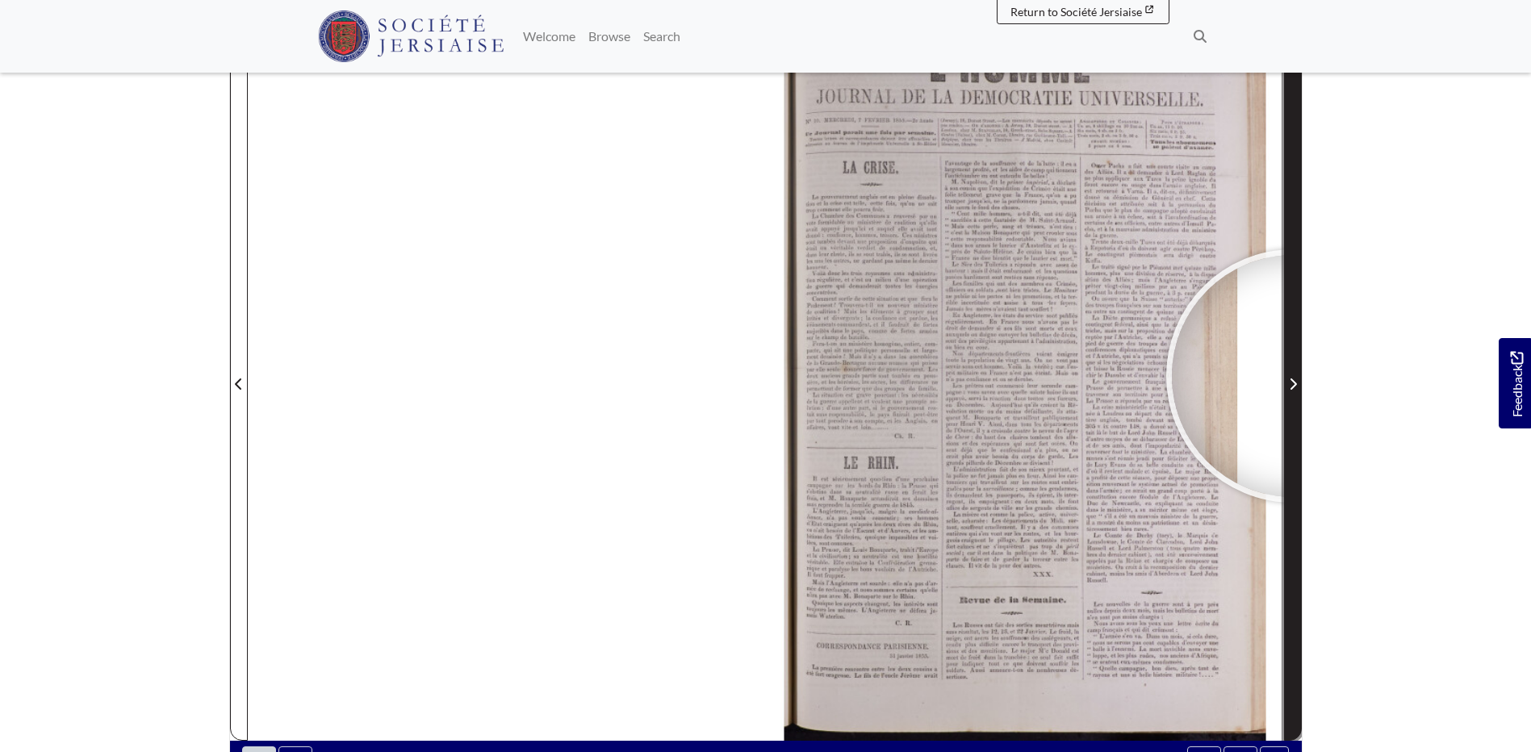
click at [1292, 376] on span "Next Page" at bounding box center [1292, 383] width 16 height 19
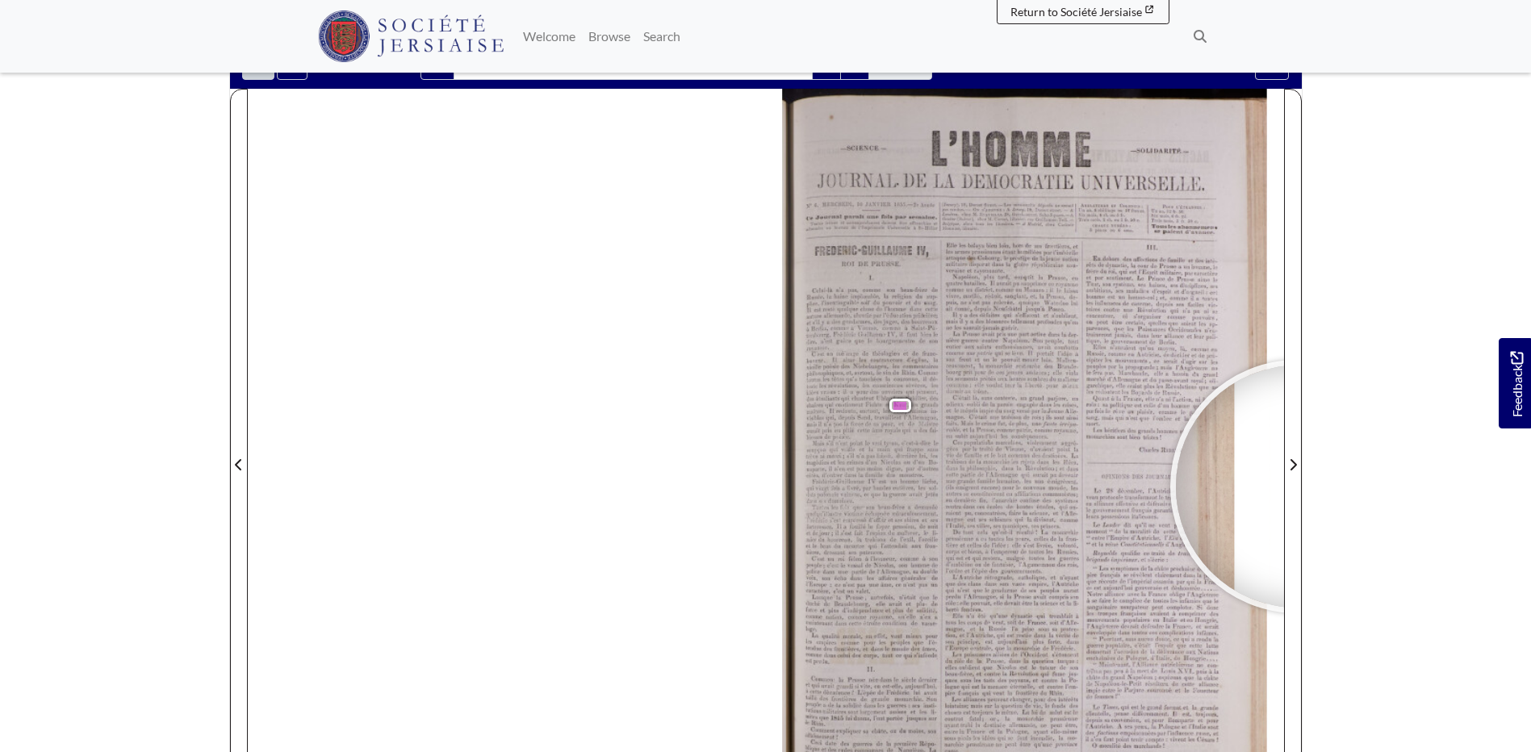
scroll to position [242, 0]
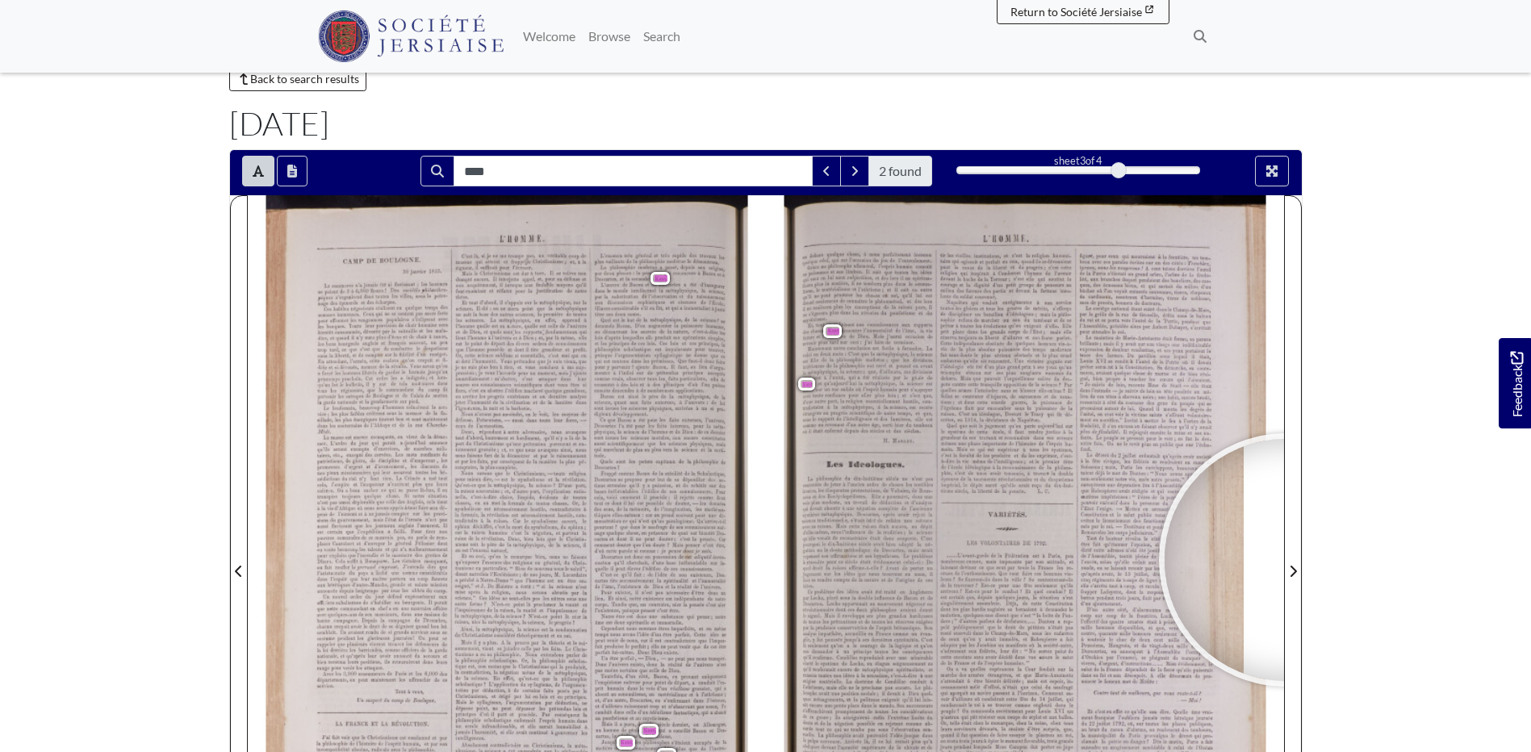
scroll to position [81, 0]
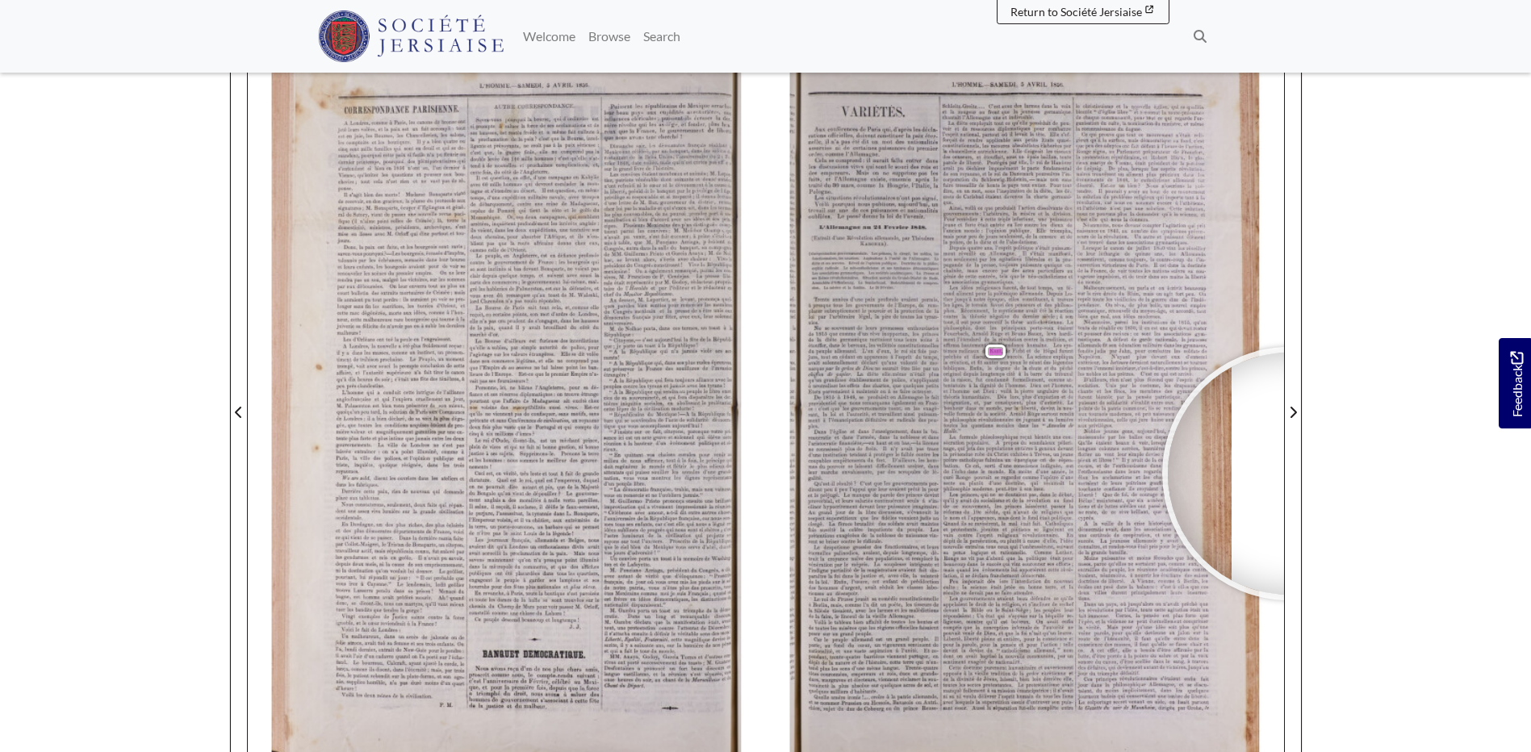
scroll to position [242, 0]
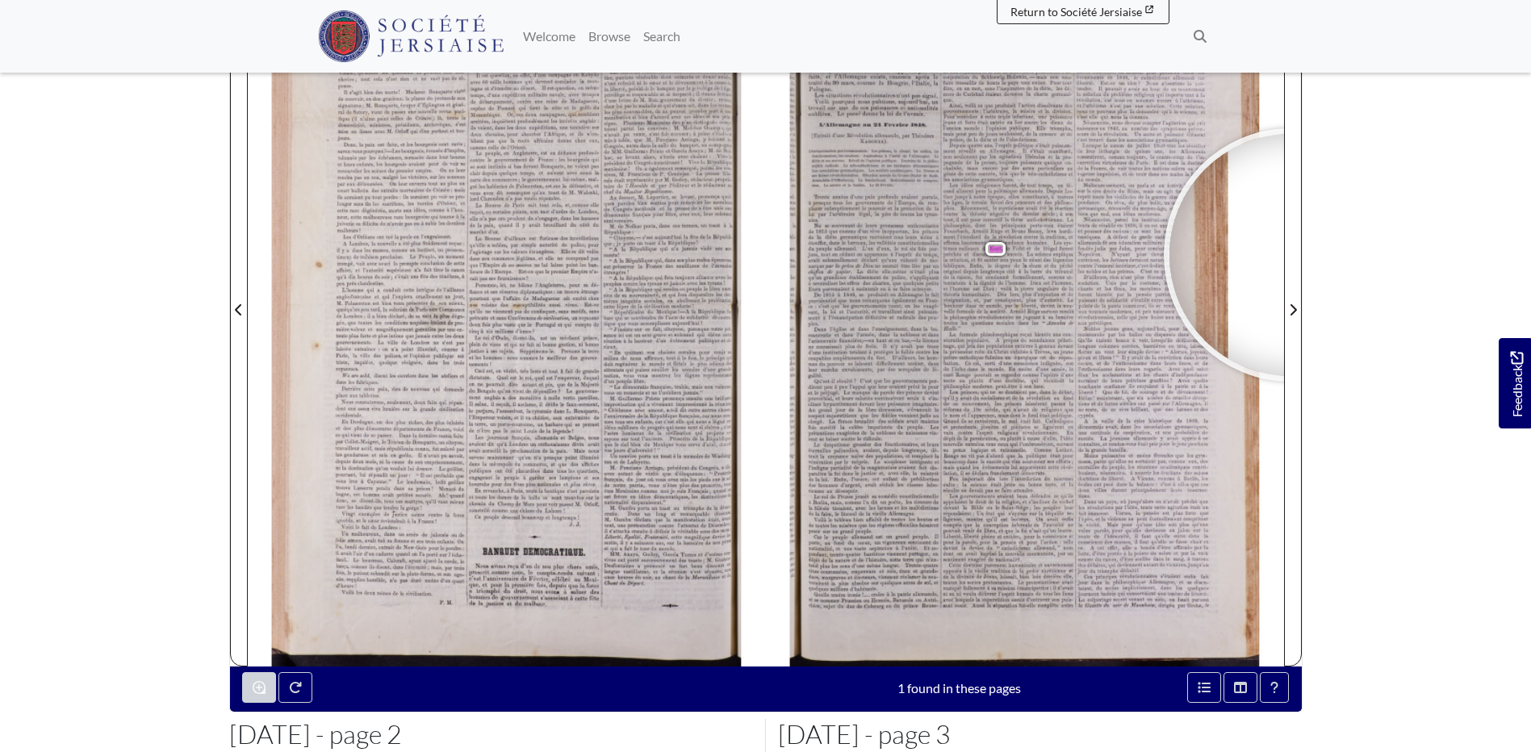
scroll to position [323, 0]
